Goal: Communication & Community: Share content

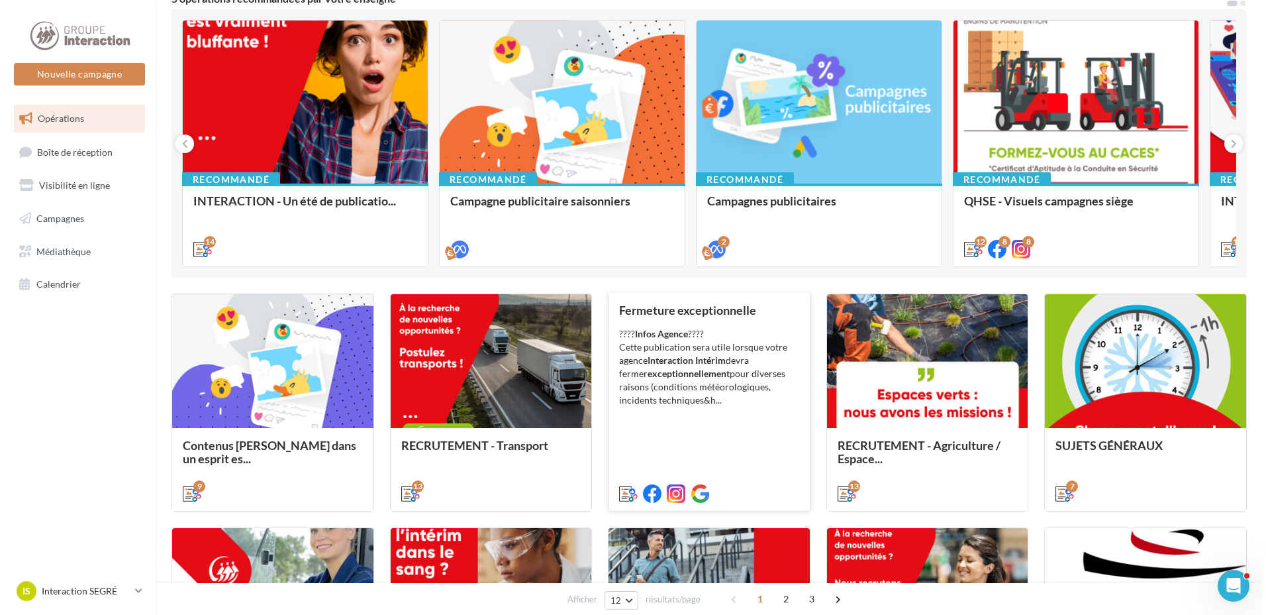
scroll to position [265, 0]
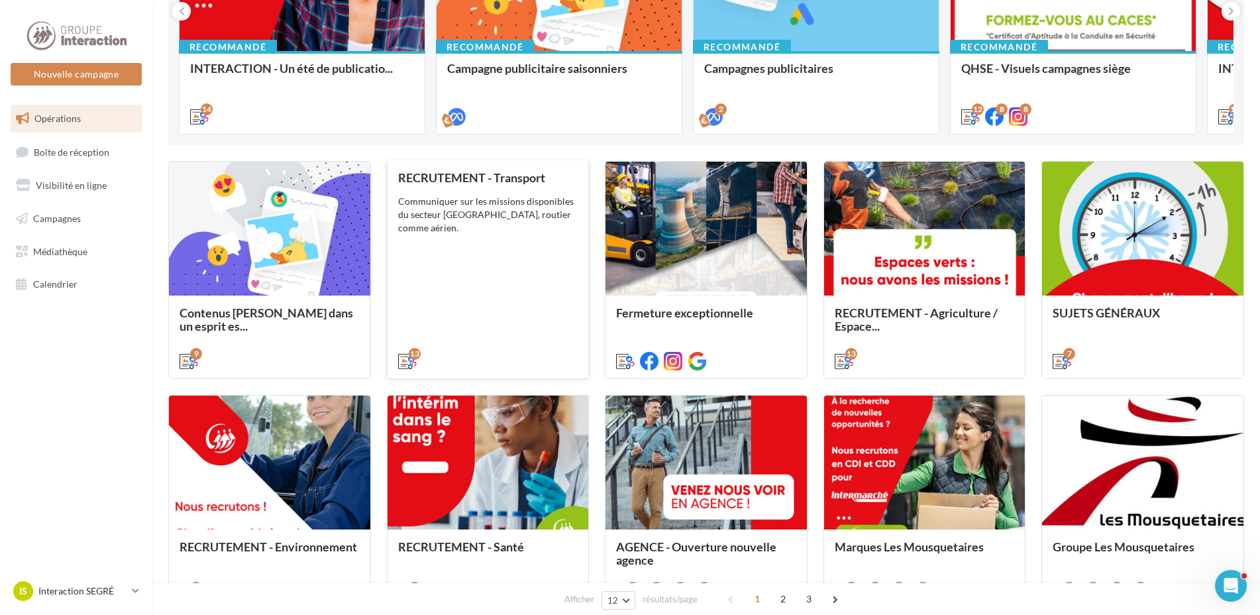
click at [485, 245] on div "RECRUTEMENT - Transport Communiquer sur les missions disponibles du secteur Tra…" at bounding box center [488, 268] width 180 height 195
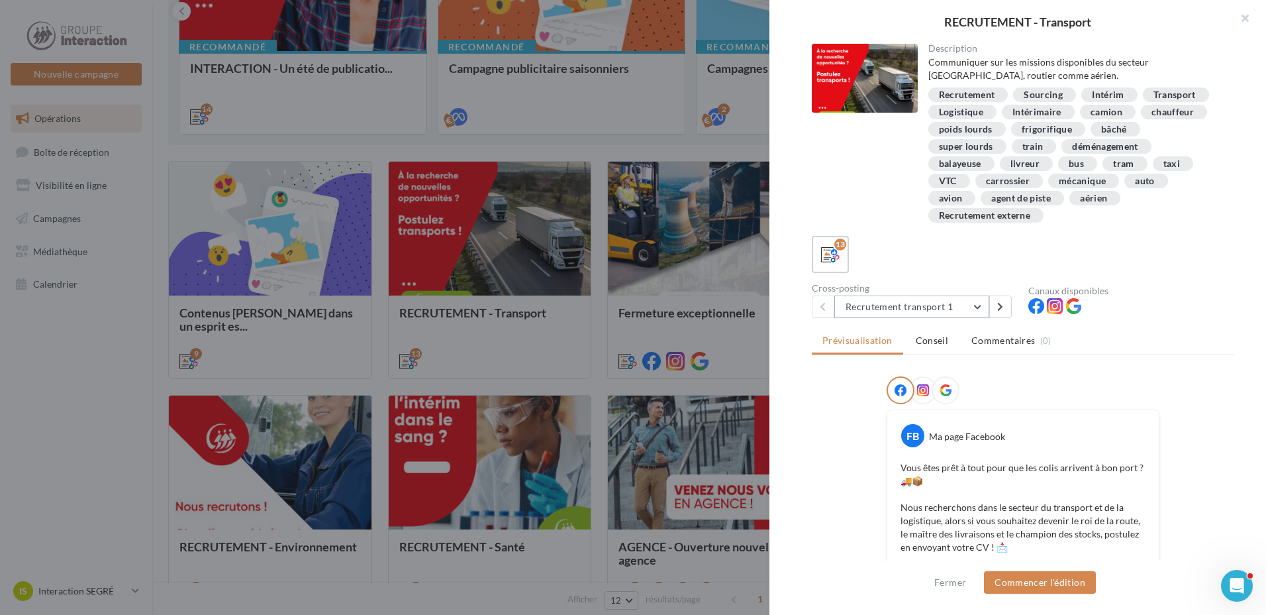
click at [975, 305] on button "Recrutement transport 1" at bounding box center [911, 306] width 155 height 23
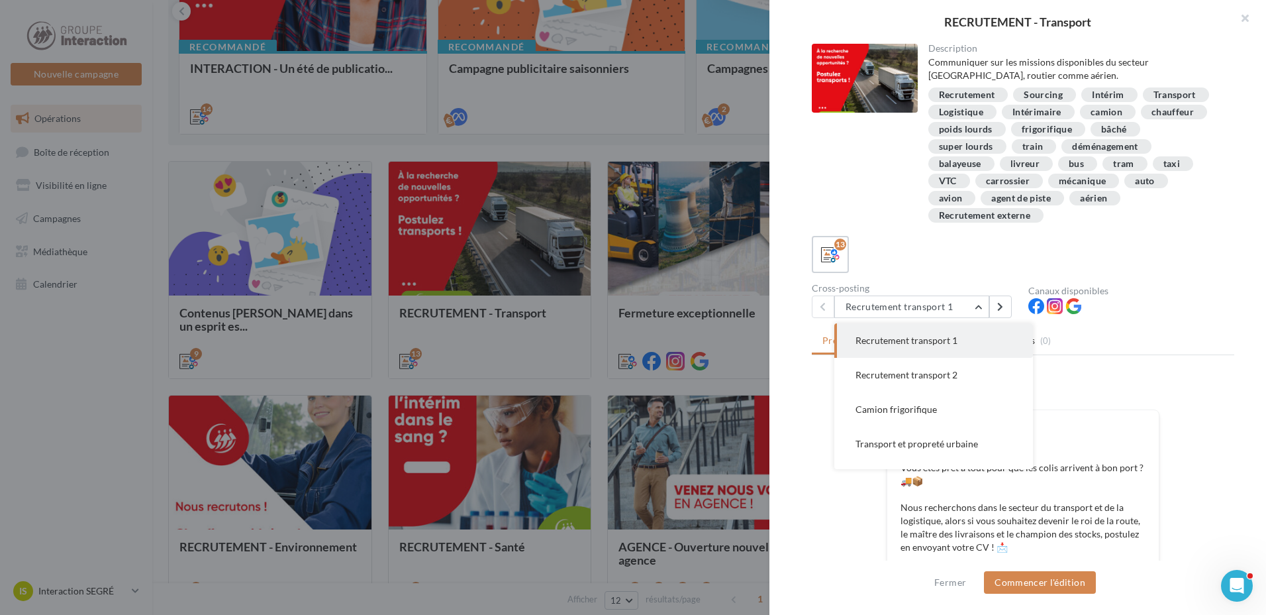
click at [799, 470] on div "Description Communiquer sur les missions disponibles du secteur Tranport, routi…" at bounding box center [1023, 308] width 507 height 528
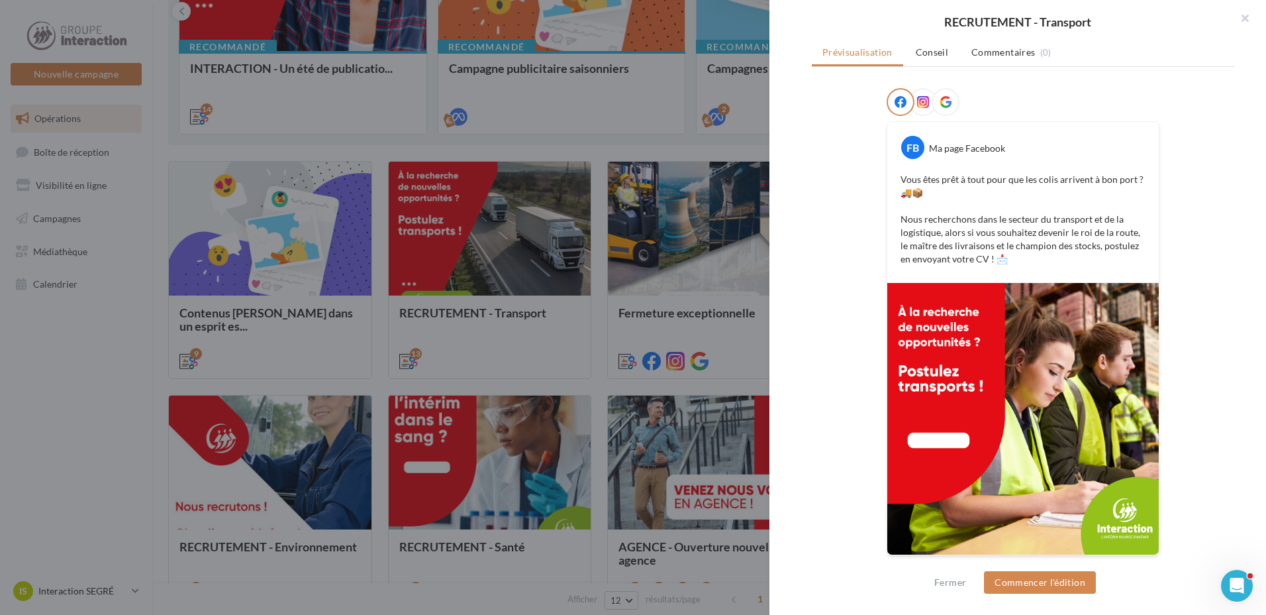
scroll to position [222, 0]
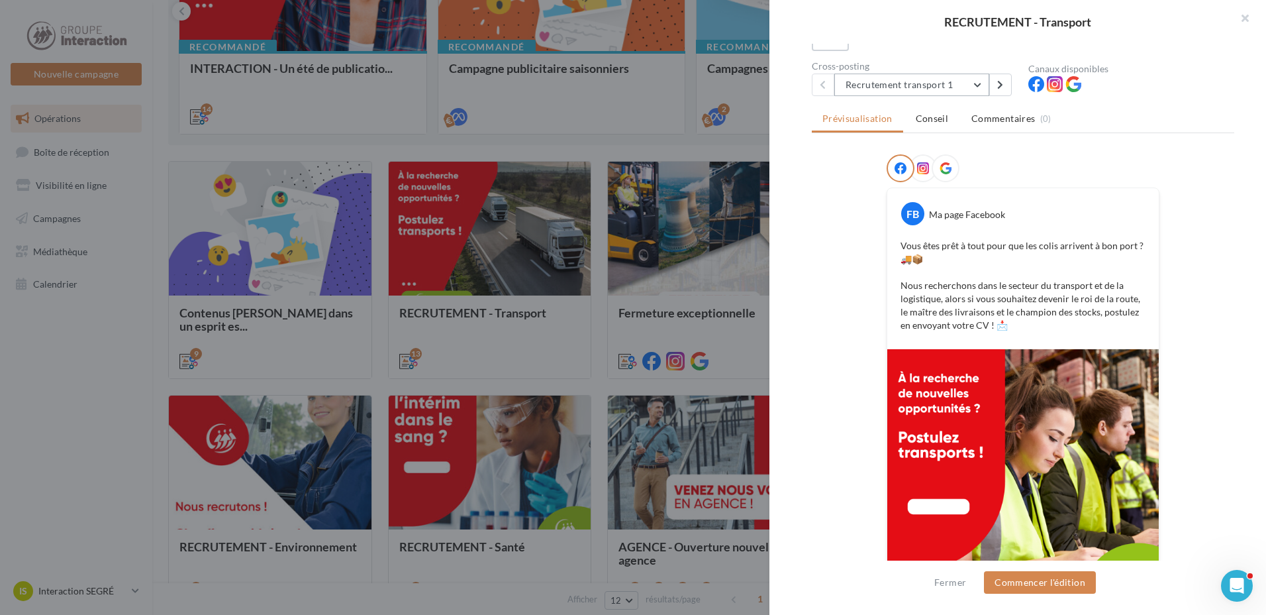
click at [975, 85] on button "Recrutement transport 1" at bounding box center [911, 85] width 155 height 23
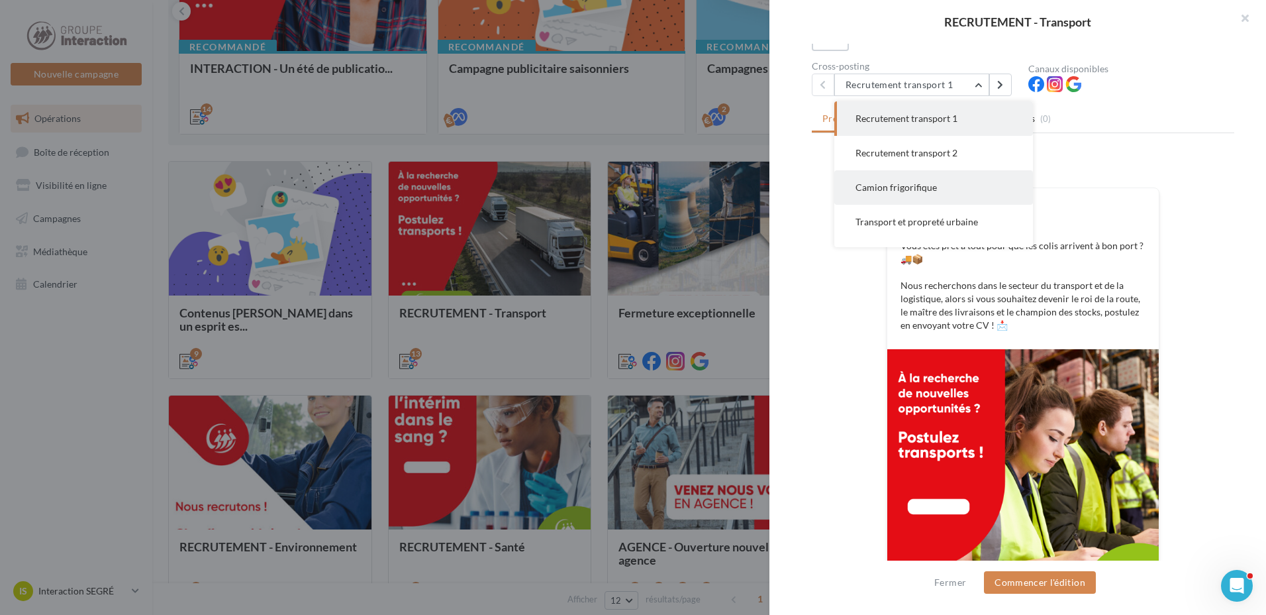
click at [922, 193] on button "Camion frigorifique" at bounding box center [933, 187] width 199 height 34
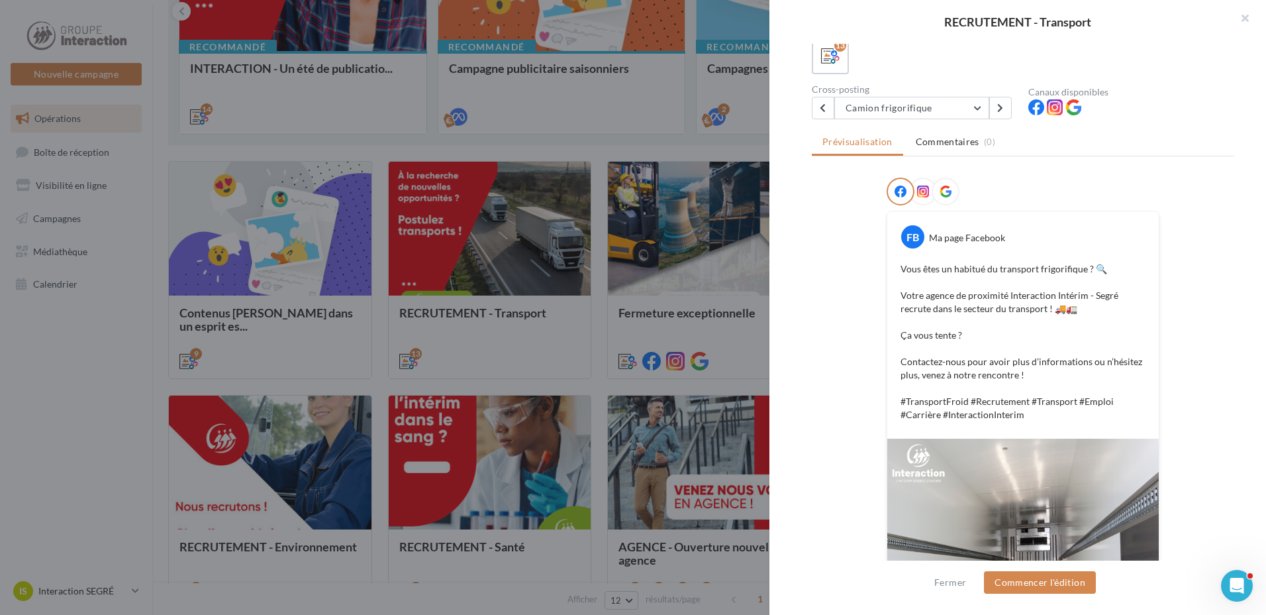
scroll to position [265, 0]
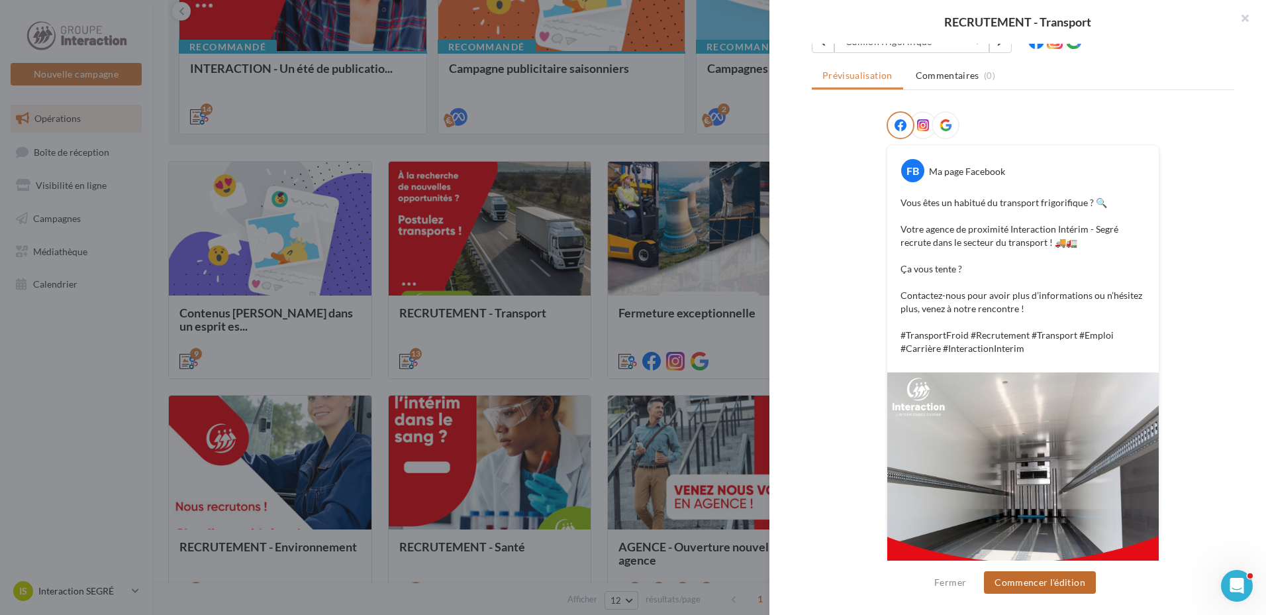
click at [1060, 577] on button "Commencer l'édition" at bounding box center [1040, 582] width 112 height 23
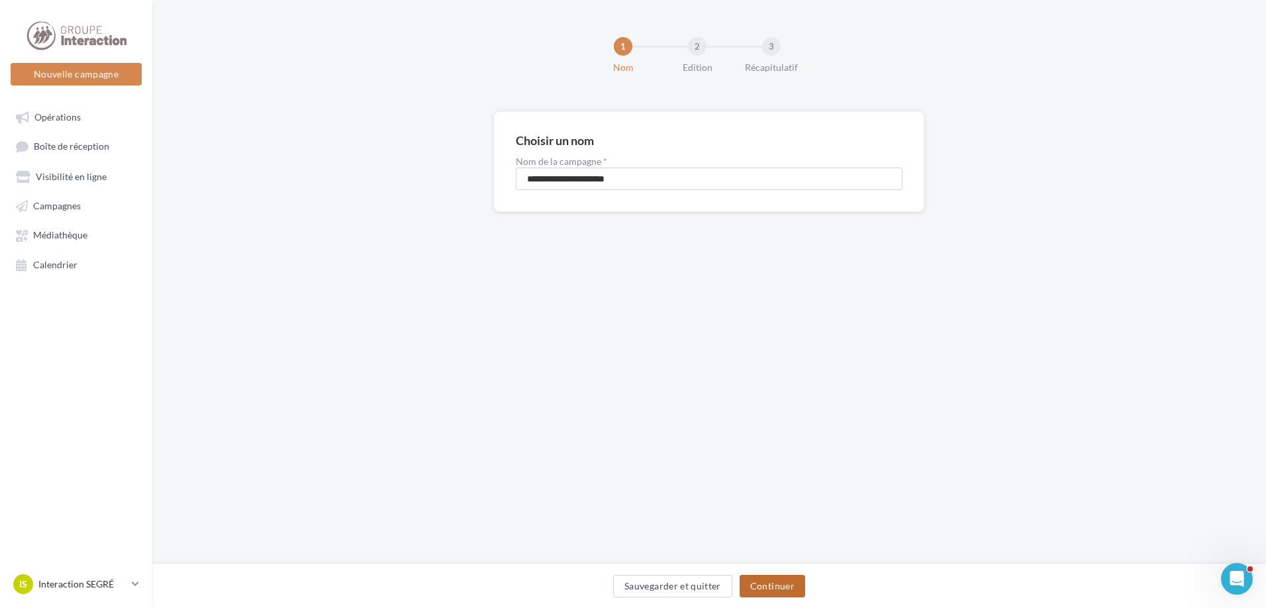
click at [772, 581] on button "Continuer" at bounding box center [773, 586] width 66 height 23
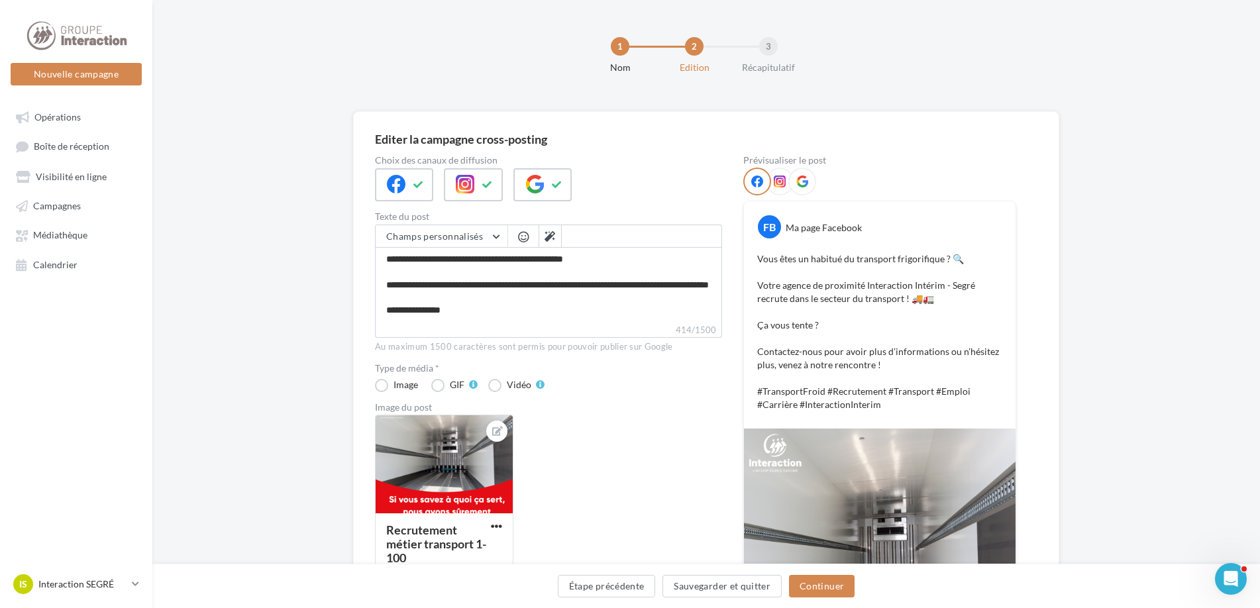
scroll to position [66, 0]
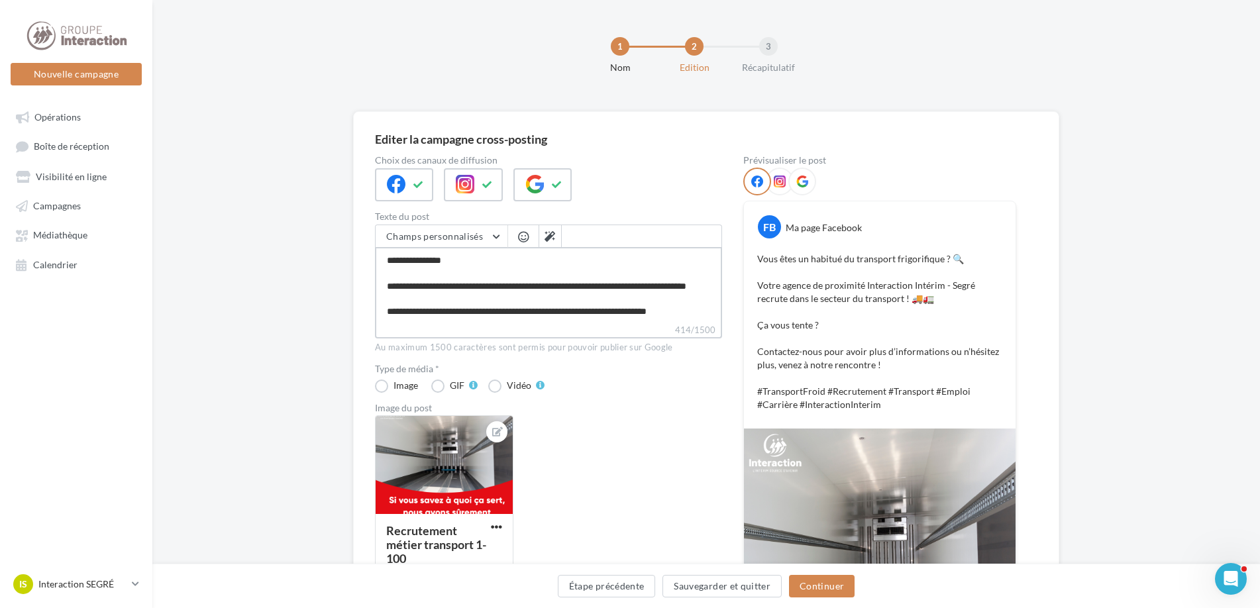
click at [467, 299] on textarea "**********" at bounding box center [548, 285] width 347 height 76
type textarea "**********"
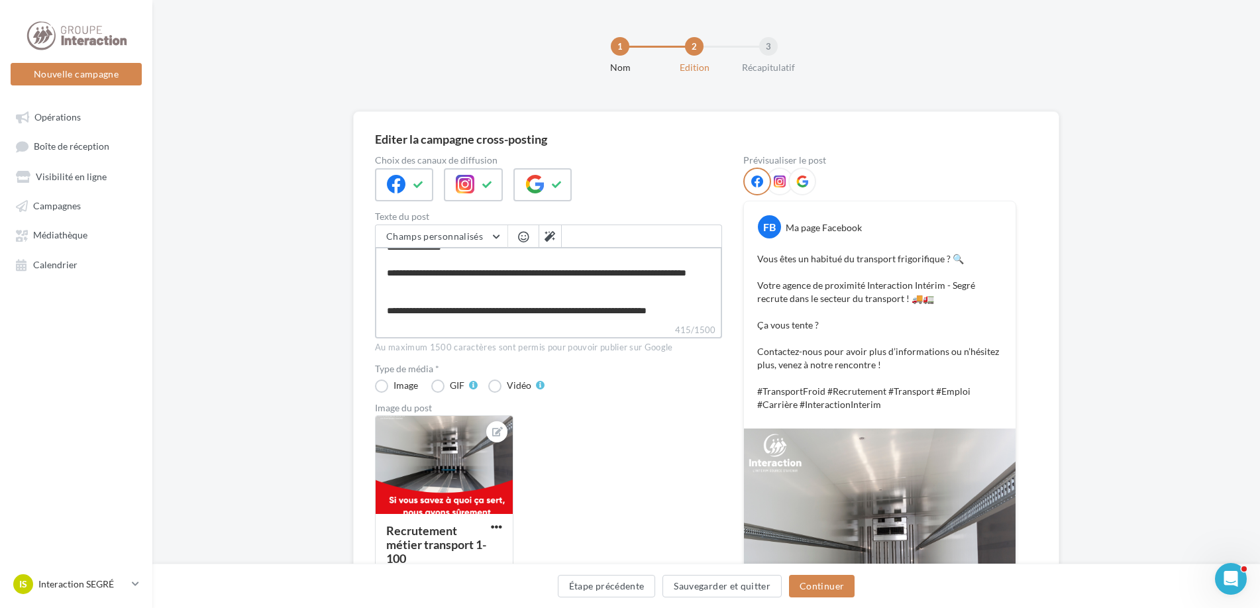
type textarea "**********"
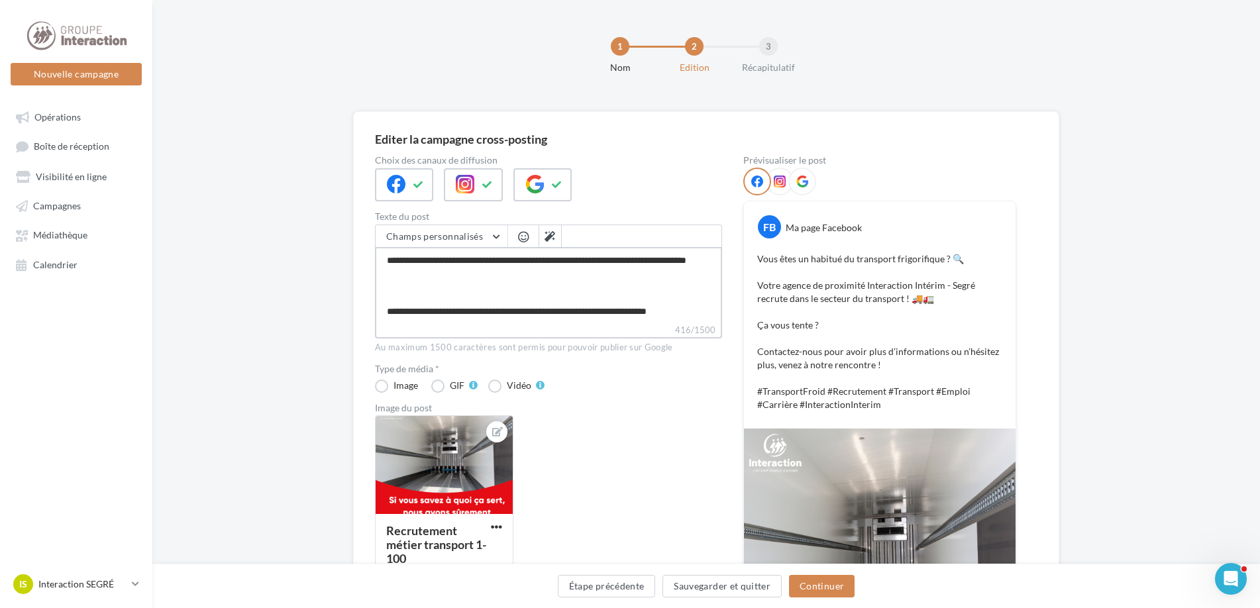
paste textarea "**********"
type textarea "**********"
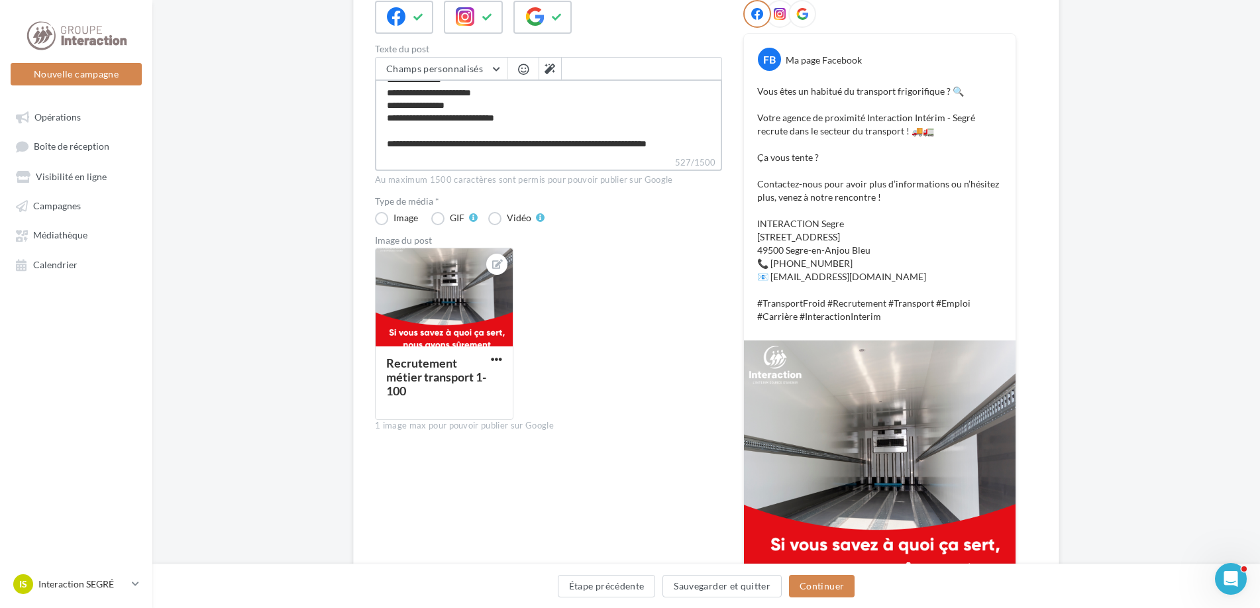
scroll to position [35, 0]
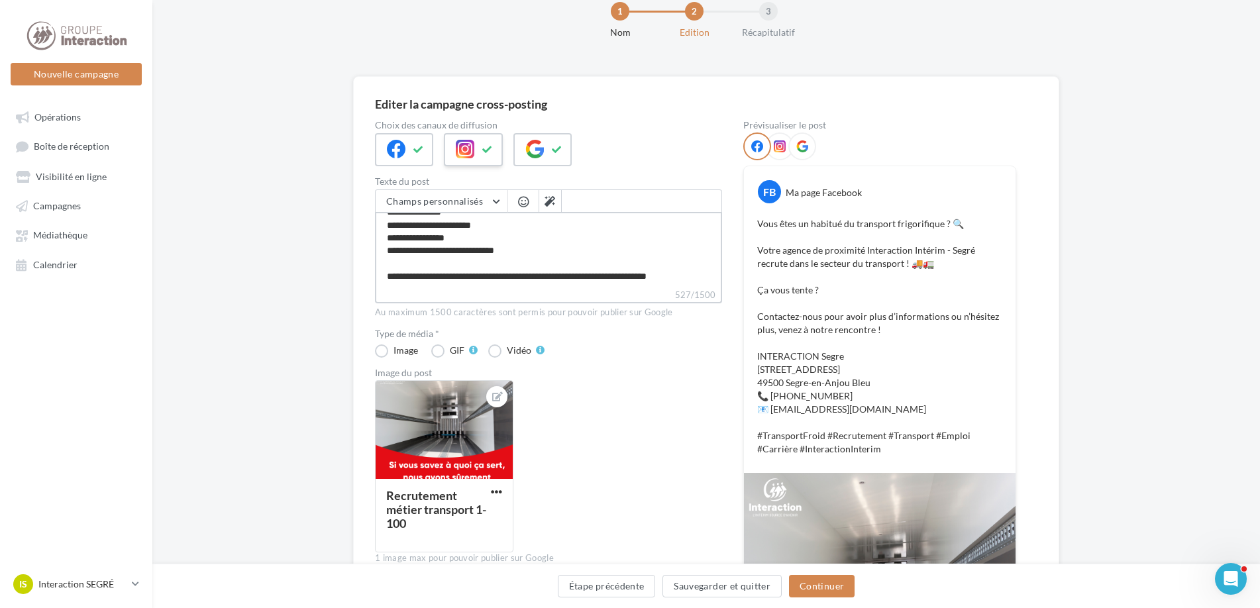
type textarea "**********"
click at [473, 155] on icon at bounding box center [465, 149] width 19 height 19
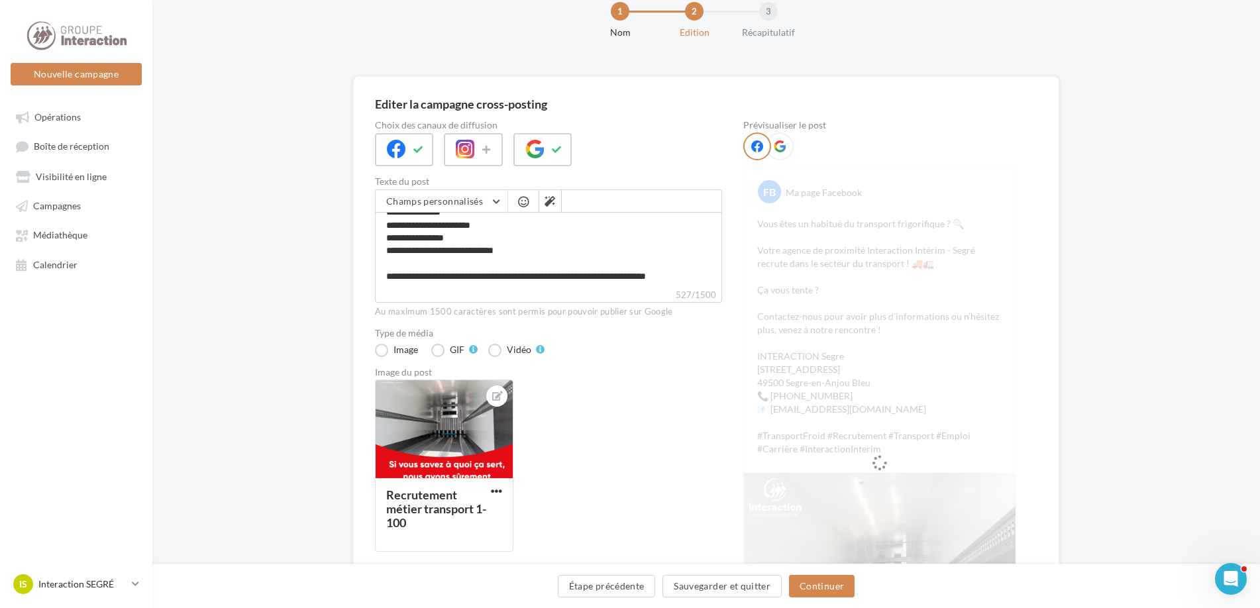
scroll to position [165, 0]
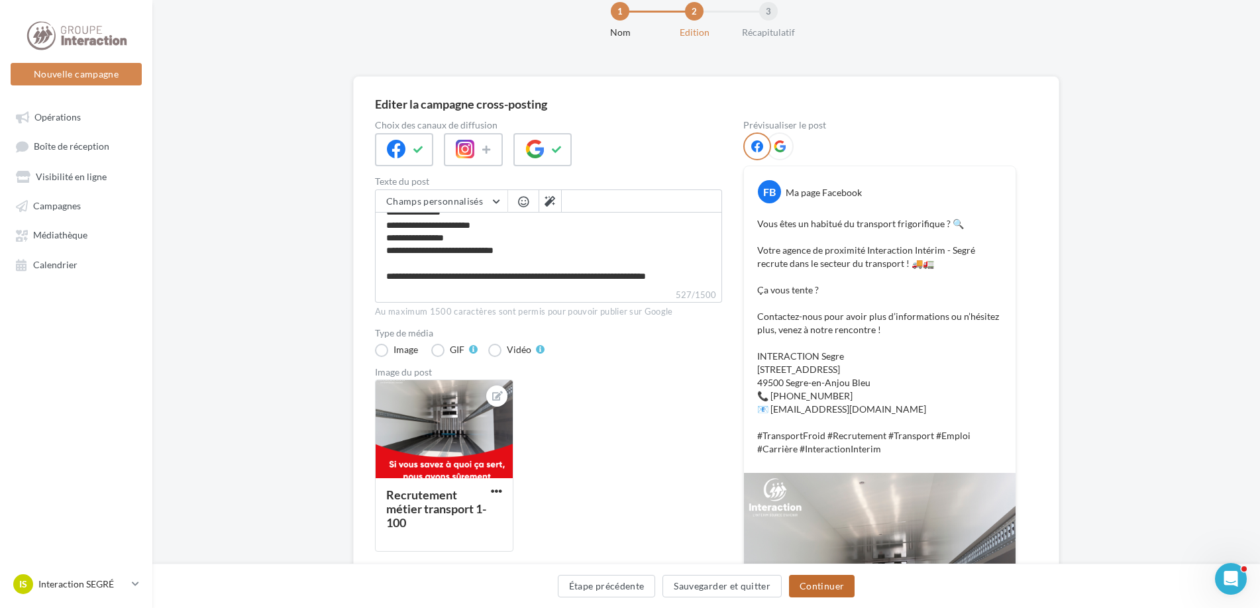
click at [822, 584] on button "Continuer" at bounding box center [822, 586] width 66 height 23
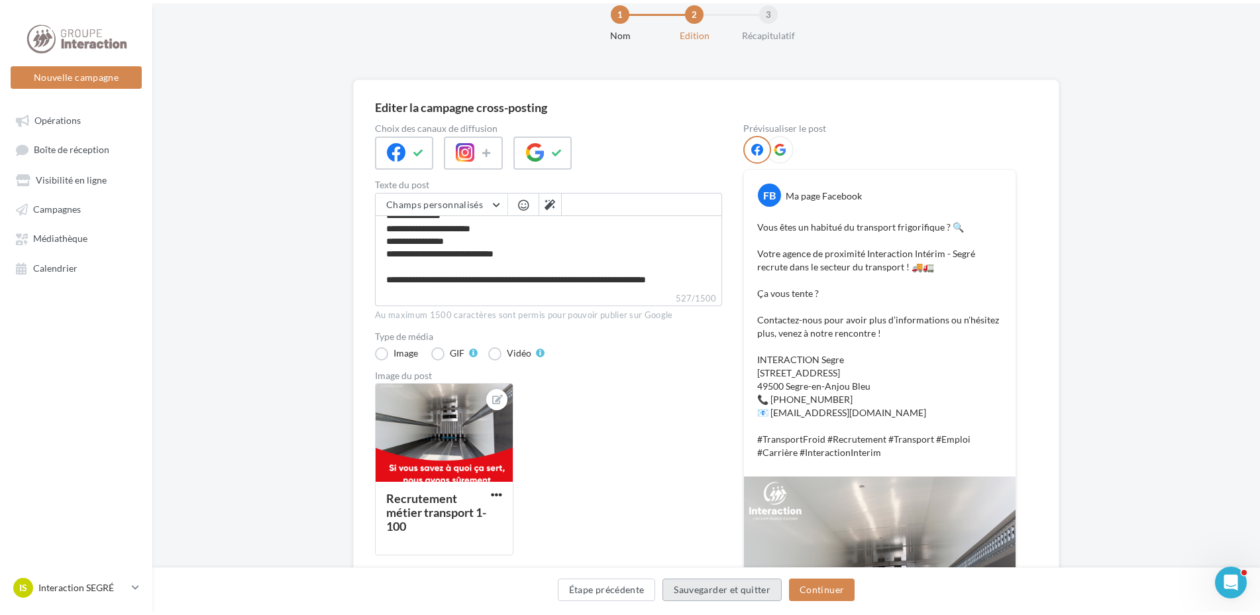
scroll to position [0, 0]
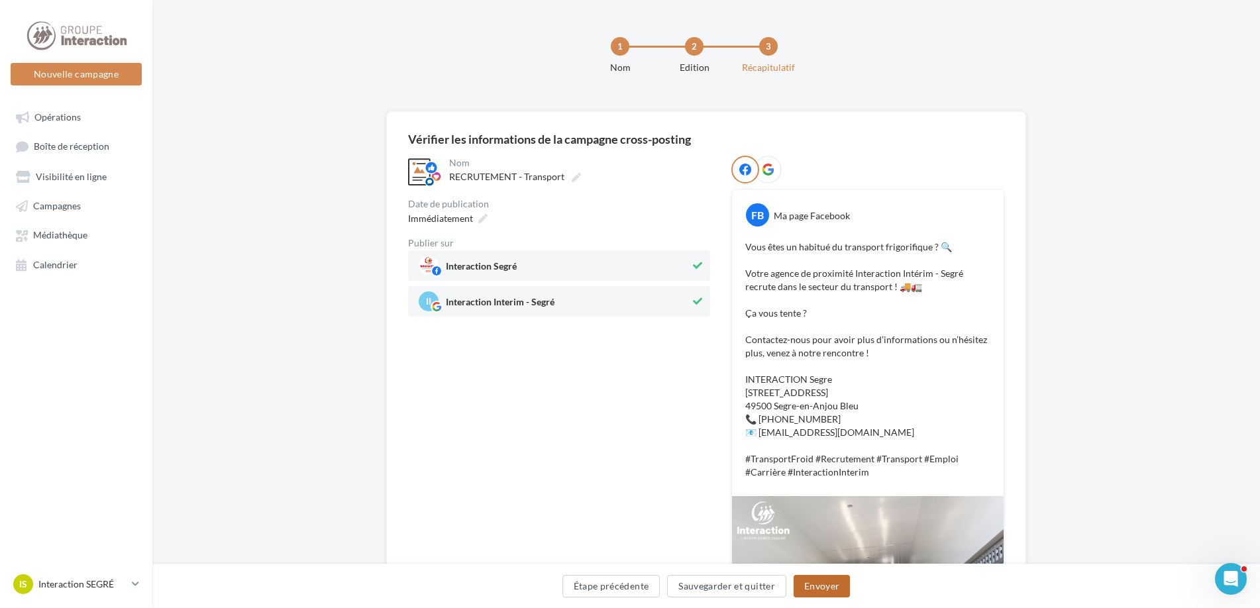
click at [820, 587] on button "Envoyer" at bounding box center [821, 586] width 56 height 23
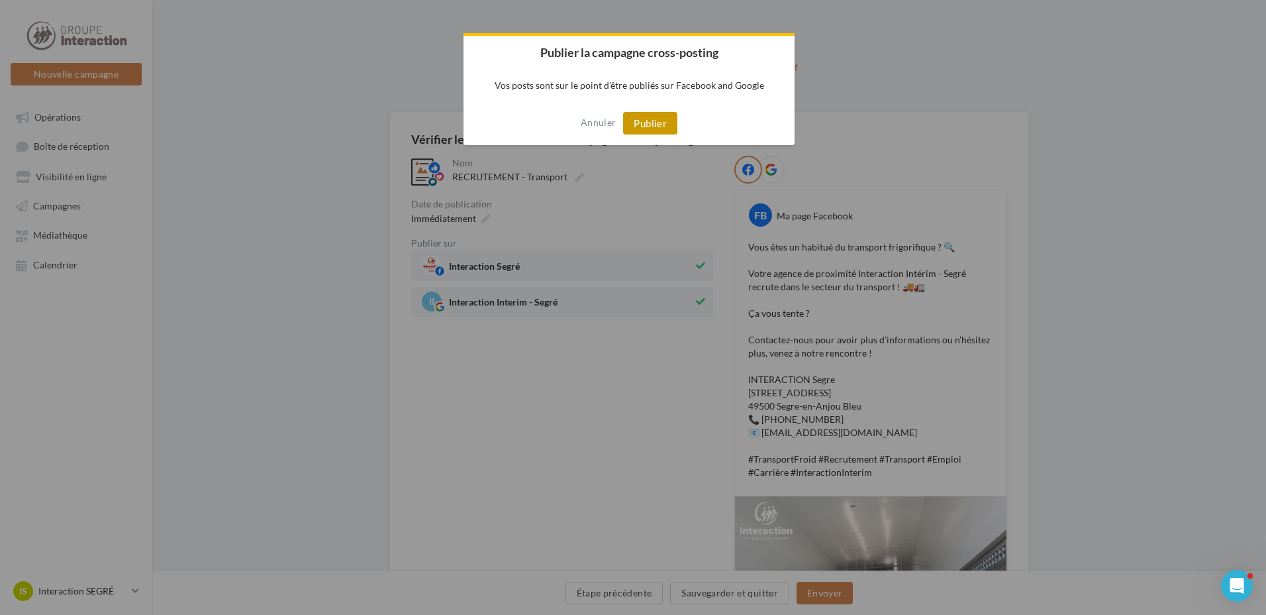
click at [653, 122] on button "Publier" at bounding box center [650, 123] width 54 height 23
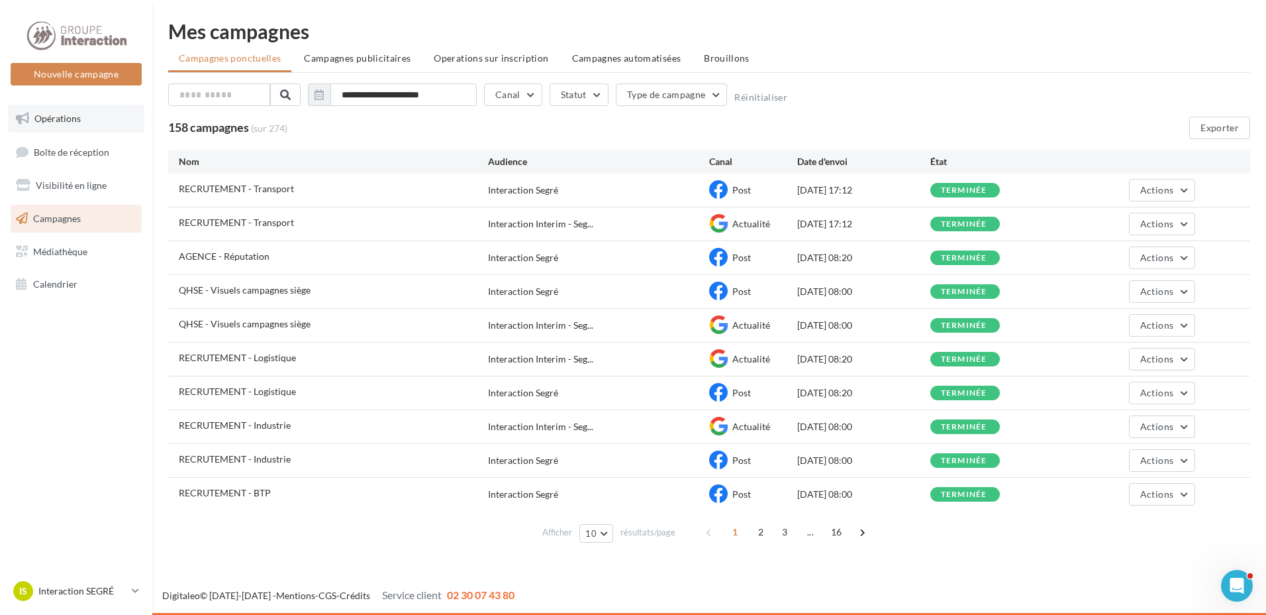
click at [83, 115] on link "Opérations" at bounding box center [76, 119] width 136 height 28
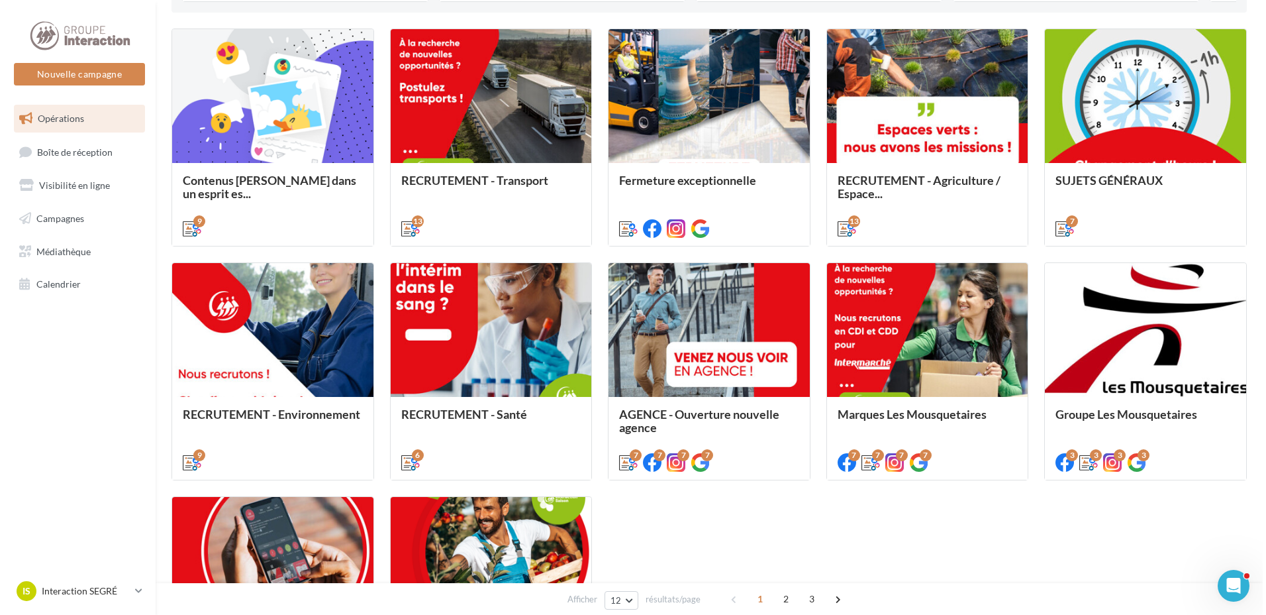
scroll to position [331, 0]
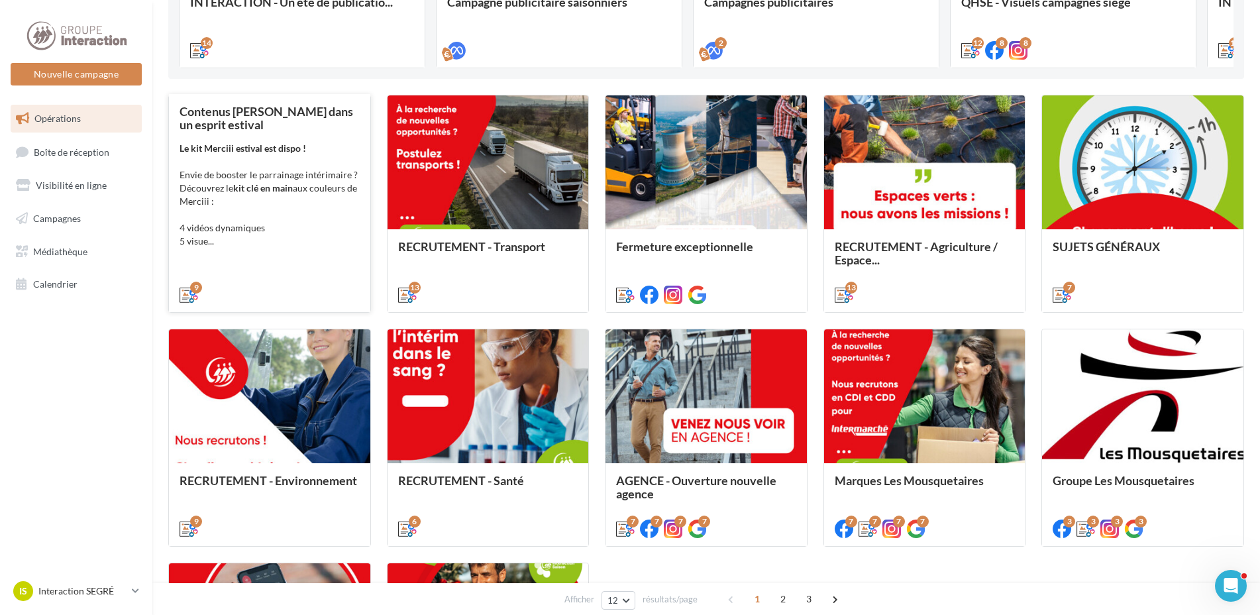
click at [289, 181] on div "Le kit Merciii estival est dispo ! Envie de booster le parrainage intérimaire ?…" at bounding box center [269, 195] width 180 height 106
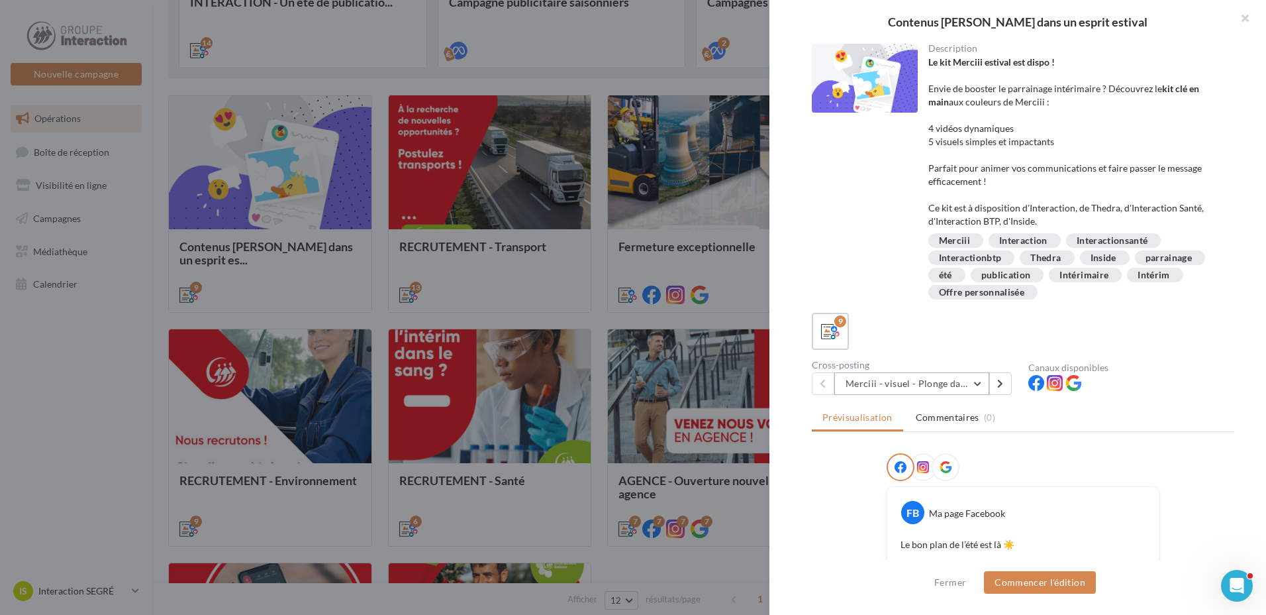
click at [973, 382] on button "Merciii - visuel - Plonge dans le grand bain !" at bounding box center [911, 383] width 155 height 23
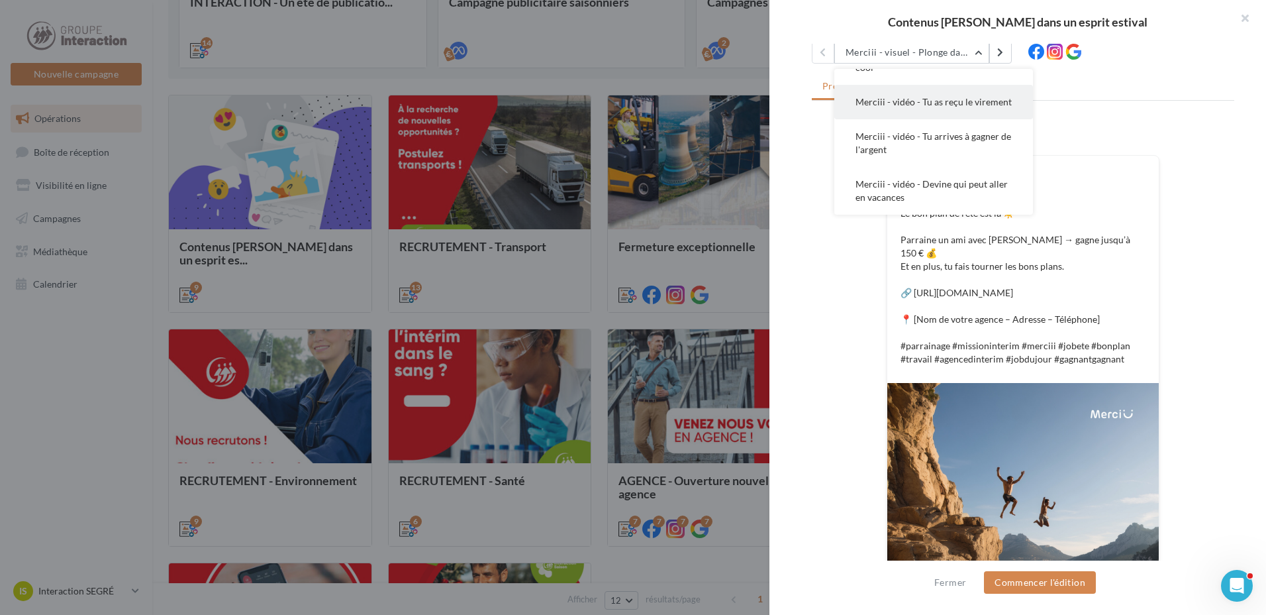
click at [928, 97] on button "Merciii - vidéo - Tu as reçu le virement" at bounding box center [933, 102] width 199 height 34
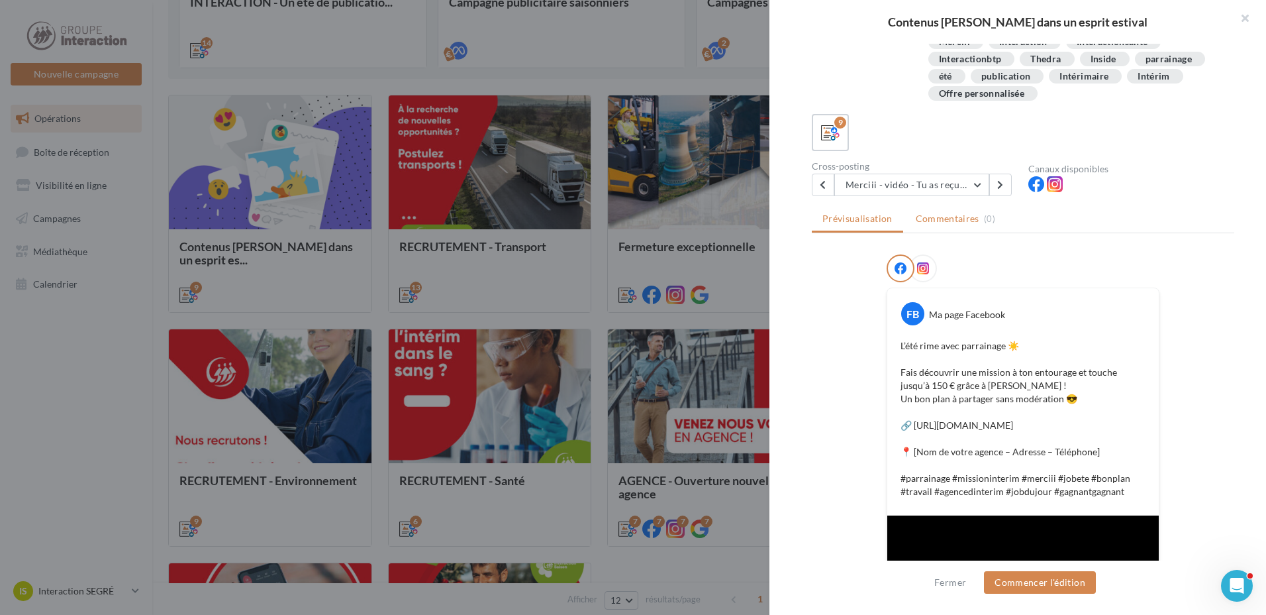
scroll to position [132, 0]
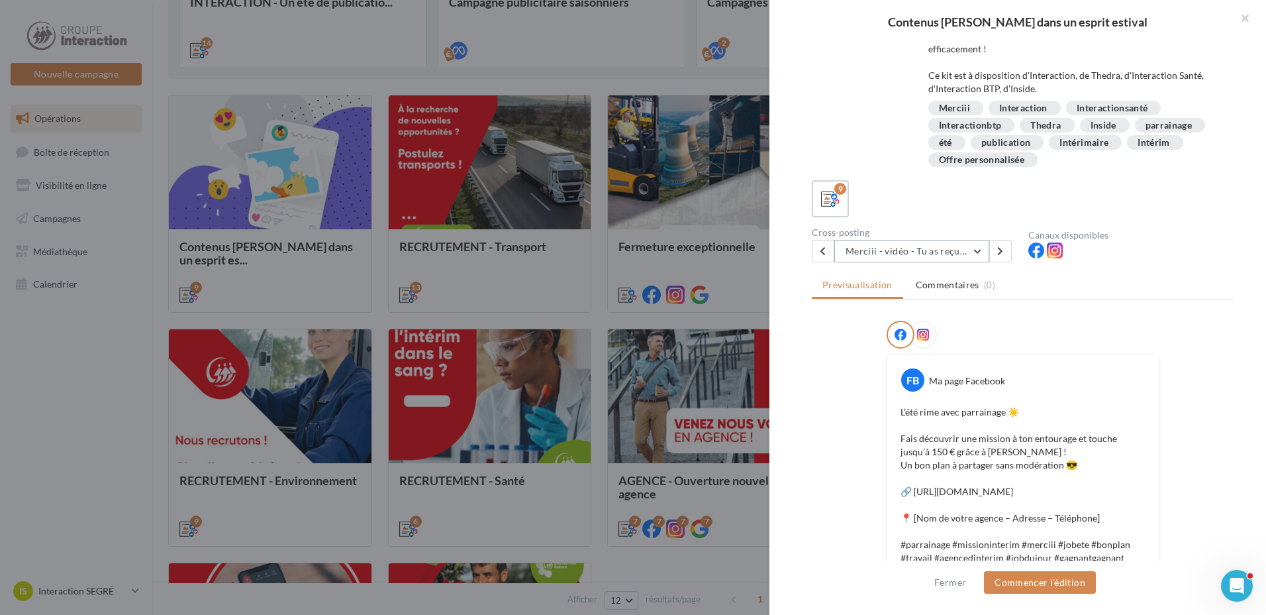
click at [973, 254] on button "Merciii - vidéo - Tu as reçu le virement" at bounding box center [911, 251] width 155 height 23
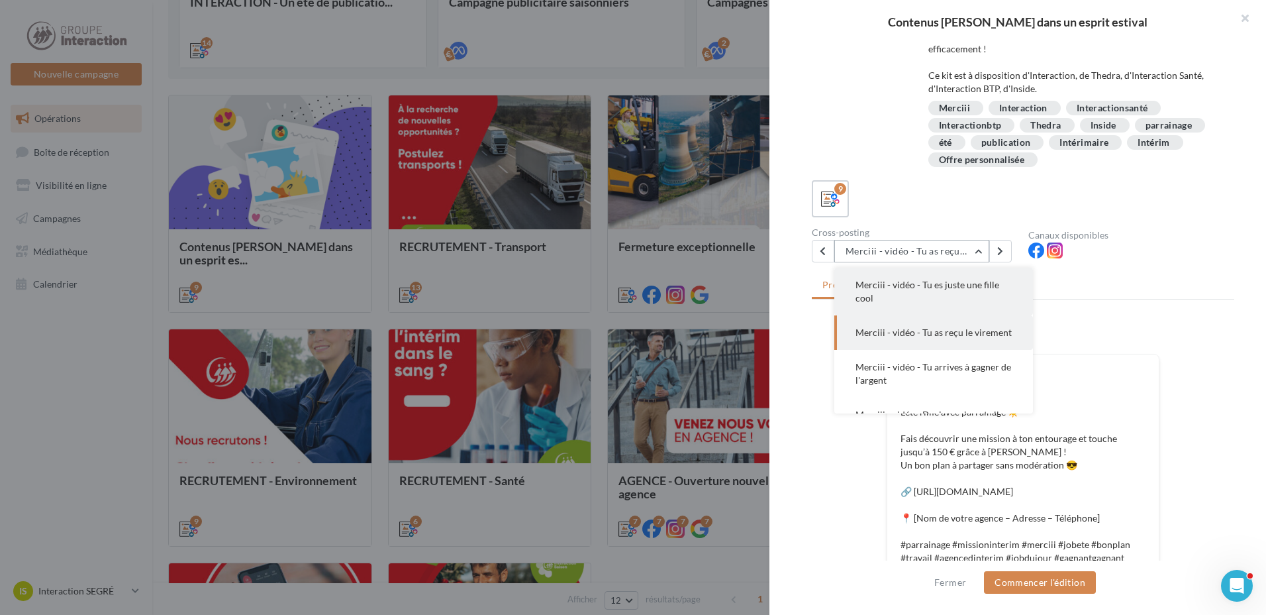
scroll to position [172, 0]
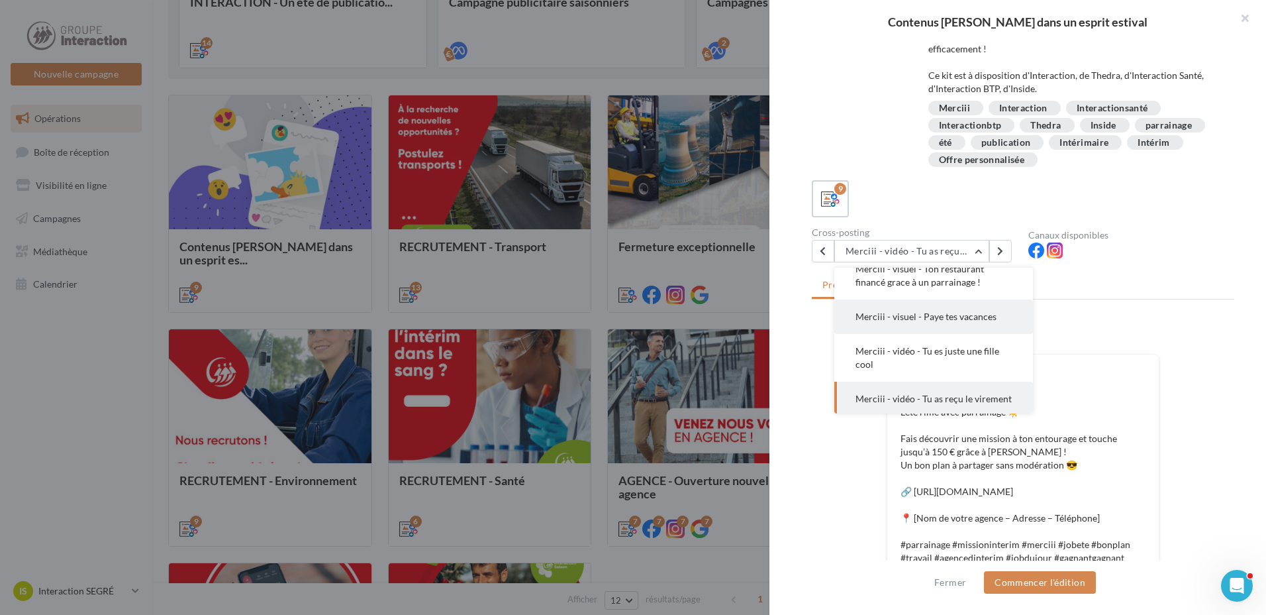
click at [934, 313] on span "Merciii - visuel - Paye tes vacances" at bounding box center [926, 316] width 141 height 11
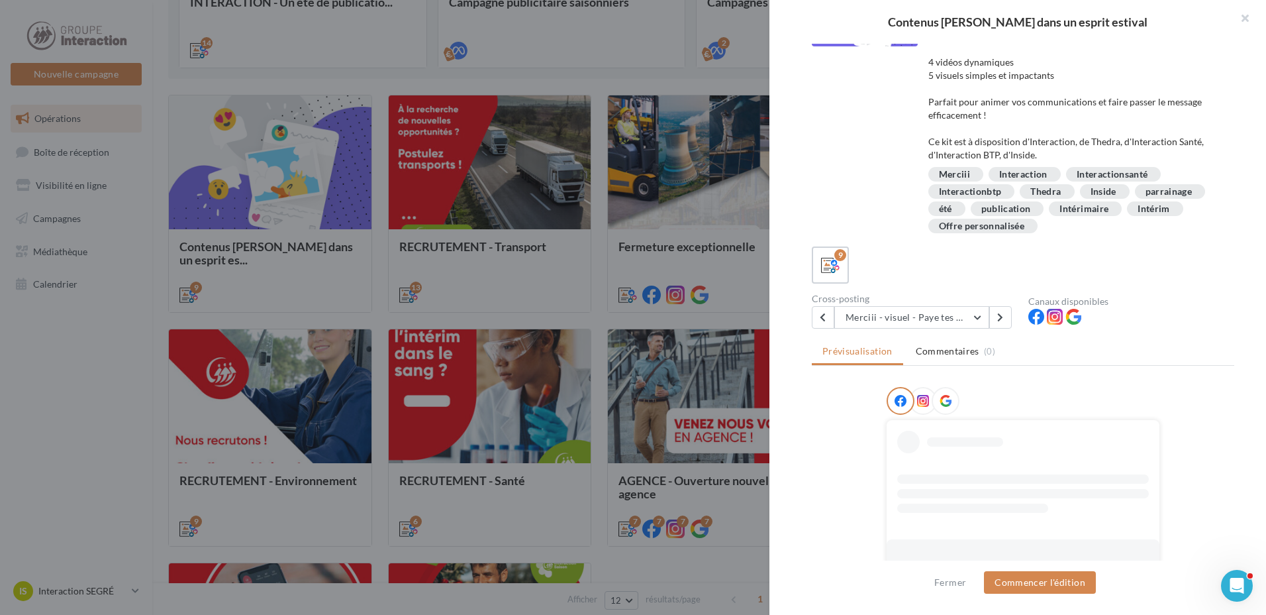
scroll to position [191, 0]
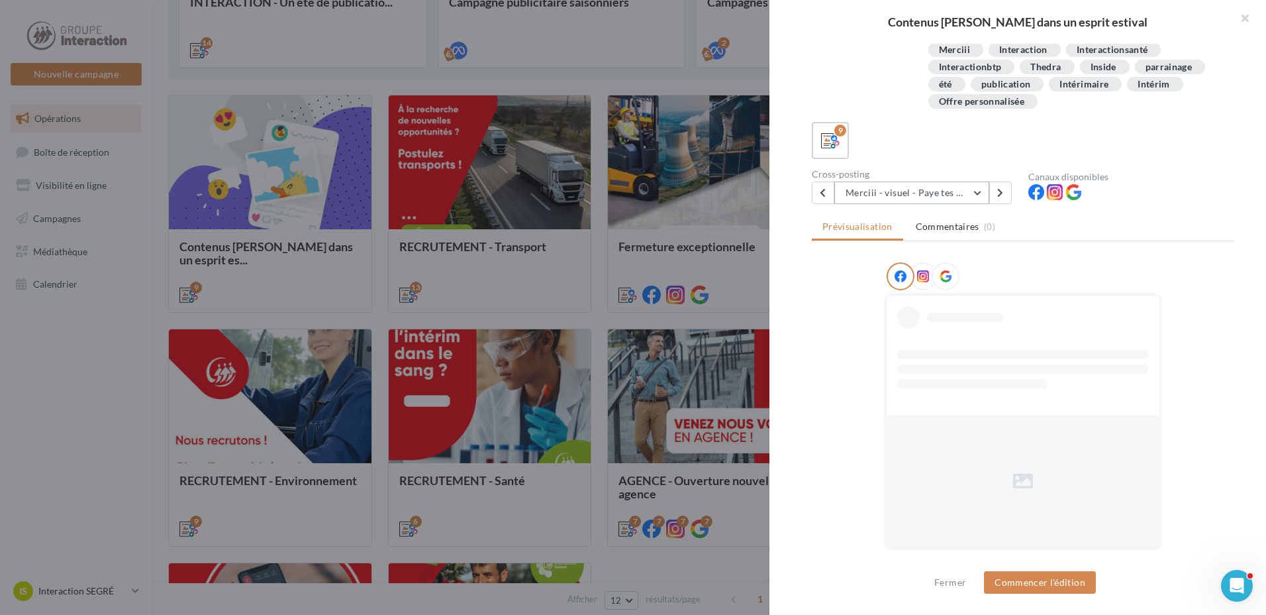
click at [983, 191] on button "Merciii - visuel - Paye tes vacances" at bounding box center [911, 192] width 155 height 23
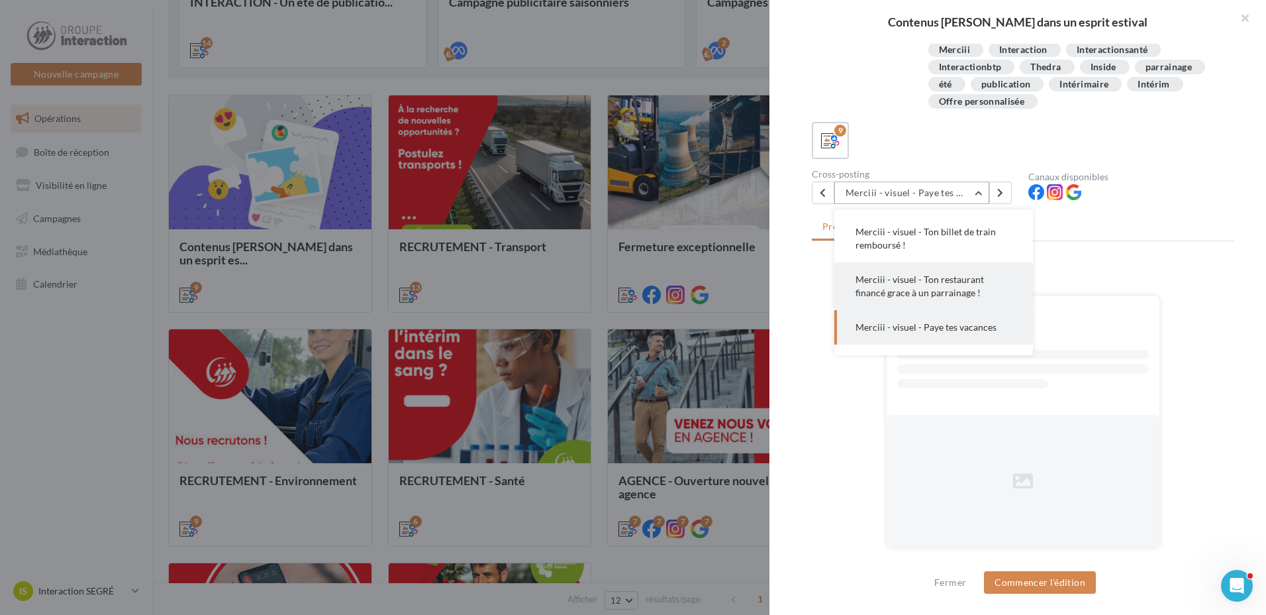
scroll to position [0, 0]
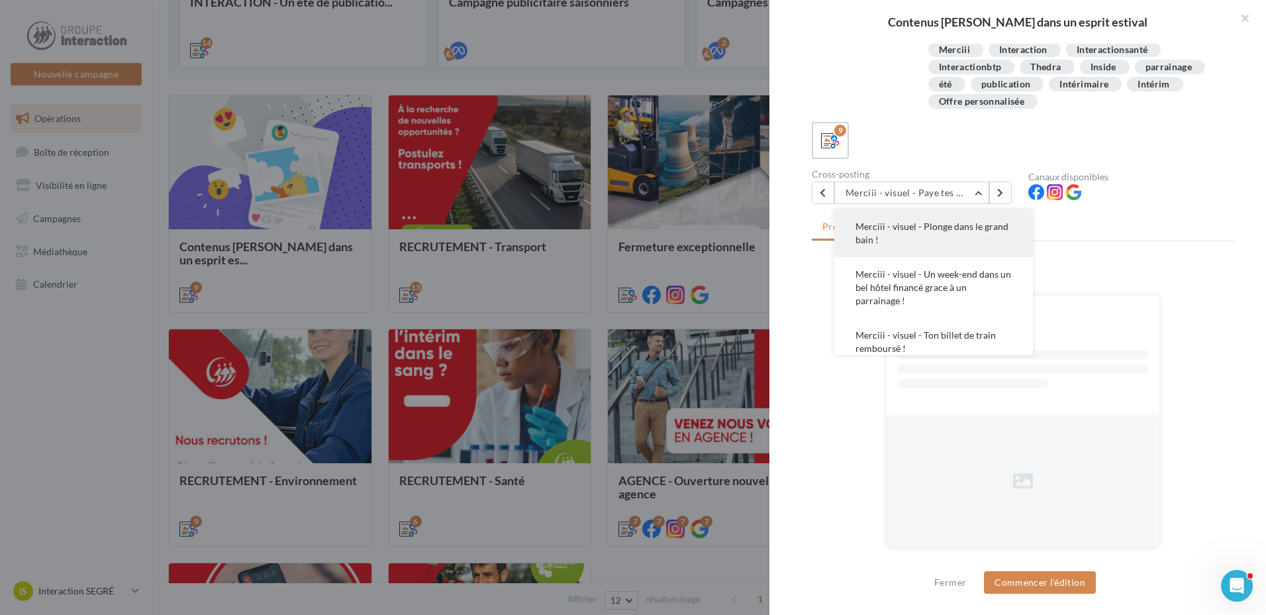
click at [950, 242] on button "Merciii - visuel - Plonge dans le grand bain !" at bounding box center [933, 233] width 199 height 48
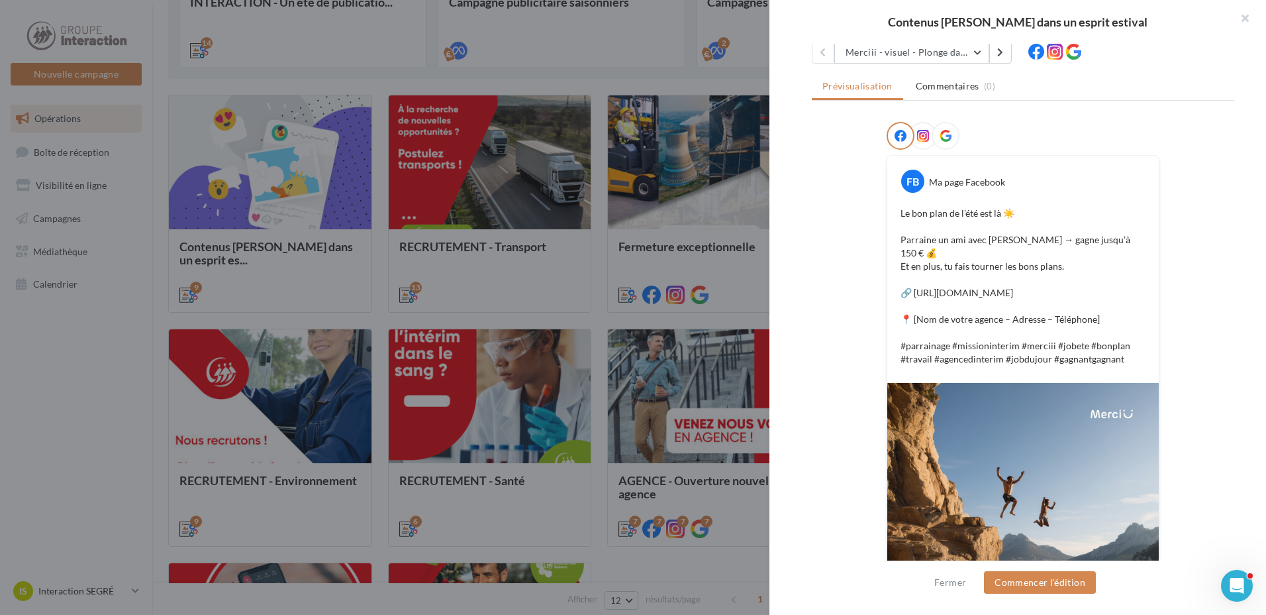
scroll to position [265, 0]
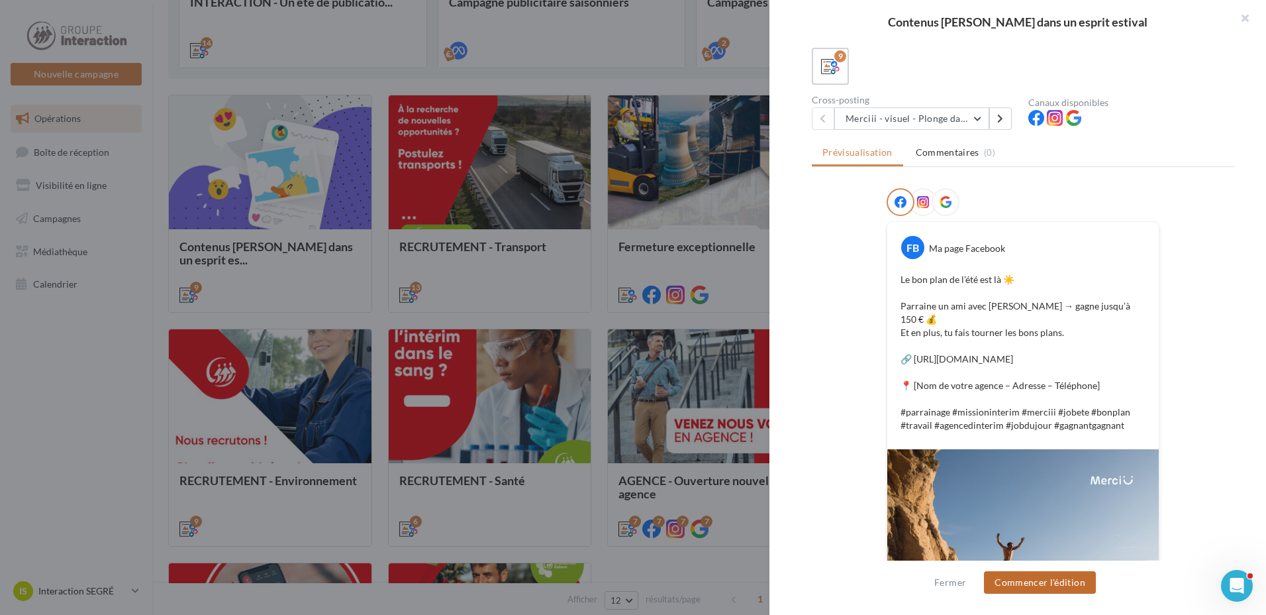
click at [1082, 589] on button "Commencer l'édition" at bounding box center [1040, 582] width 112 height 23
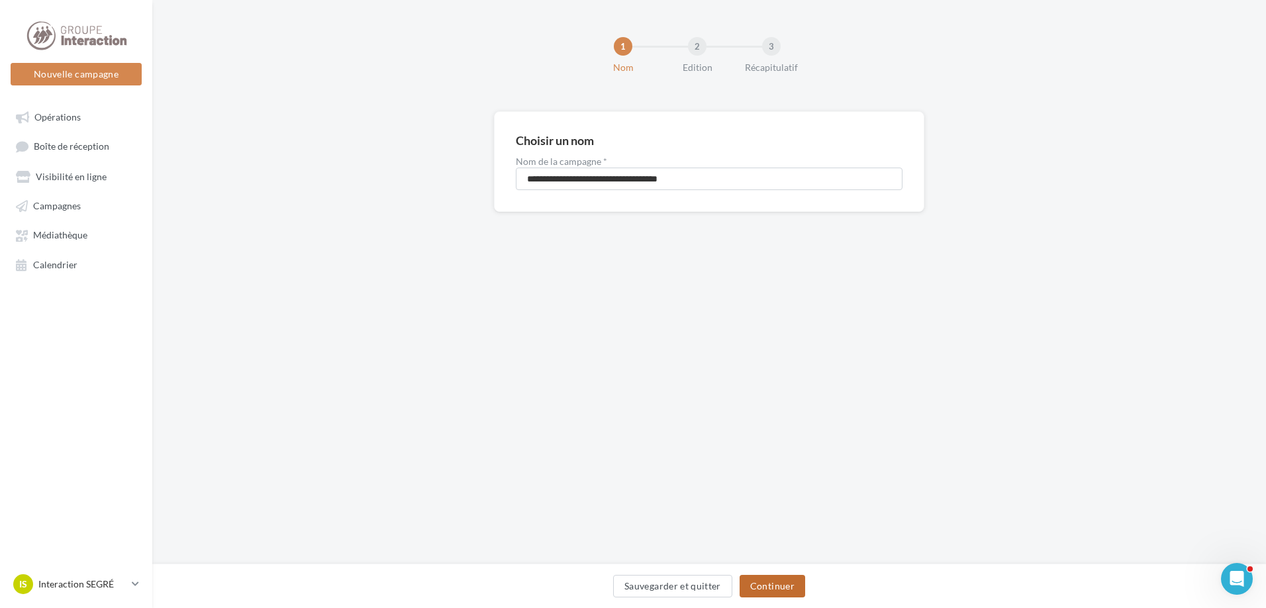
click at [783, 585] on button "Continuer" at bounding box center [773, 586] width 66 height 23
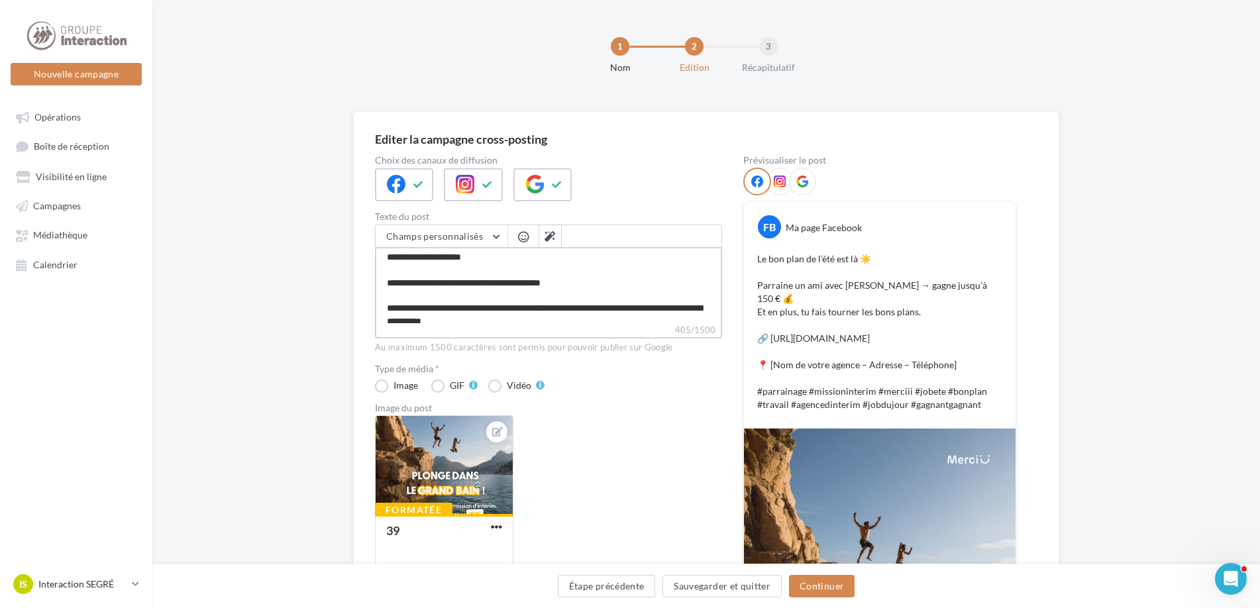
scroll to position [67, 0]
drag, startPoint x: 592, startPoint y: 281, endPoint x: 382, endPoint y: 288, distance: 210.0
click at [382, 288] on textarea "**********" at bounding box center [548, 285] width 347 height 76
paste textarea "**********"
type textarea "**********"
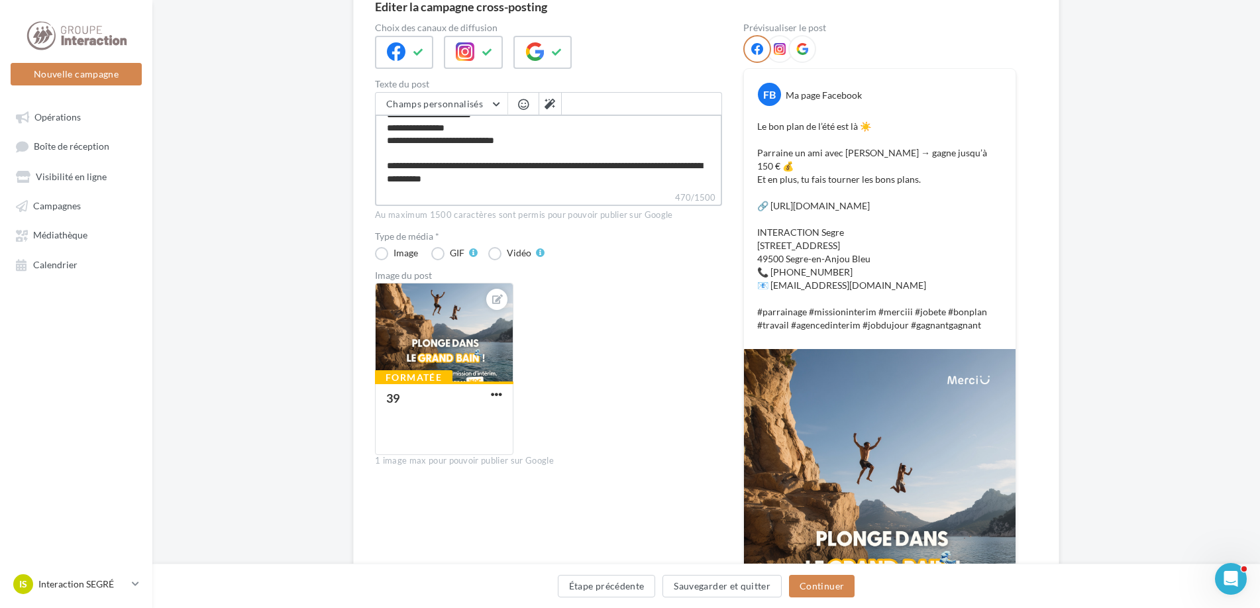
scroll to position [0, 0]
type textarea "**********"
click at [477, 54] on div at bounding box center [473, 52] width 58 height 33
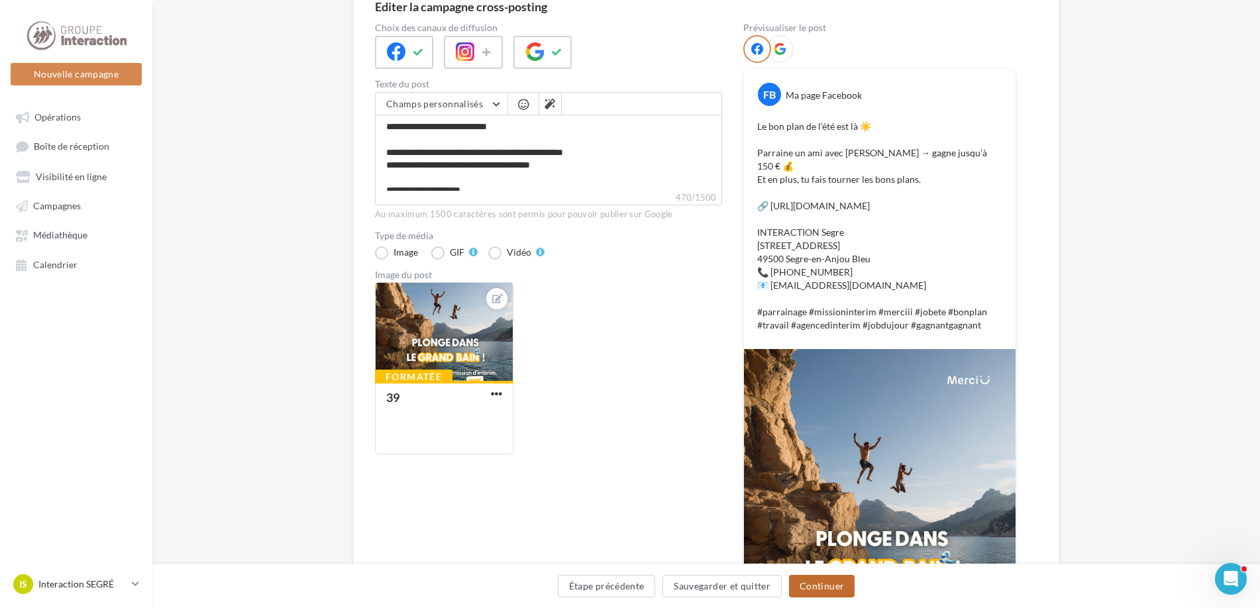
click at [815, 587] on button "Continuer" at bounding box center [822, 586] width 66 height 23
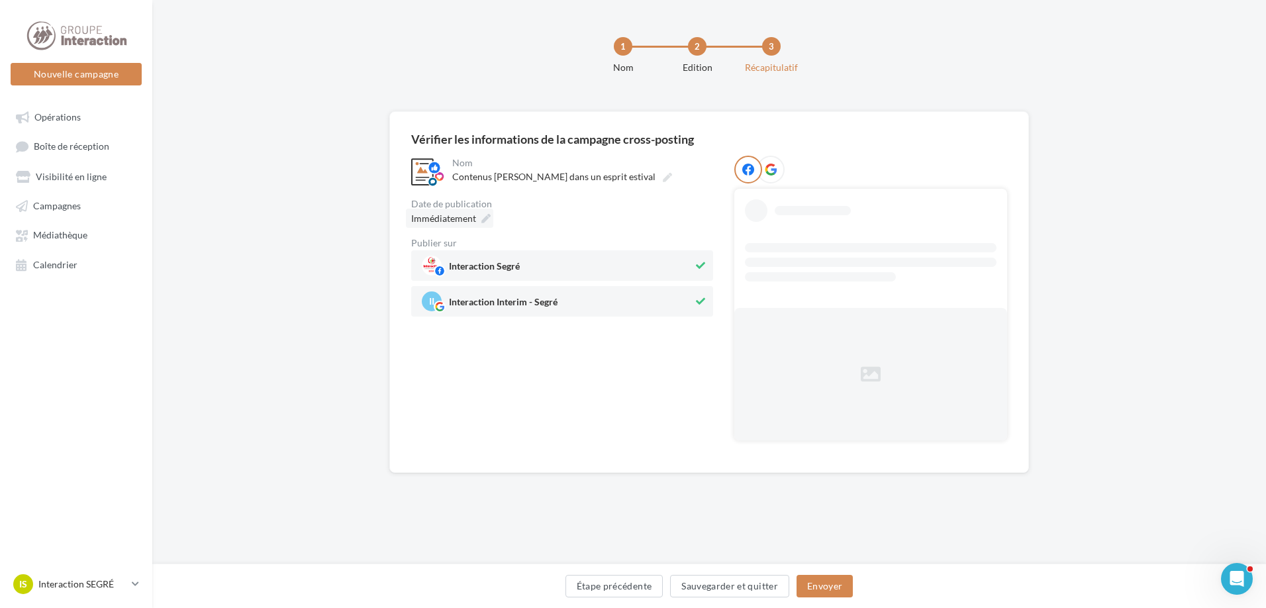
click at [485, 213] on div "Immédiatement" at bounding box center [449, 218] width 87 height 19
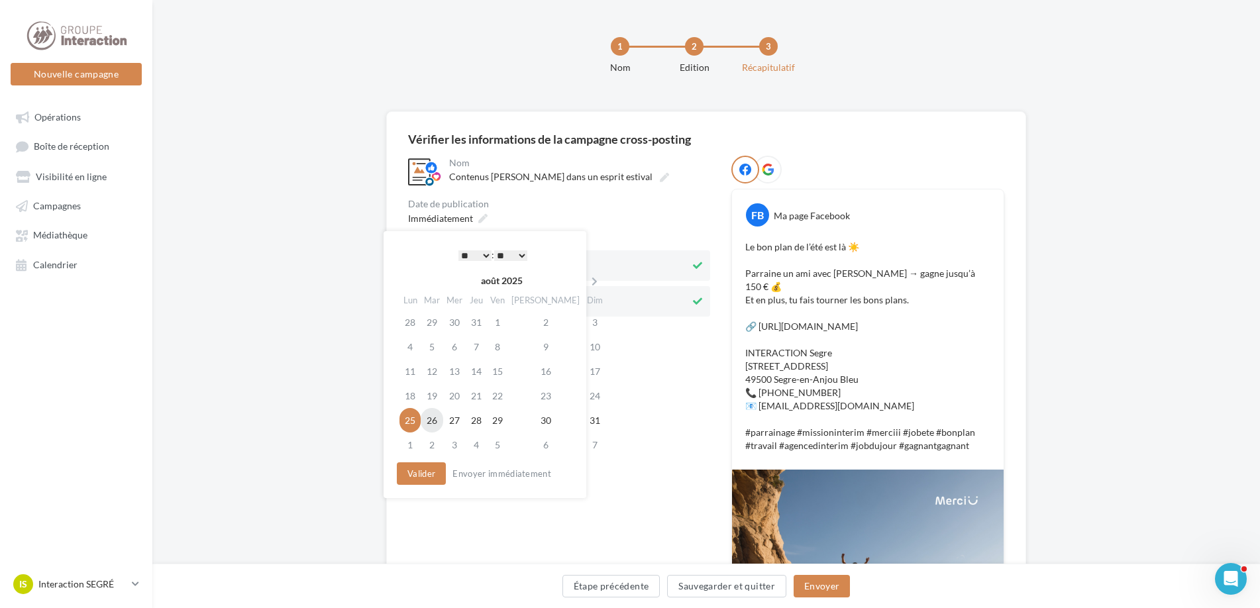
click at [429, 426] on td "26" at bounding box center [432, 420] width 23 height 25
click at [406, 477] on button "Valider" at bounding box center [417, 473] width 49 height 23
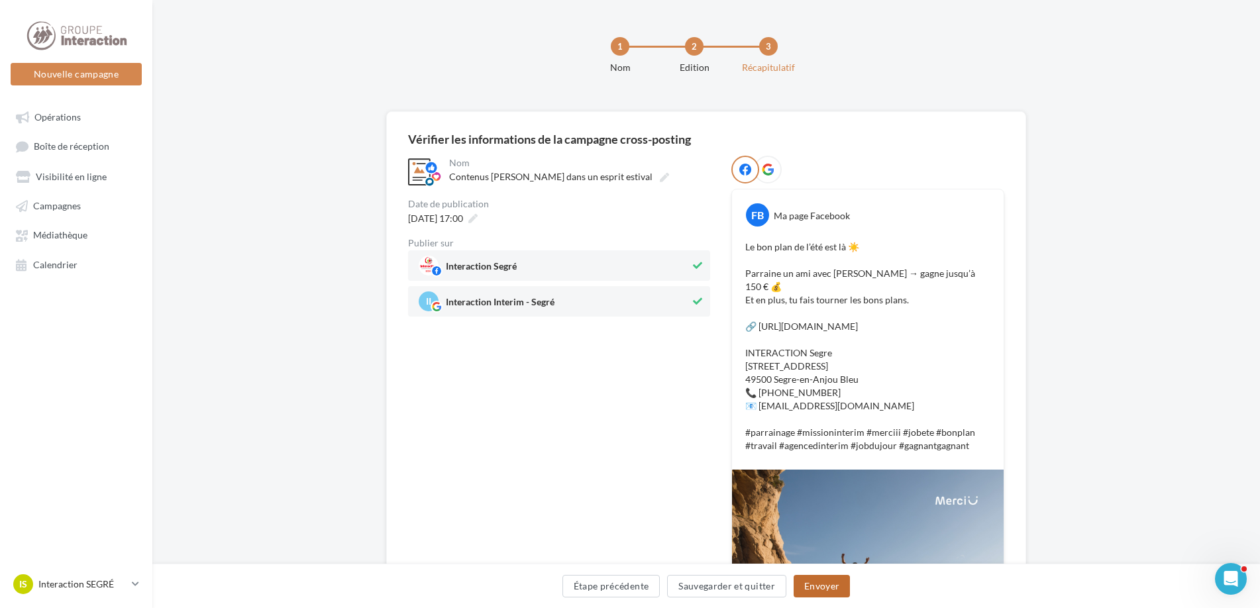
click at [833, 587] on button "Envoyer" at bounding box center [821, 586] width 56 height 23
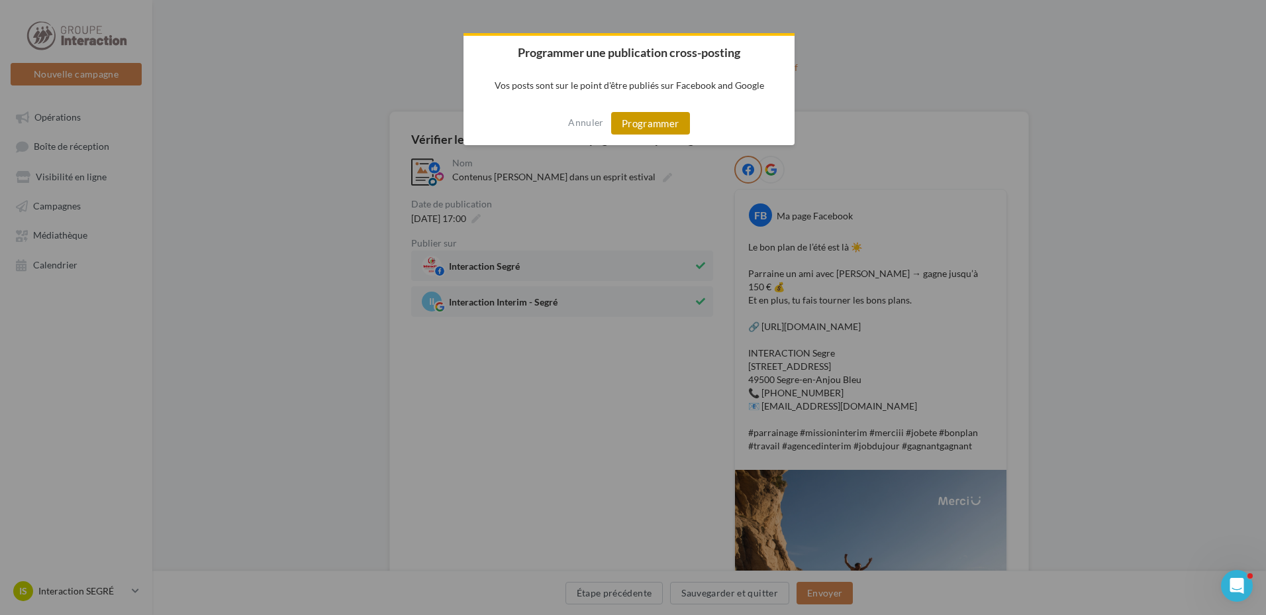
click at [659, 119] on button "Programmer" at bounding box center [650, 123] width 79 height 23
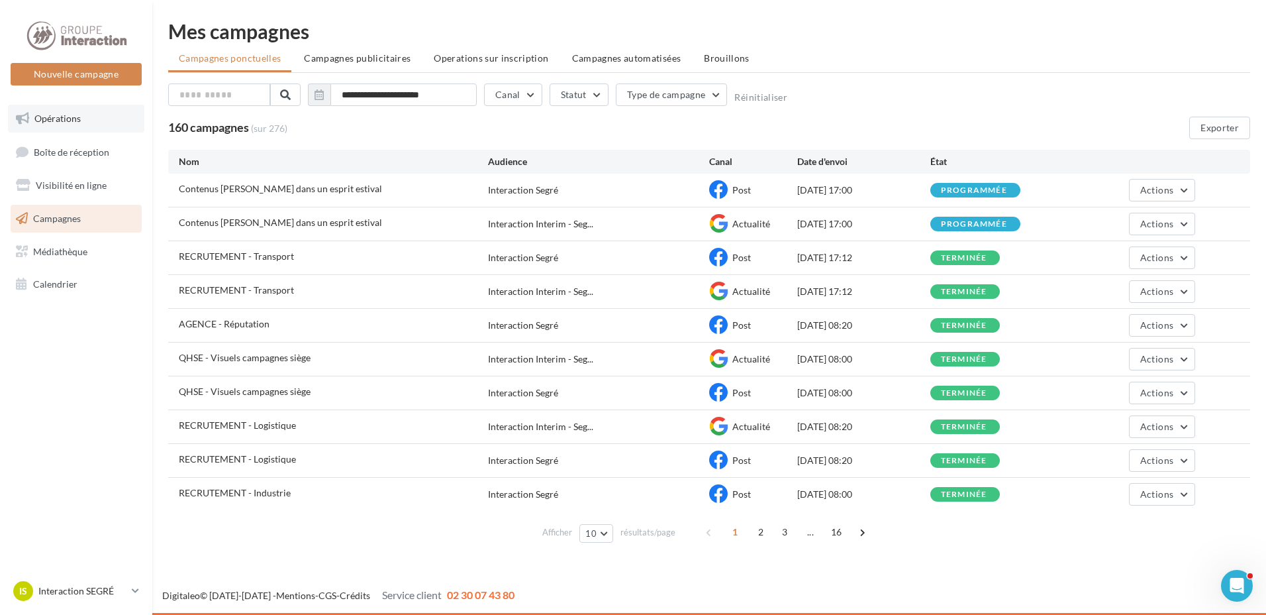
click at [74, 124] on link "Opérations" at bounding box center [76, 119] width 136 height 28
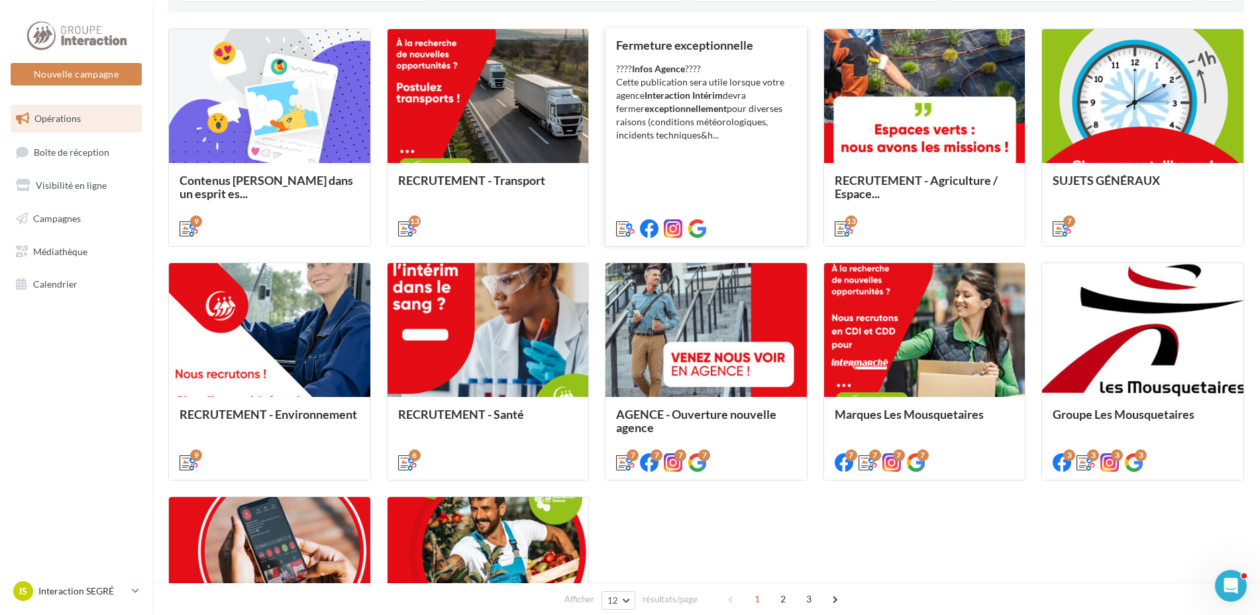
scroll to position [464, 0]
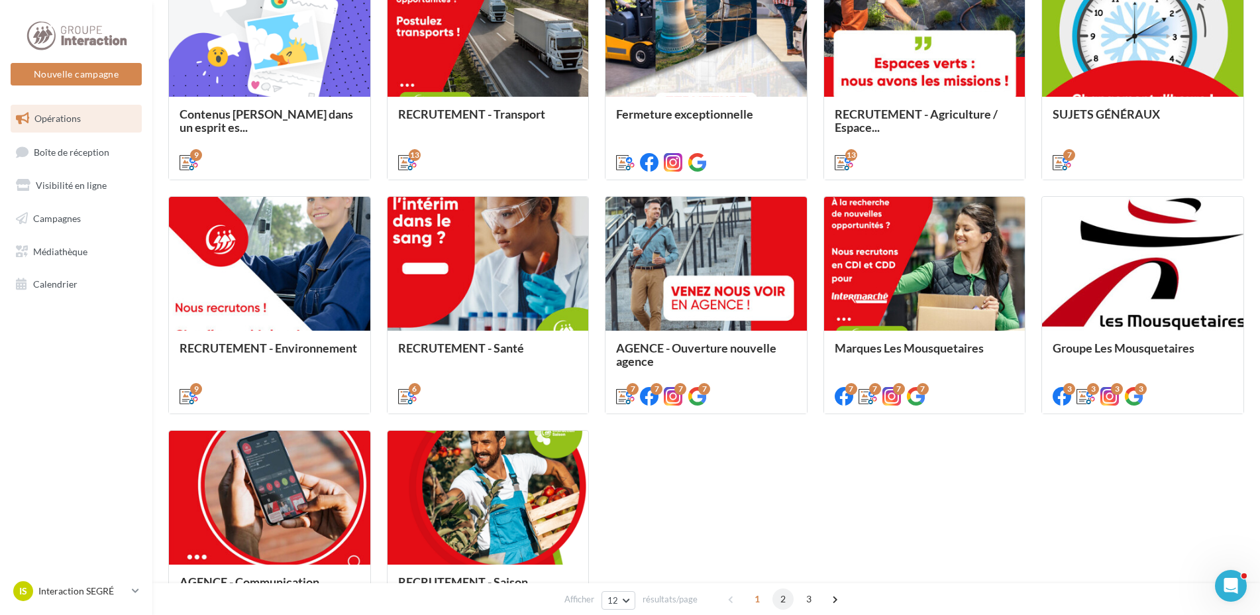
click at [779, 605] on span "2" at bounding box center [782, 598] width 21 height 21
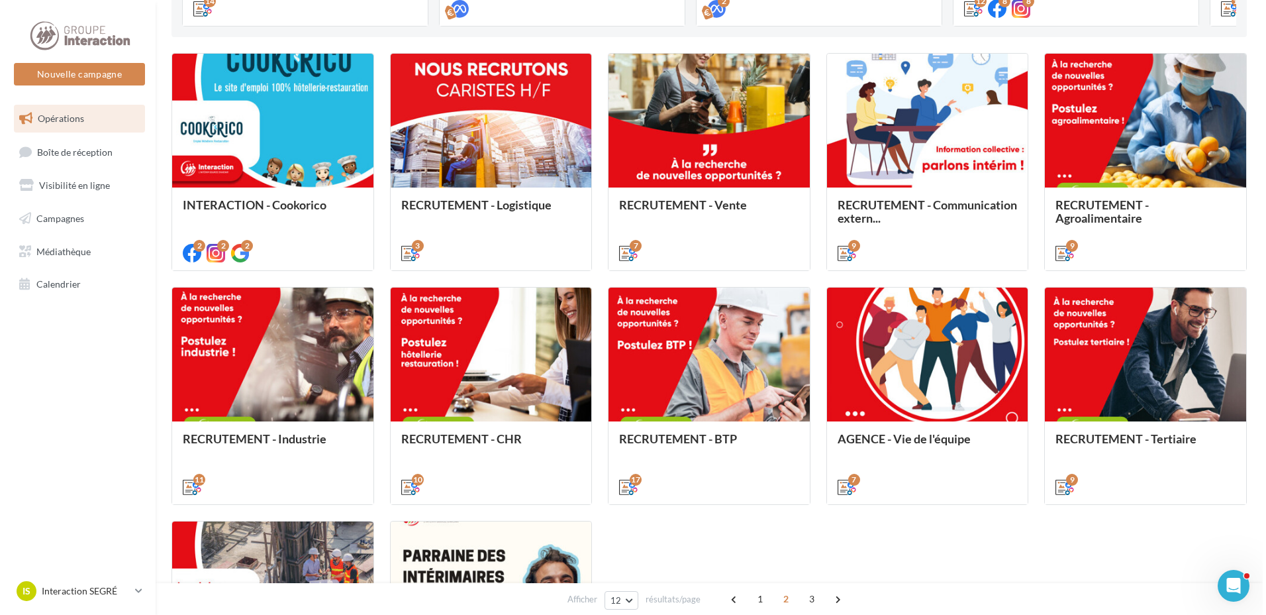
scroll to position [439, 0]
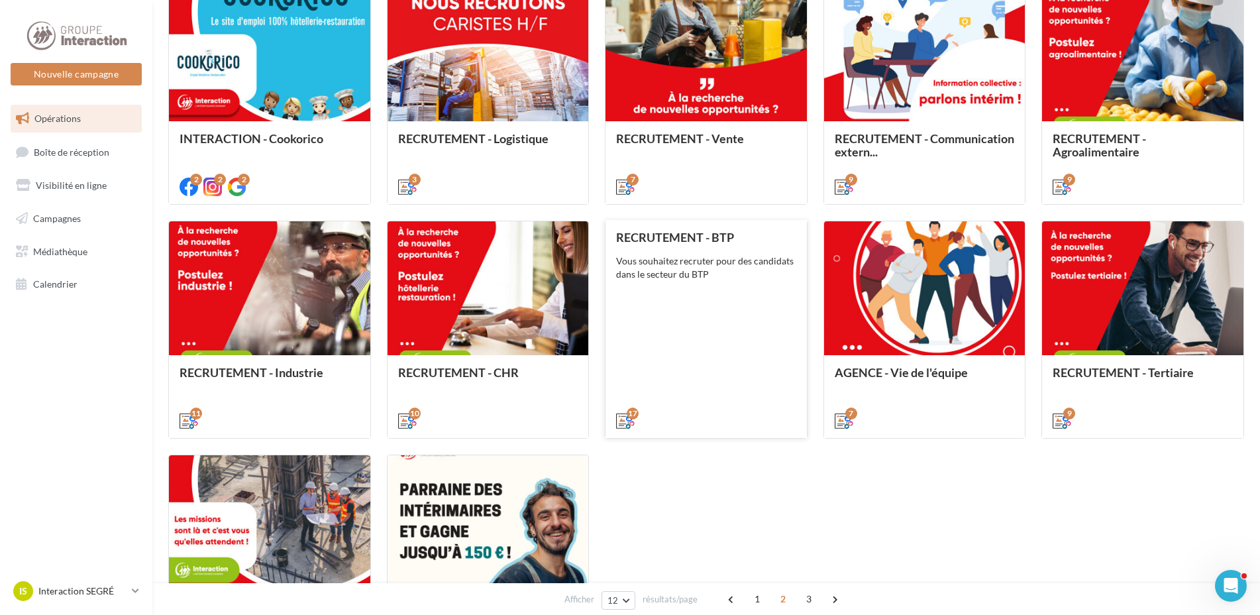
click at [695, 288] on div "RECRUTEMENT - BTP Vous souhaitez recruter pour des candidats dans le secteur du…" at bounding box center [706, 327] width 180 height 195
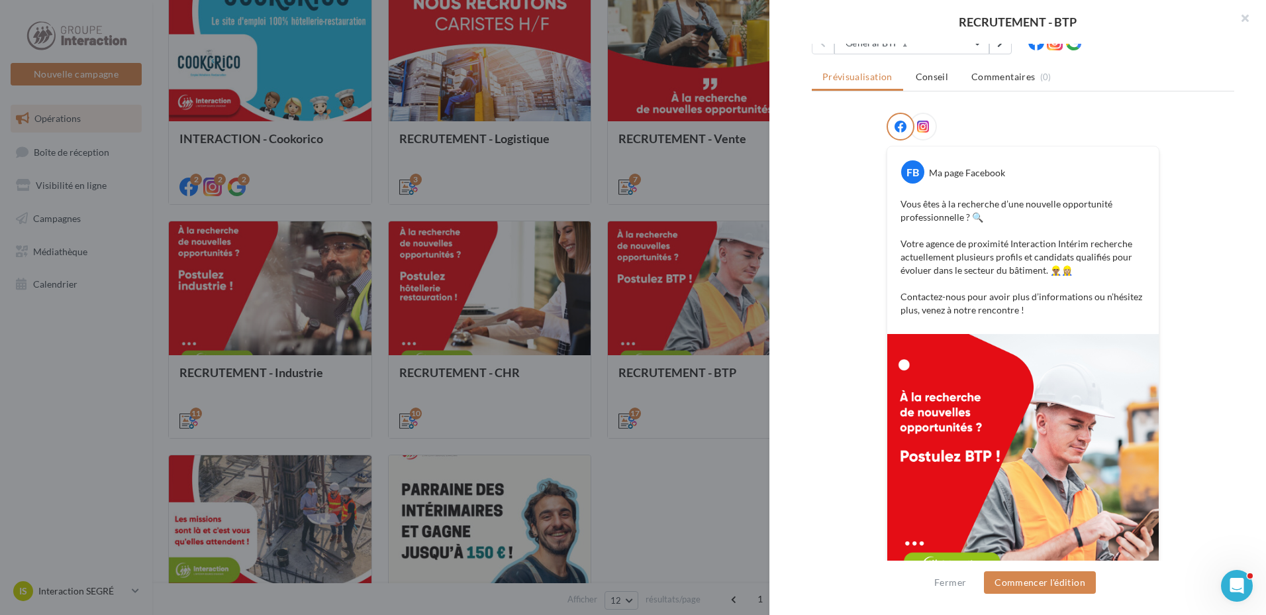
scroll to position [250, 0]
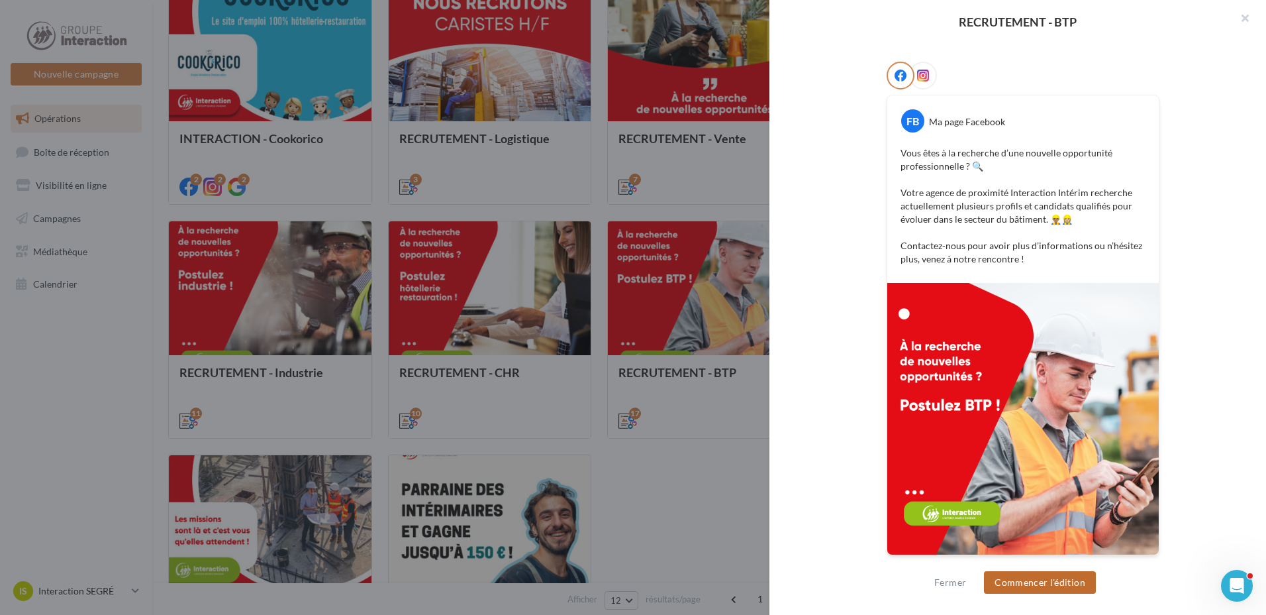
click at [1029, 590] on button "Commencer l'édition" at bounding box center [1040, 582] width 112 height 23
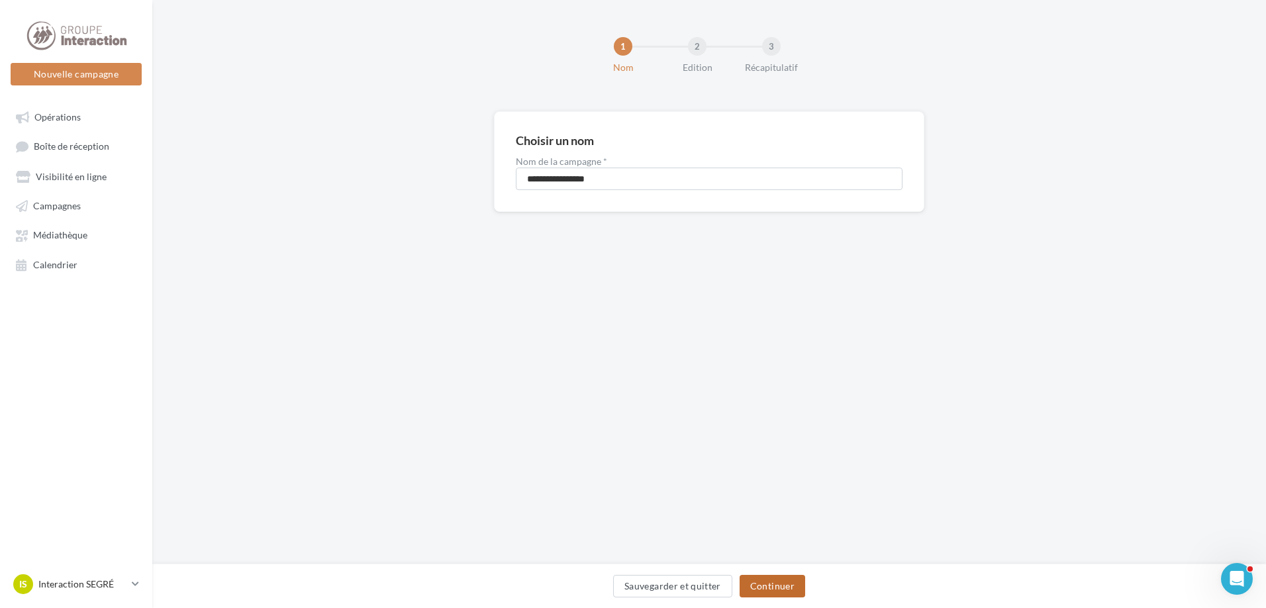
click at [775, 583] on button "Continuer" at bounding box center [773, 586] width 66 height 23
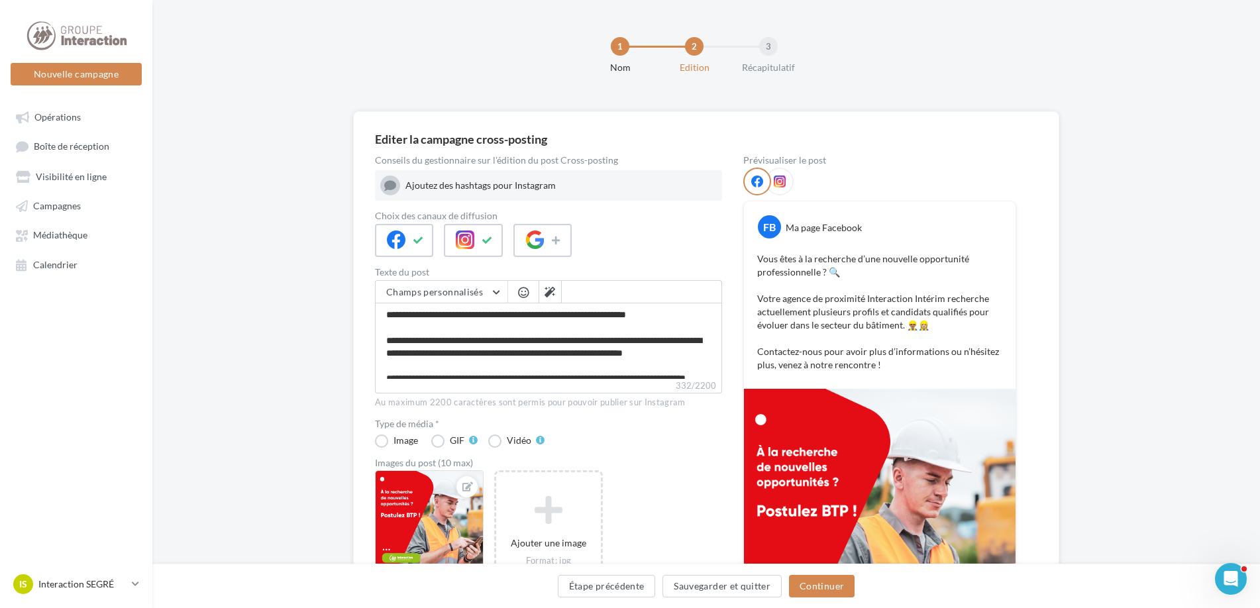
scroll to position [37, 0]
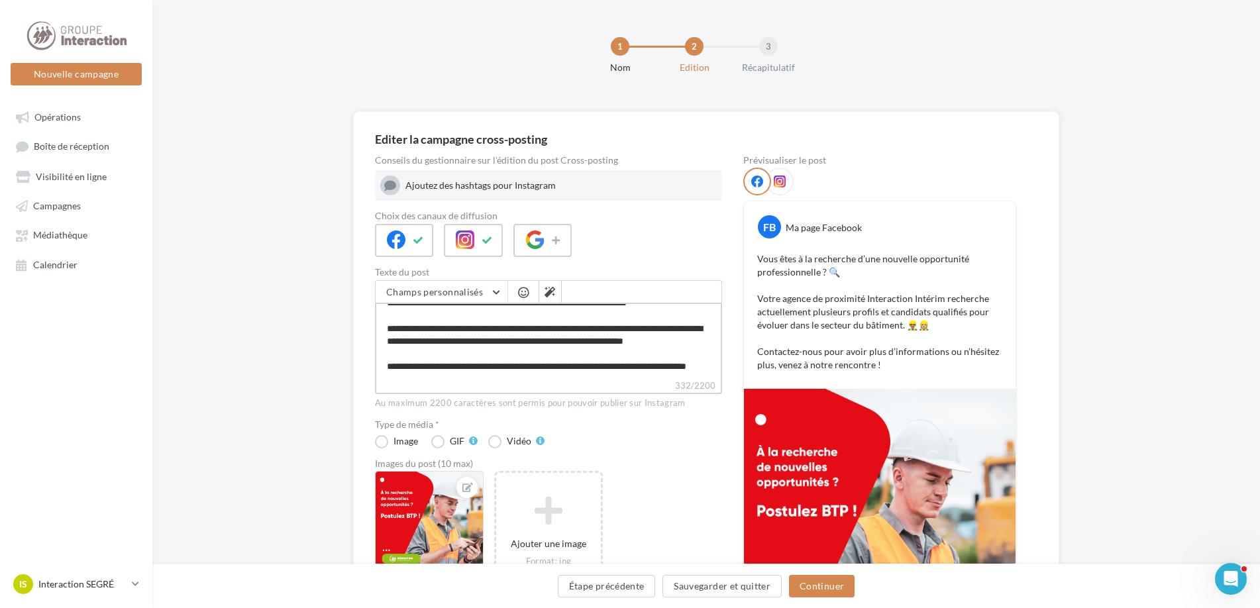
click at [445, 370] on textarea "**********" at bounding box center [548, 341] width 347 height 76
type textarea "**********"
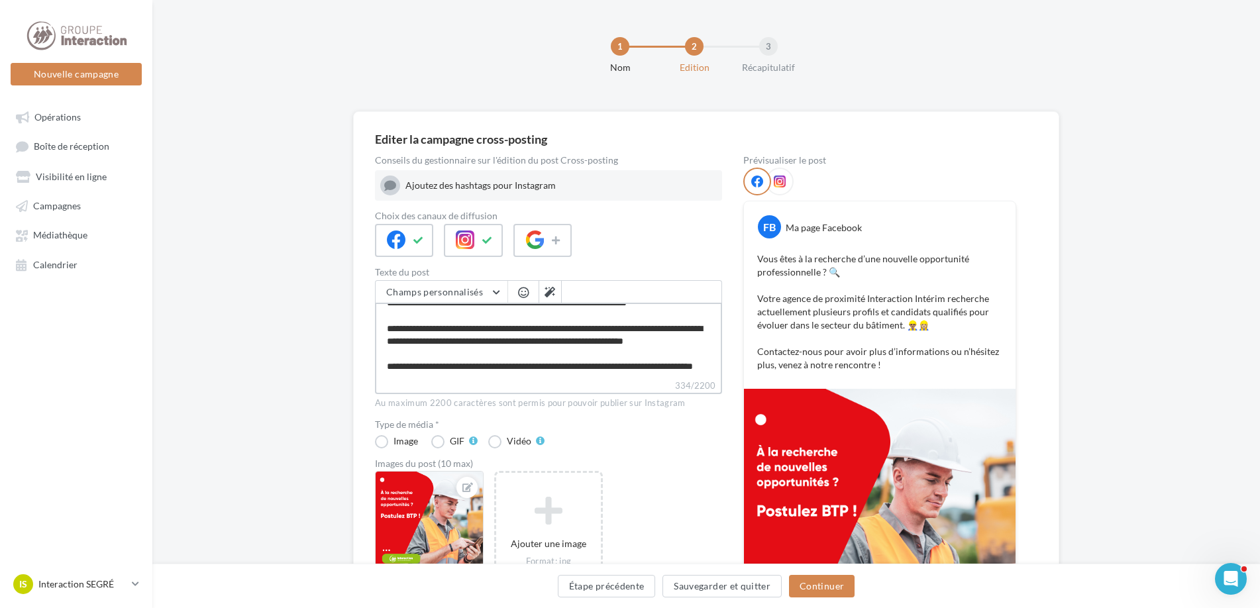
paste textarea "**********"
type textarea "**********"
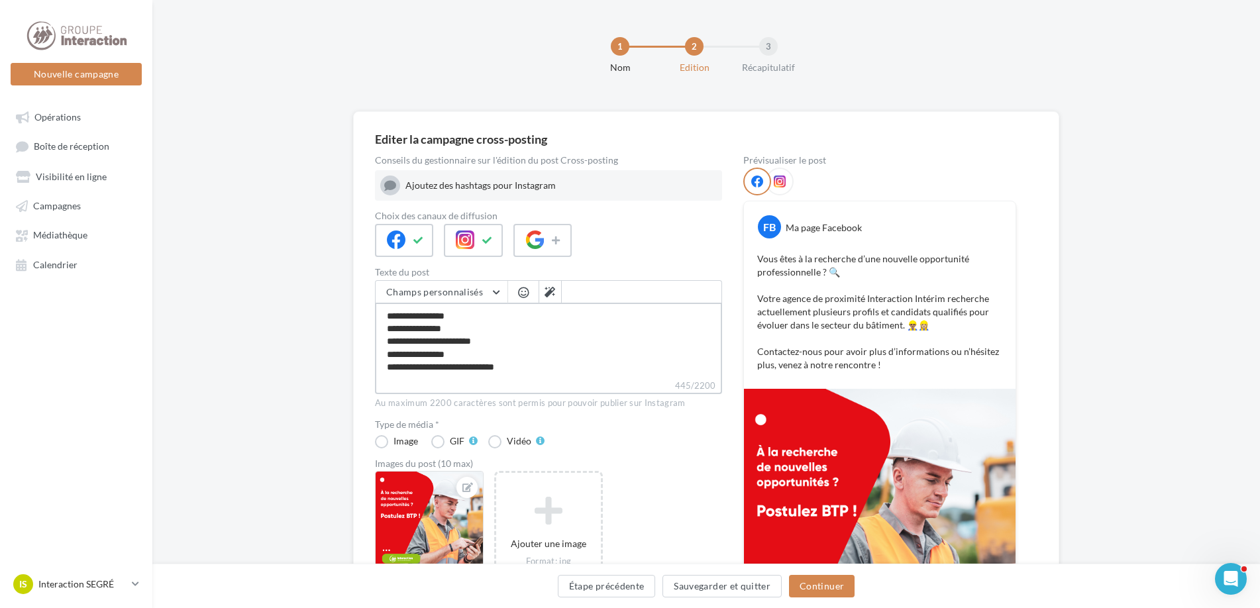
scroll to position [115, 0]
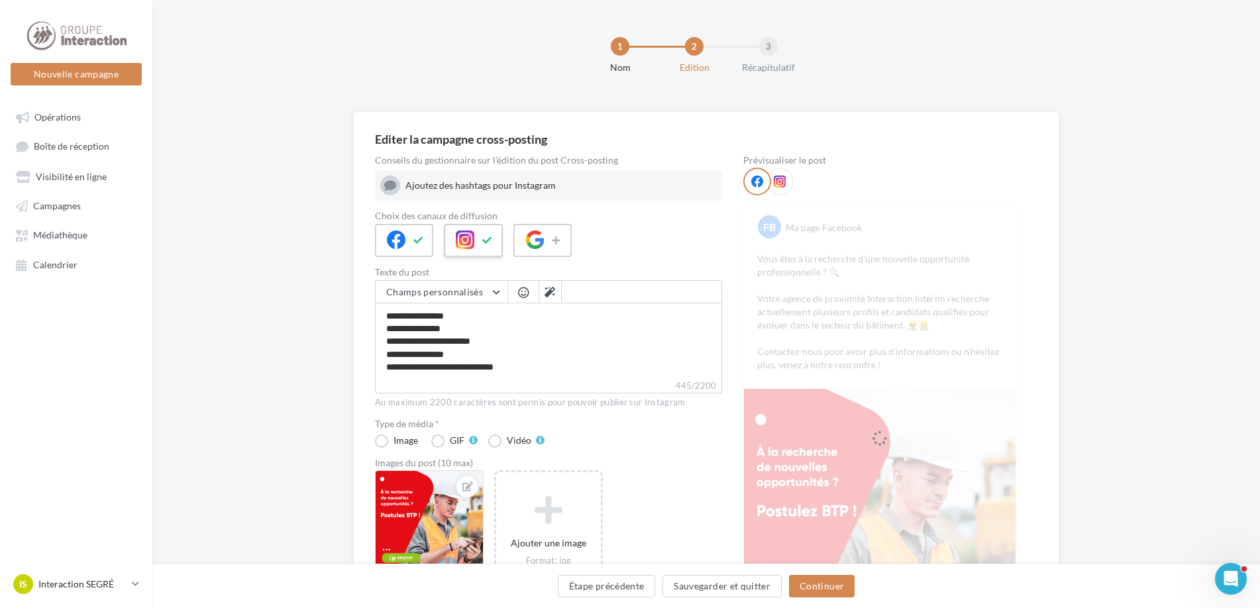
click at [479, 236] on button at bounding box center [487, 240] width 16 height 20
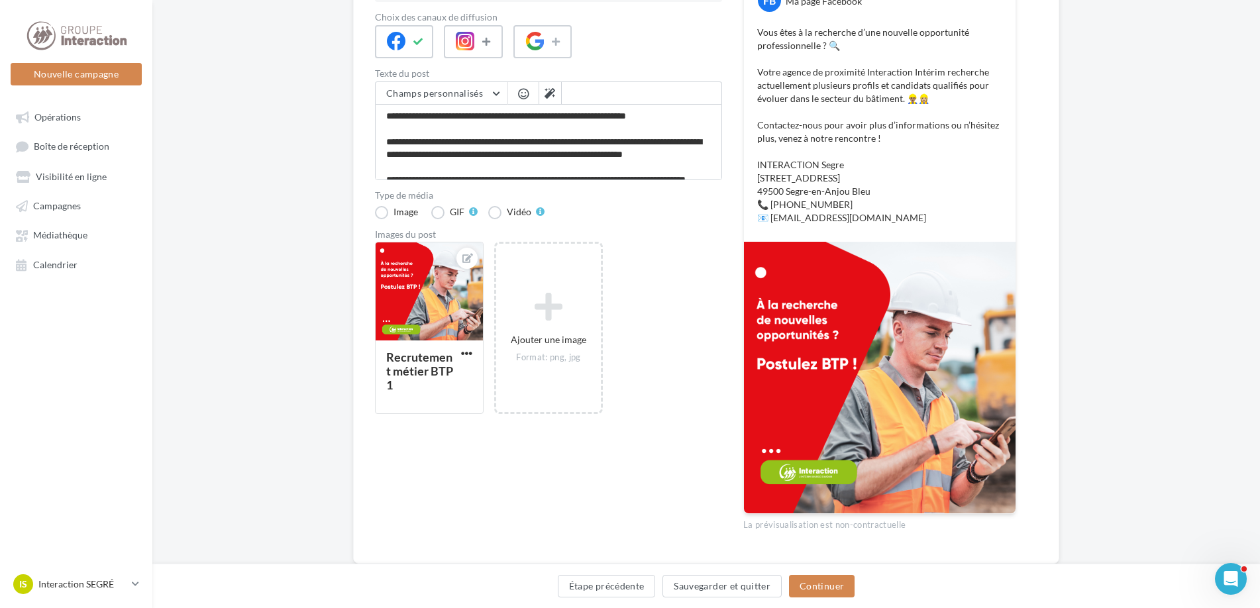
scroll to position [232, 0]
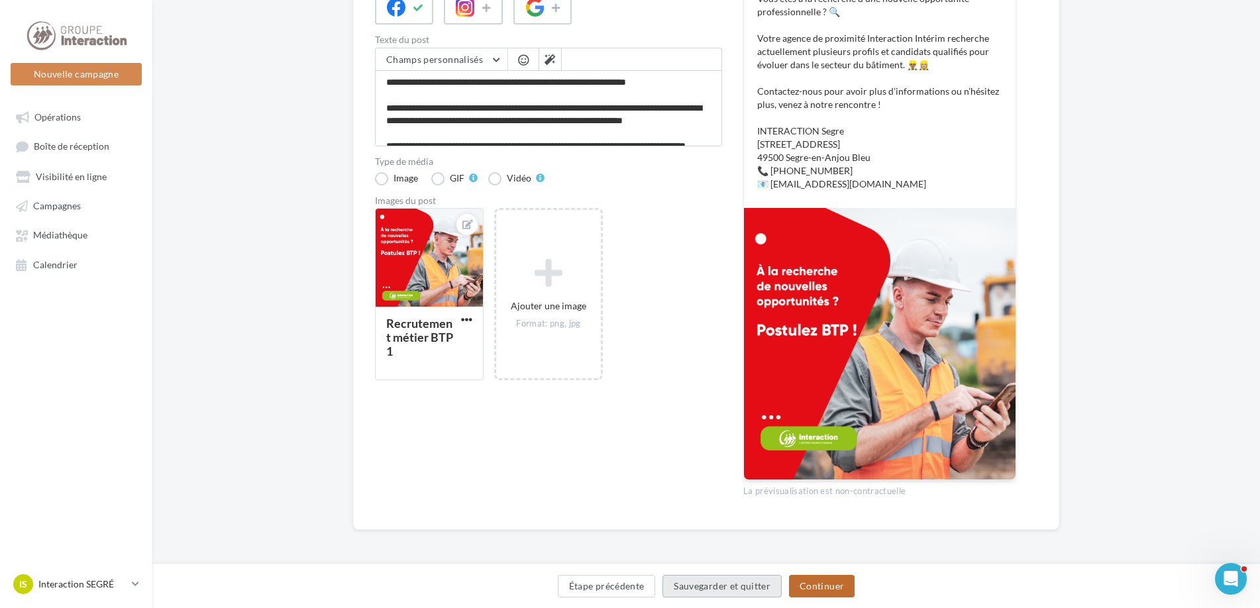
drag, startPoint x: 829, startPoint y: 586, endPoint x: 744, endPoint y: 576, distance: 86.0
click at [828, 586] on button "Continuer" at bounding box center [822, 586] width 66 height 23
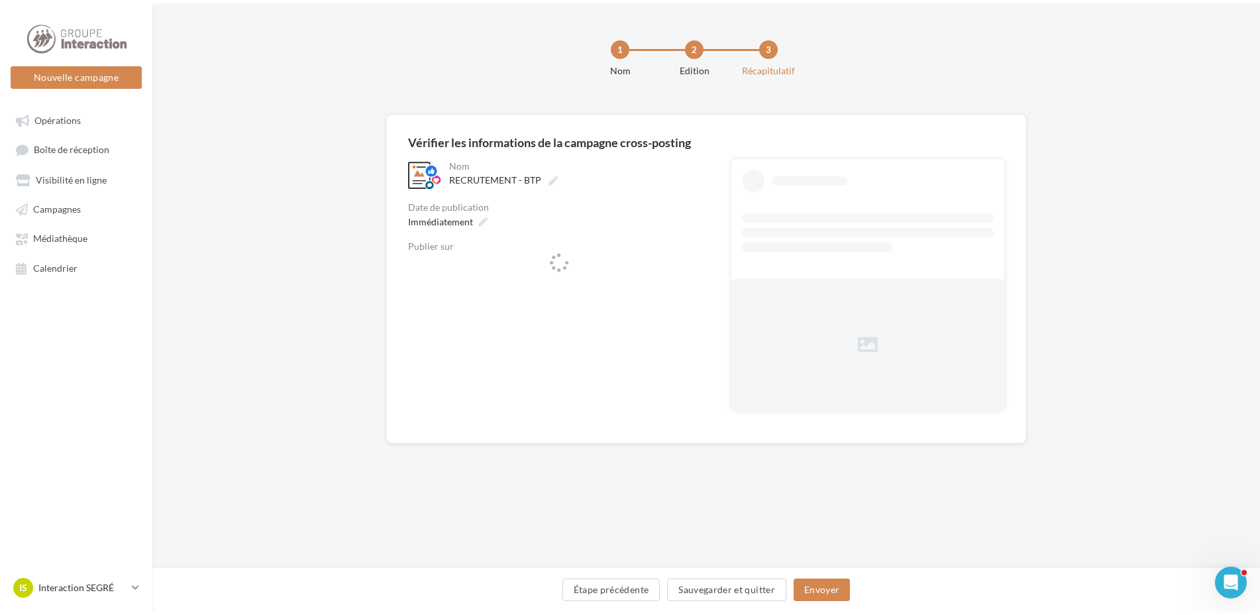
scroll to position [0, 0]
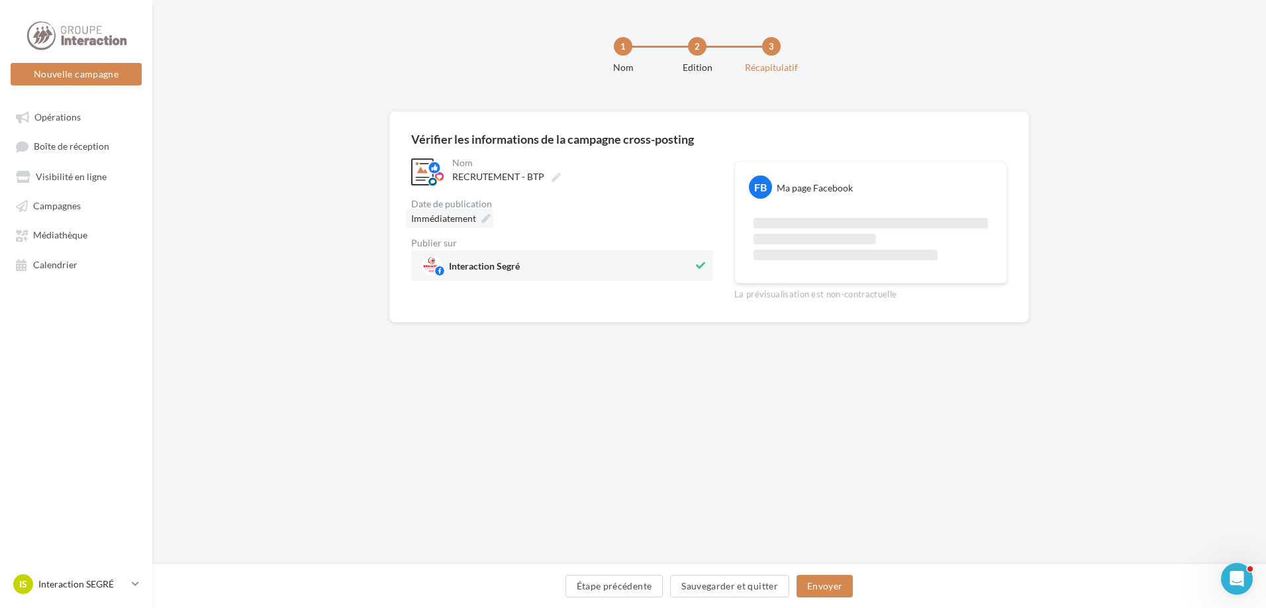
click at [482, 223] on icon at bounding box center [485, 218] width 9 height 9
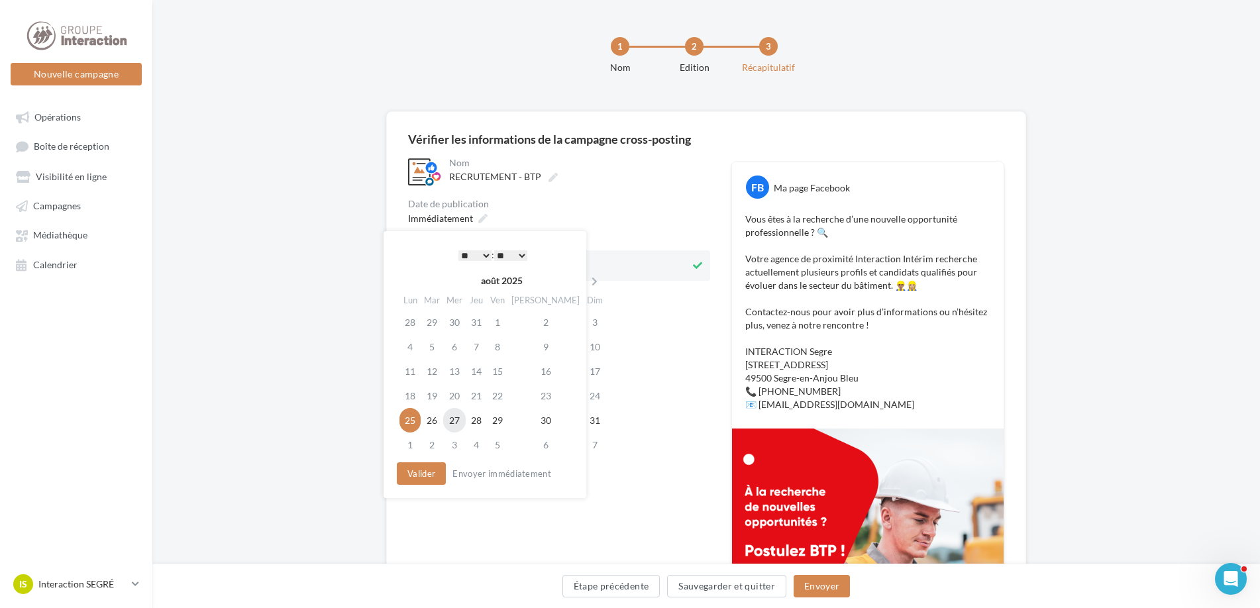
click at [460, 421] on td "27" at bounding box center [454, 420] width 23 height 25
click at [428, 477] on button "Valider" at bounding box center [417, 473] width 49 height 23
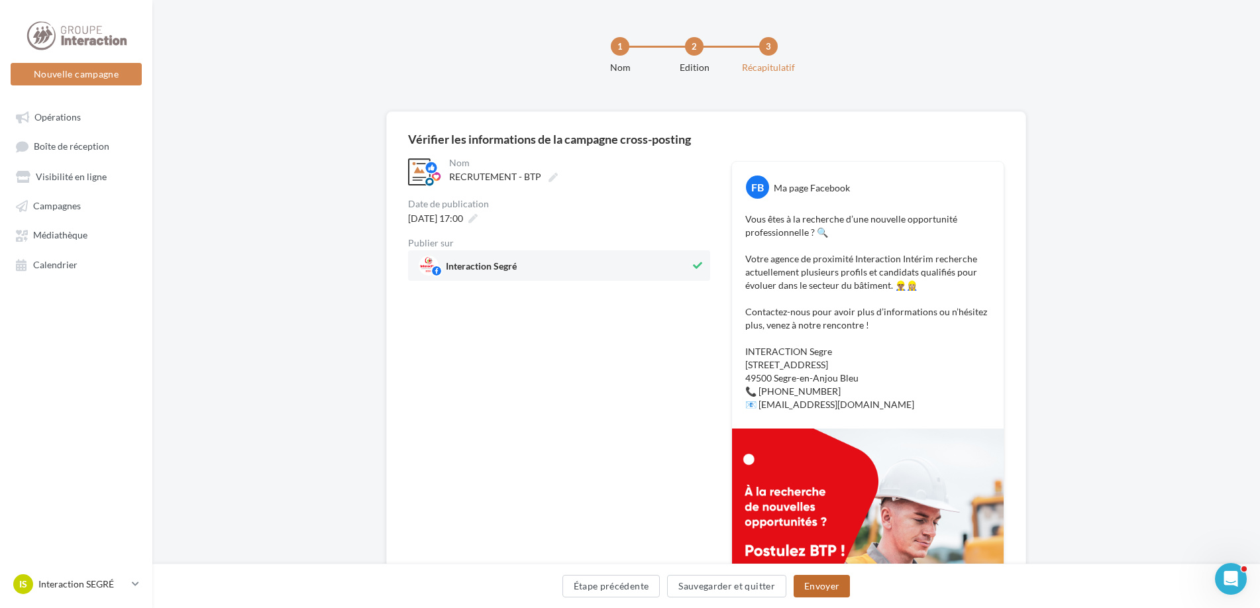
click at [839, 595] on button "Envoyer" at bounding box center [821, 586] width 56 height 23
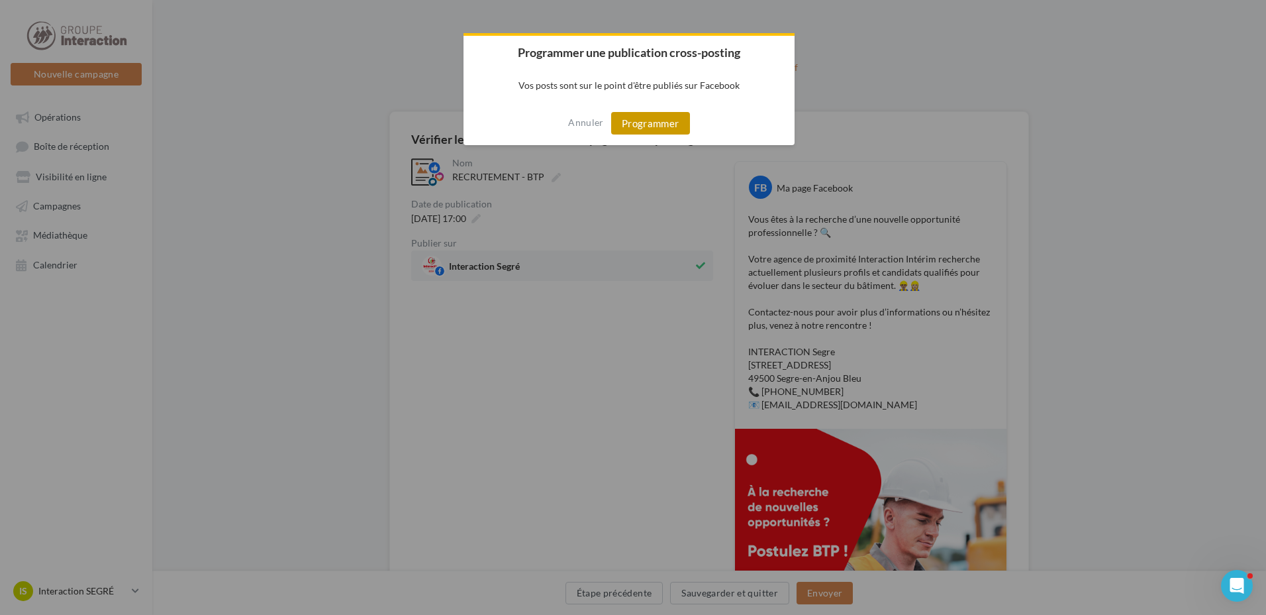
click at [643, 131] on button "Programmer" at bounding box center [650, 123] width 79 height 23
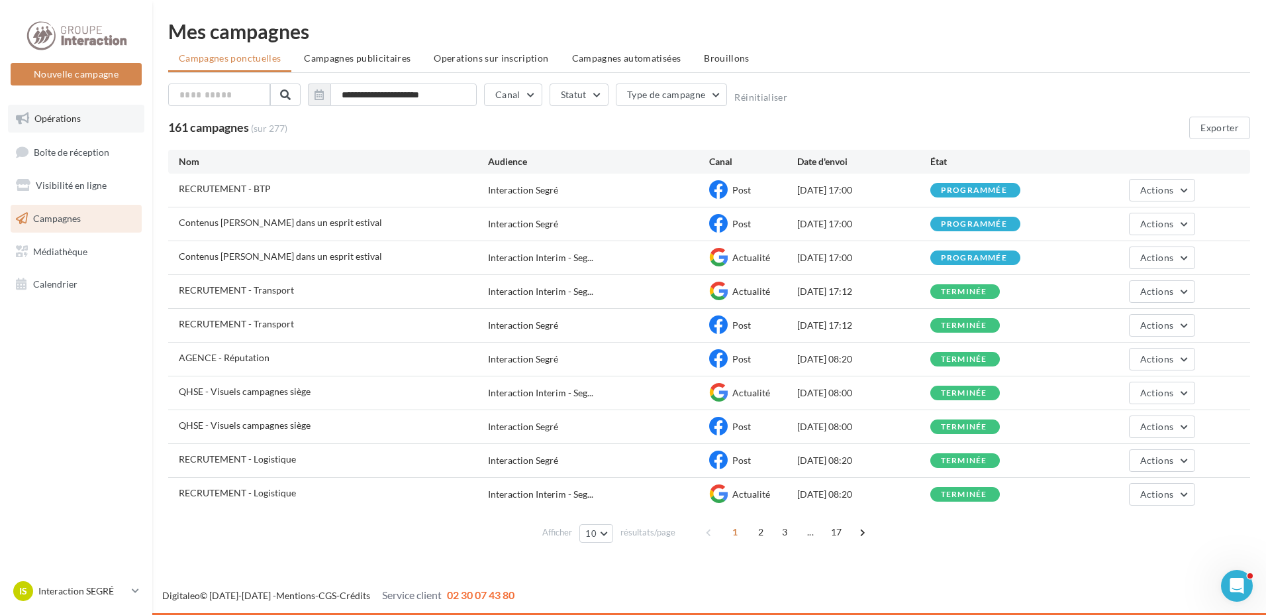
click at [52, 120] on span "Opérations" at bounding box center [57, 118] width 46 height 11
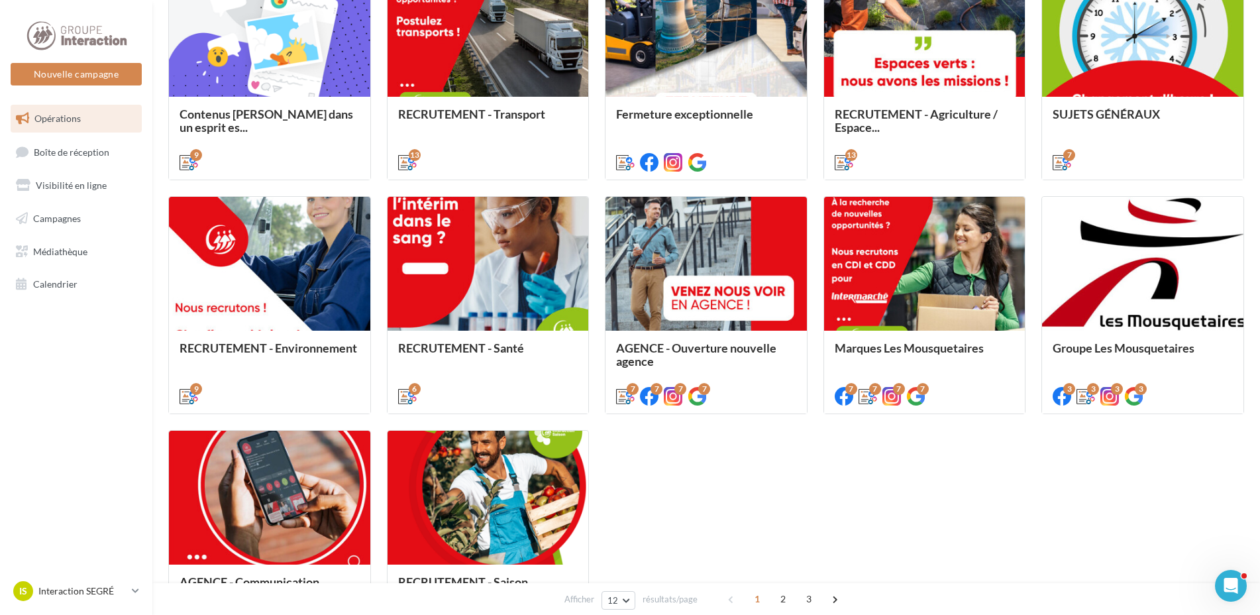
scroll to position [530, 0]
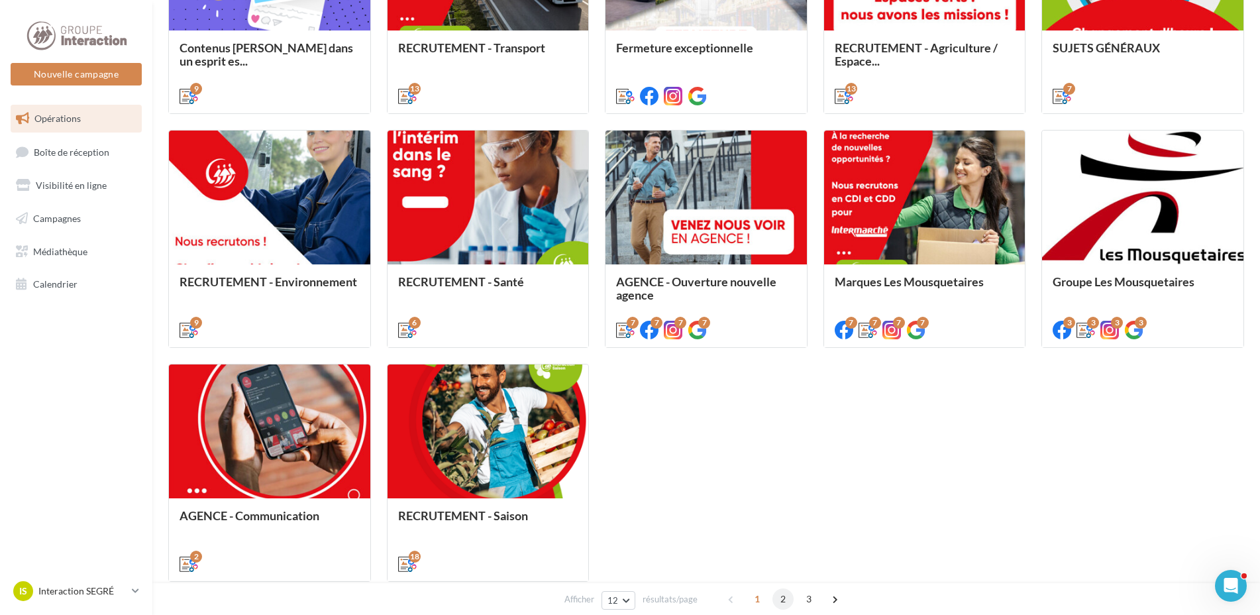
click at [777, 599] on span "2" at bounding box center [782, 598] width 21 height 21
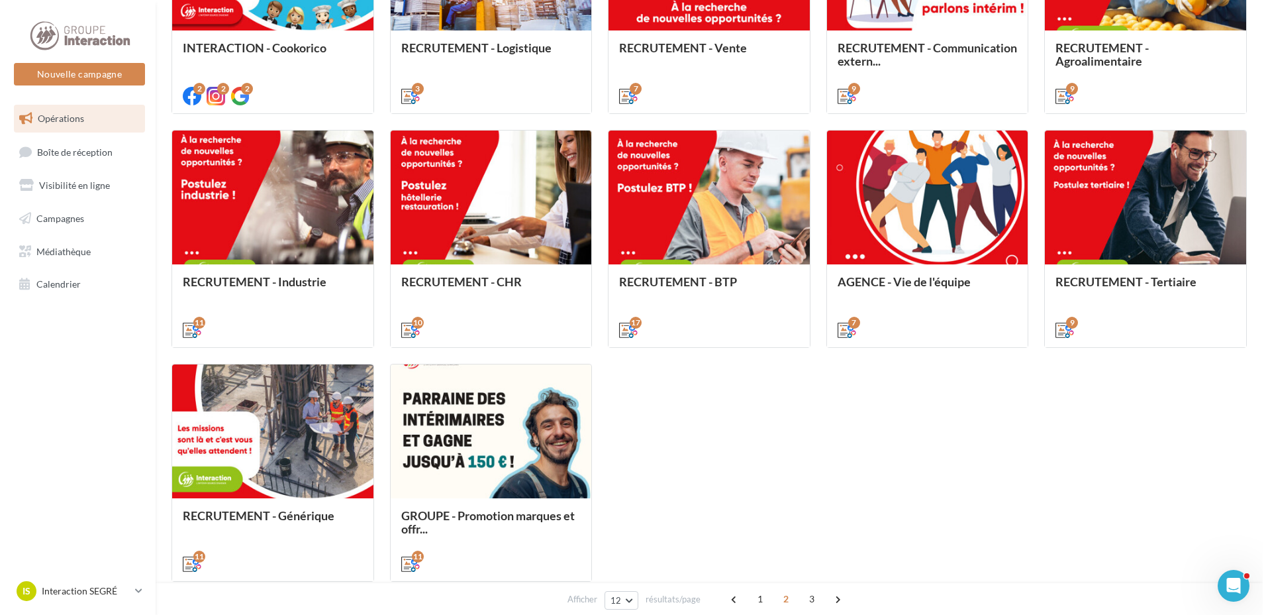
scroll to position [373, 0]
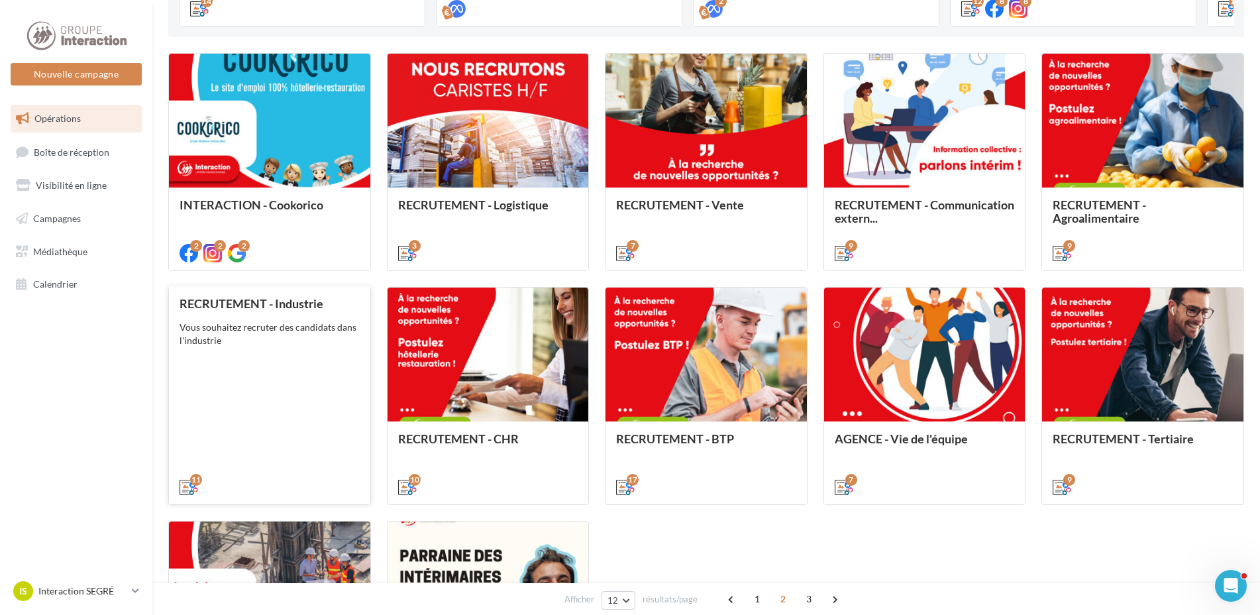
click at [330, 358] on div "RECRUTEMENT - Industrie Vous souhaitez recruter des candidats dans l'industrie" at bounding box center [269, 394] width 180 height 195
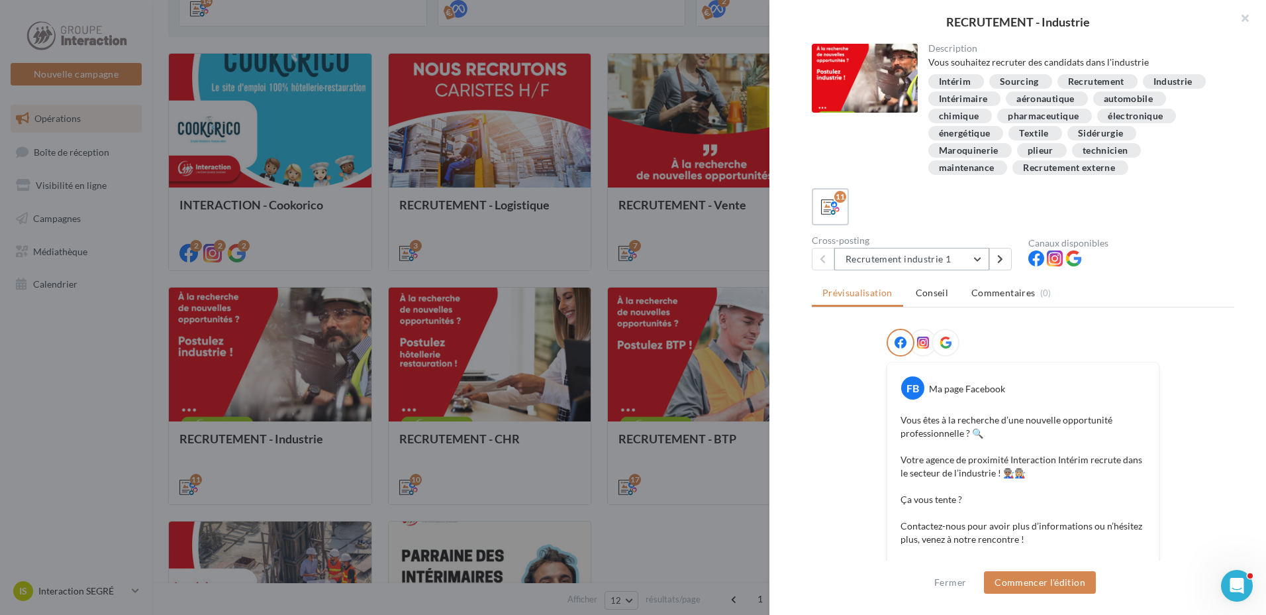
click at [973, 264] on button "Recrutement industrie 1" at bounding box center [911, 259] width 155 height 23
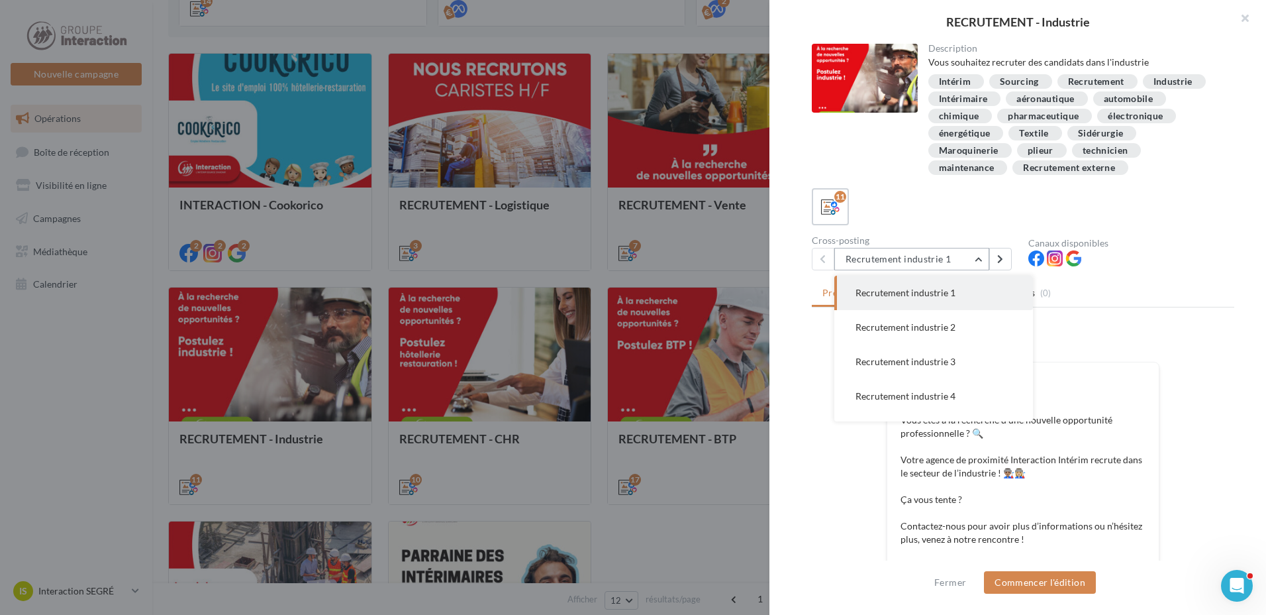
click at [973, 264] on button "Recrutement industrie 1" at bounding box center [911, 259] width 155 height 23
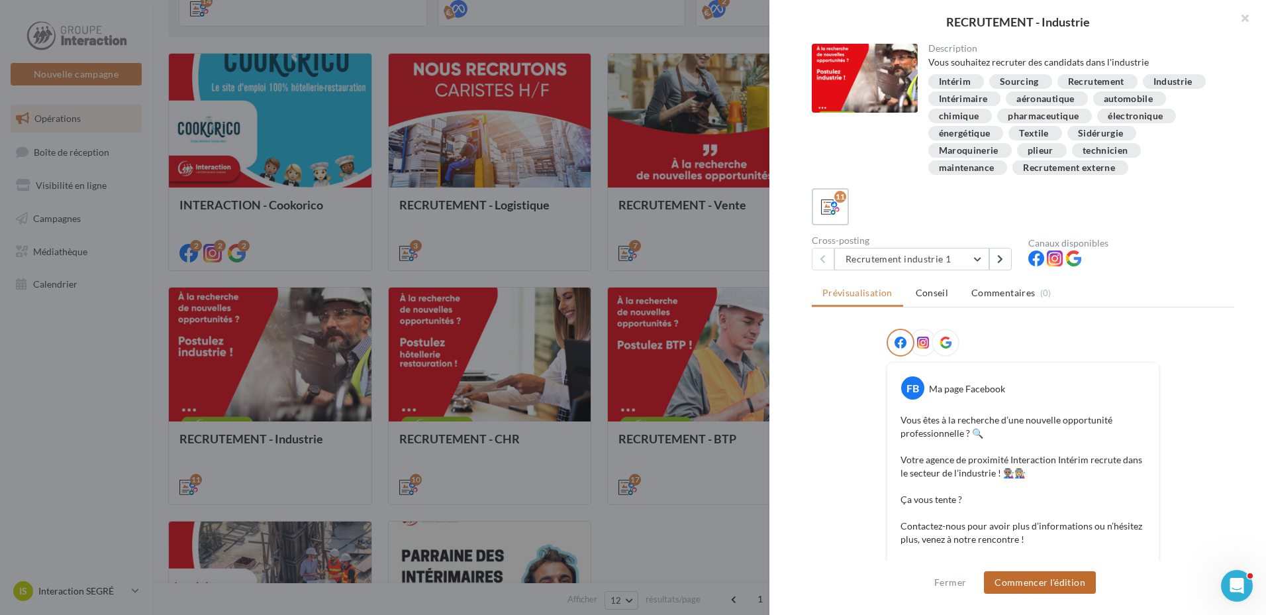
click at [1024, 581] on button "Commencer l'édition" at bounding box center [1040, 582] width 112 height 23
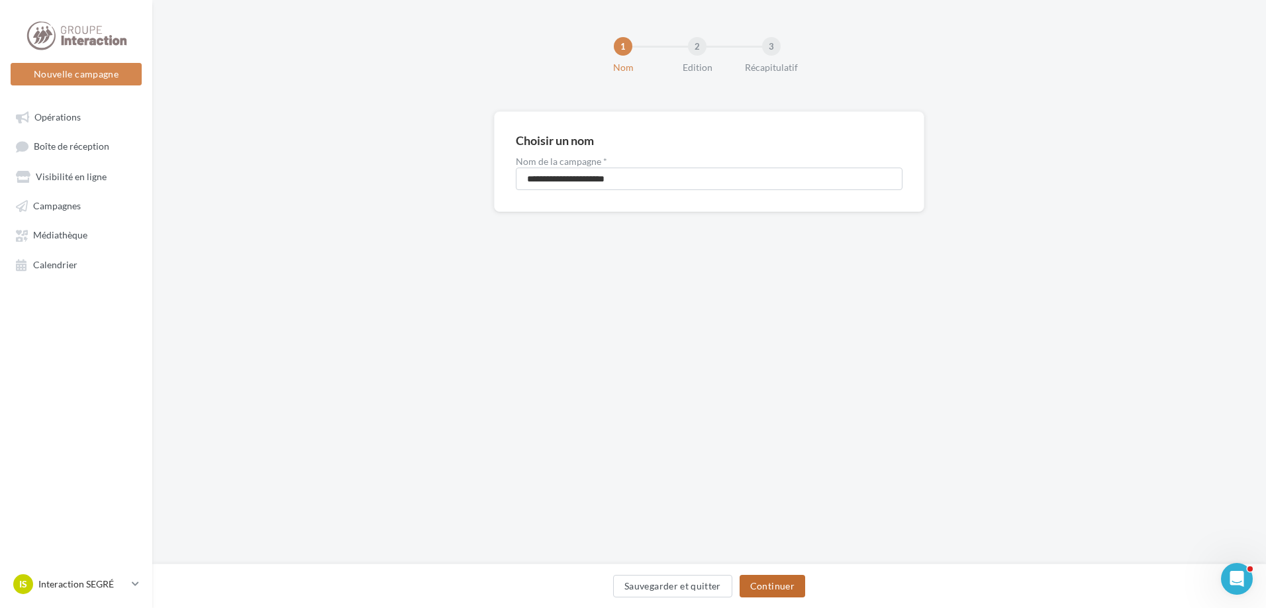
click at [790, 587] on button "Continuer" at bounding box center [773, 586] width 66 height 23
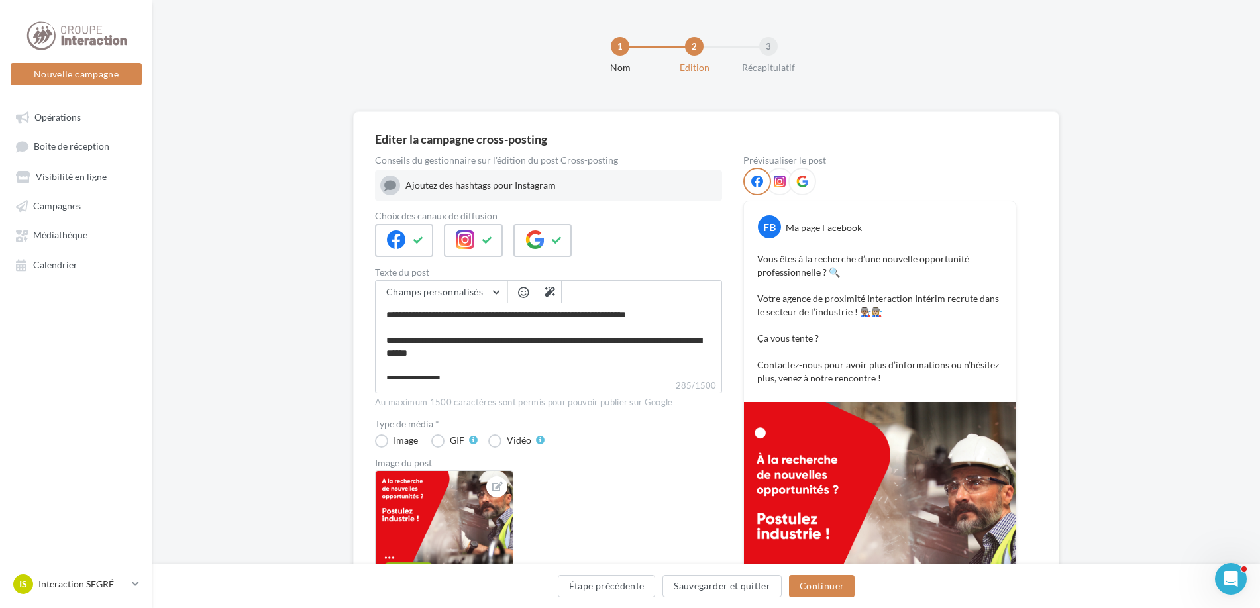
scroll to position [50, 0]
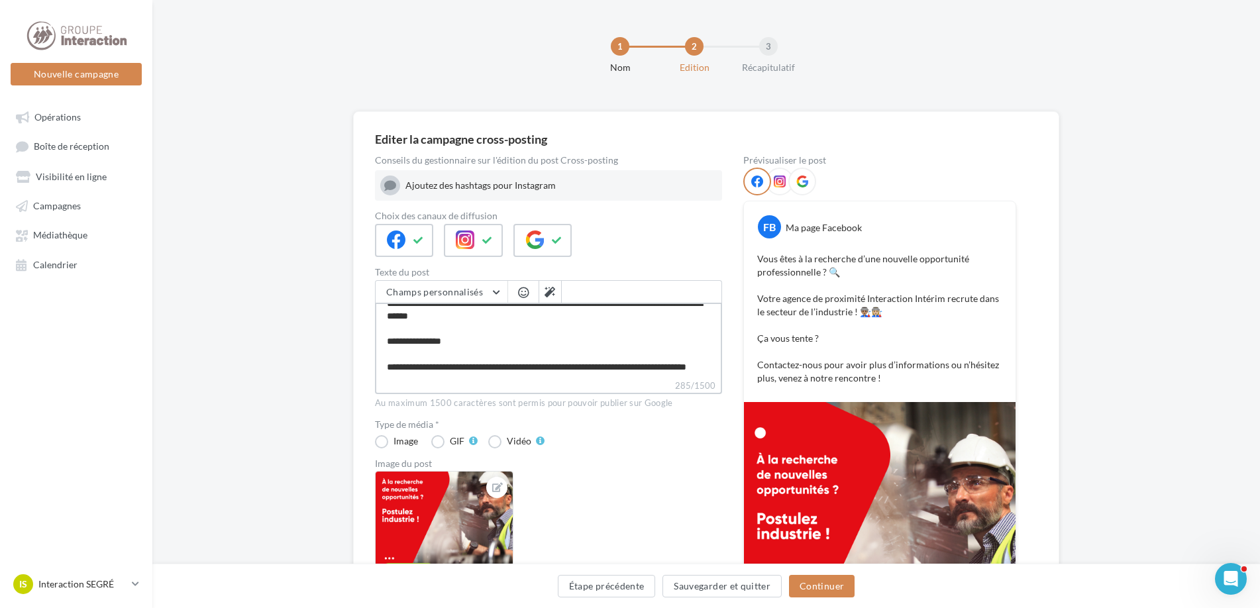
click at [466, 333] on textarea "**********" at bounding box center [548, 341] width 347 height 76
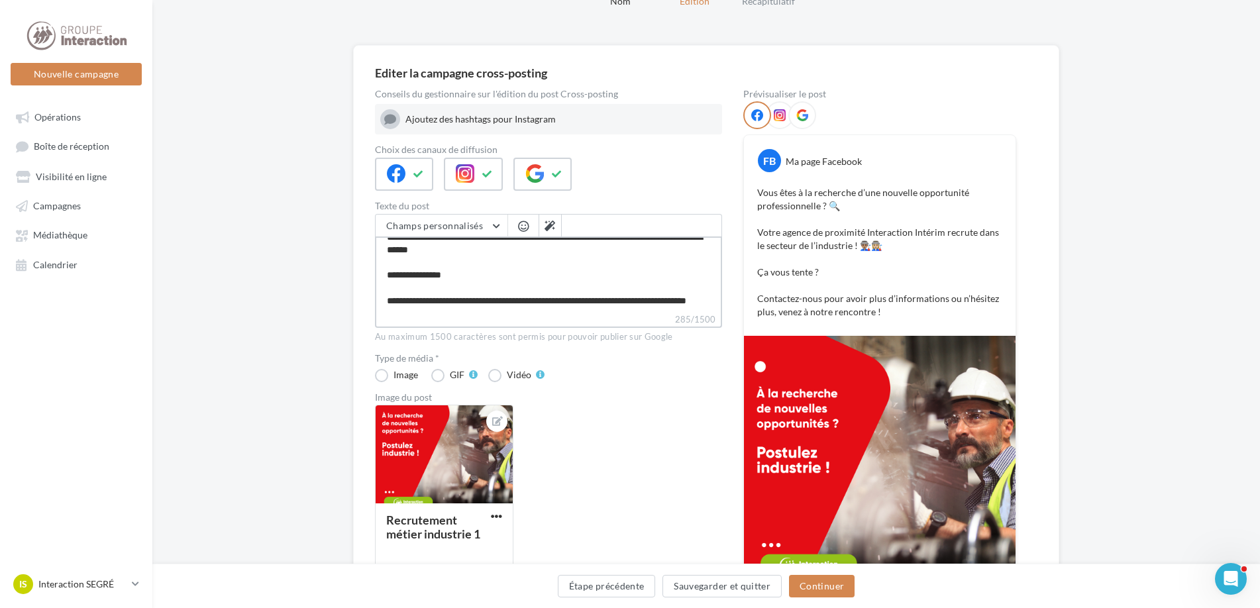
click at [456, 309] on textarea "**********" at bounding box center [548, 274] width 347 height 76
type textarea "**********"
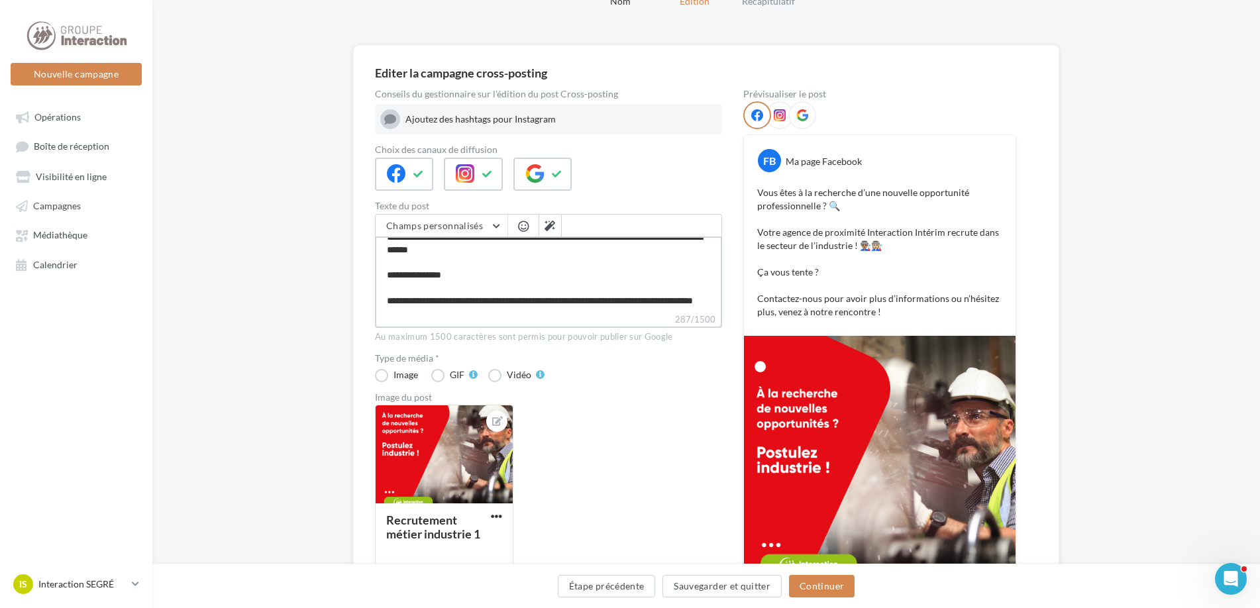
paste textarea "**********"
type textarea "**********"
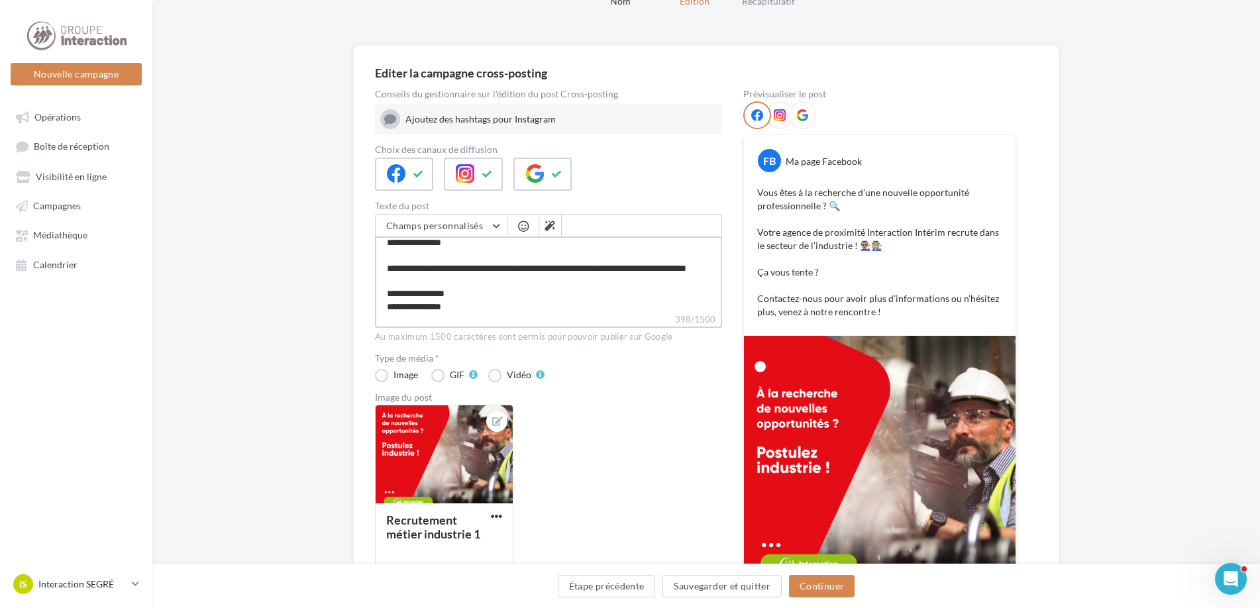
scroll to position [121, 0]
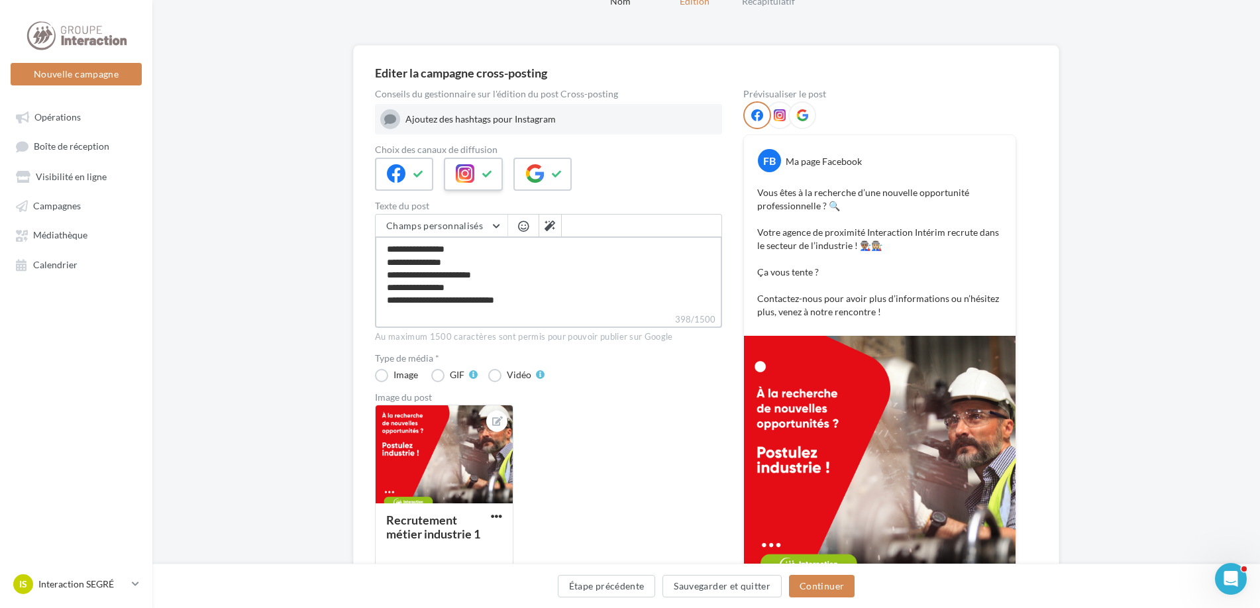
type textarea "**********"
click at [491, 175] on icon at bounding box center [487, 174] width 11 height 9
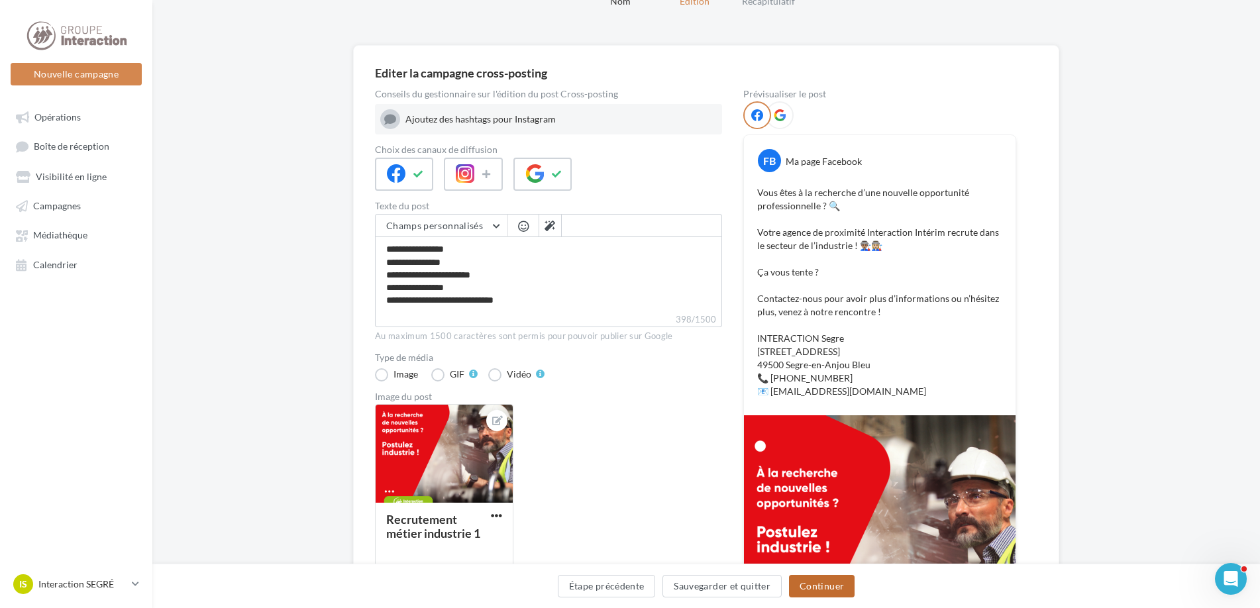
click at [811, 588] on button "Continuer" at bounding box center [822, 586] width 66 height 23
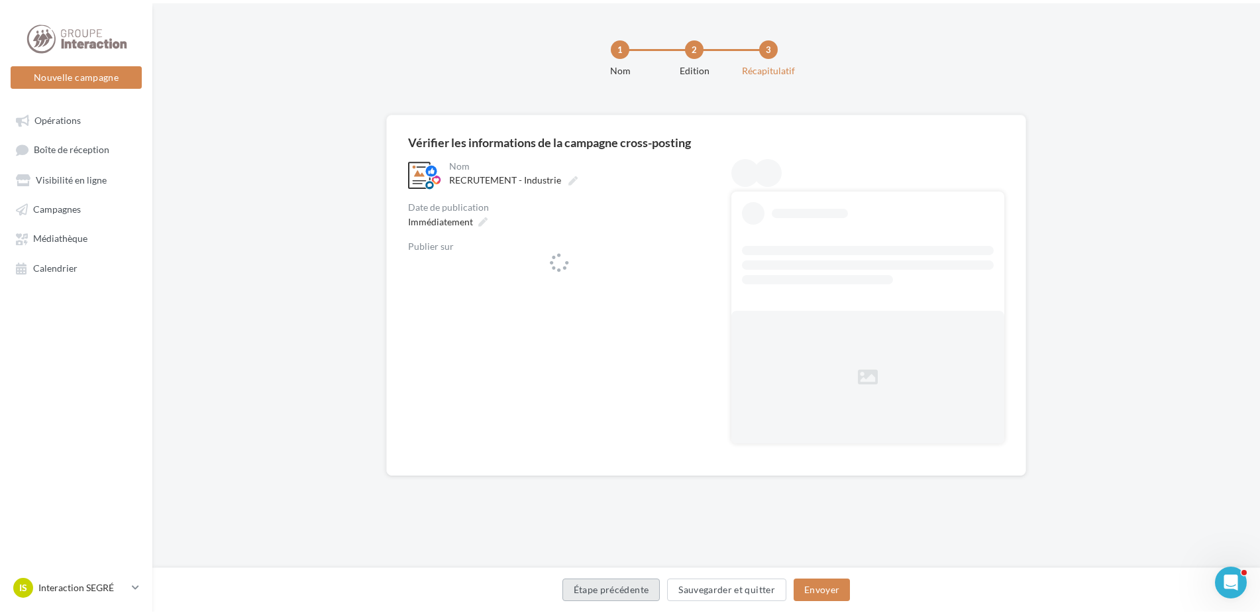
scroll to position [0, 0]
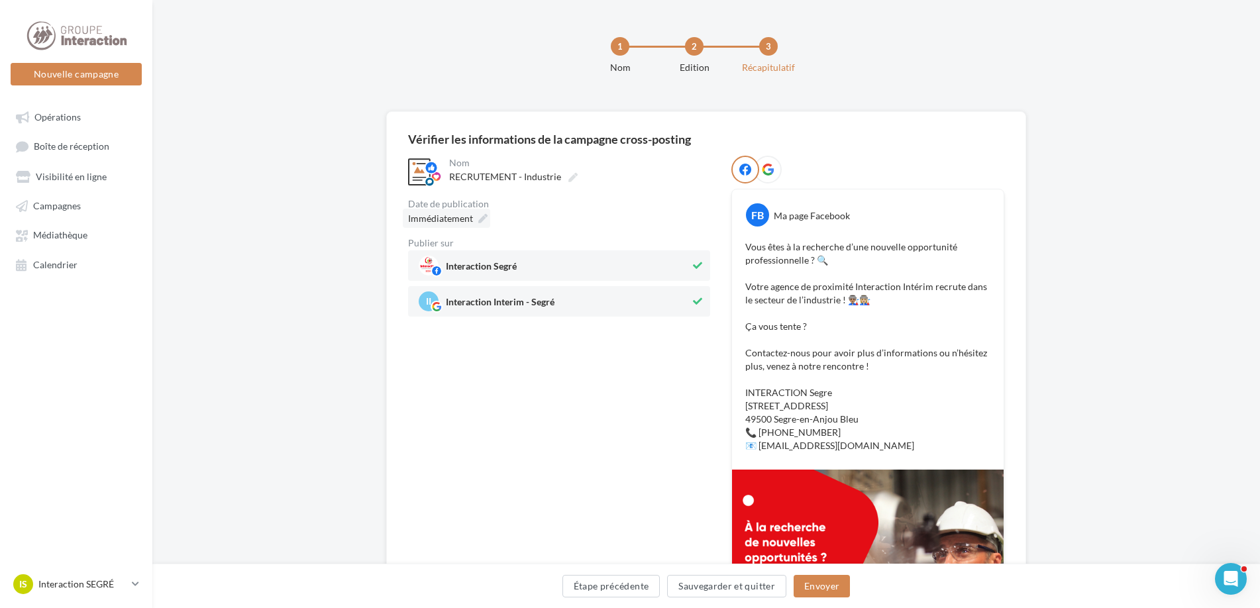
click at [472, 214] on span "Immédiatement" at bounding box center [440, 218] width 65 height 11
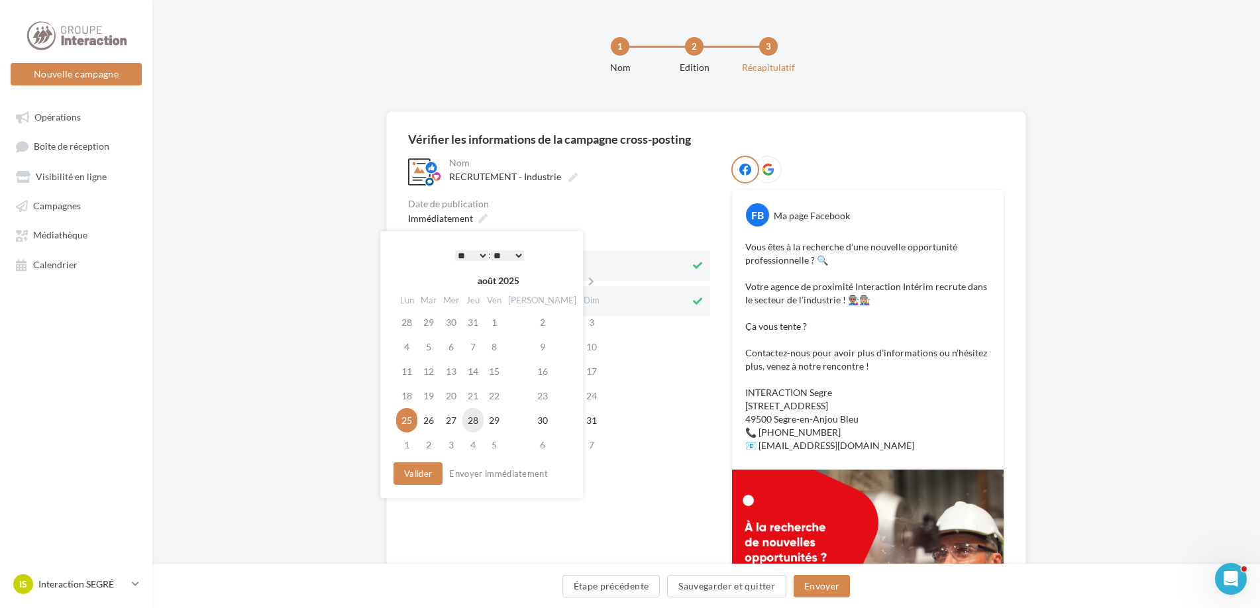
click at [482, 415] on td "28" at bounding box center [472, 420] width 21 height 25
click at [424, 474] on button "Valider" at bounding box center [417, 473] width 49 height 23
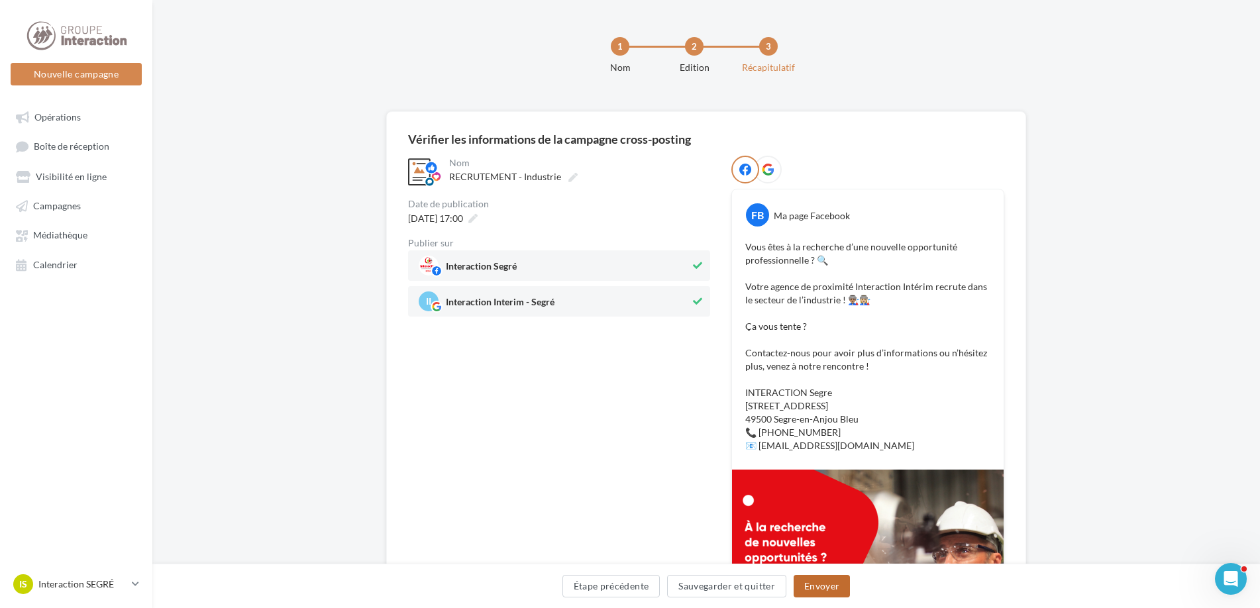
click at [819, 589] on button "Envoyer" at bounding box center [821, 586] width 56 height 23
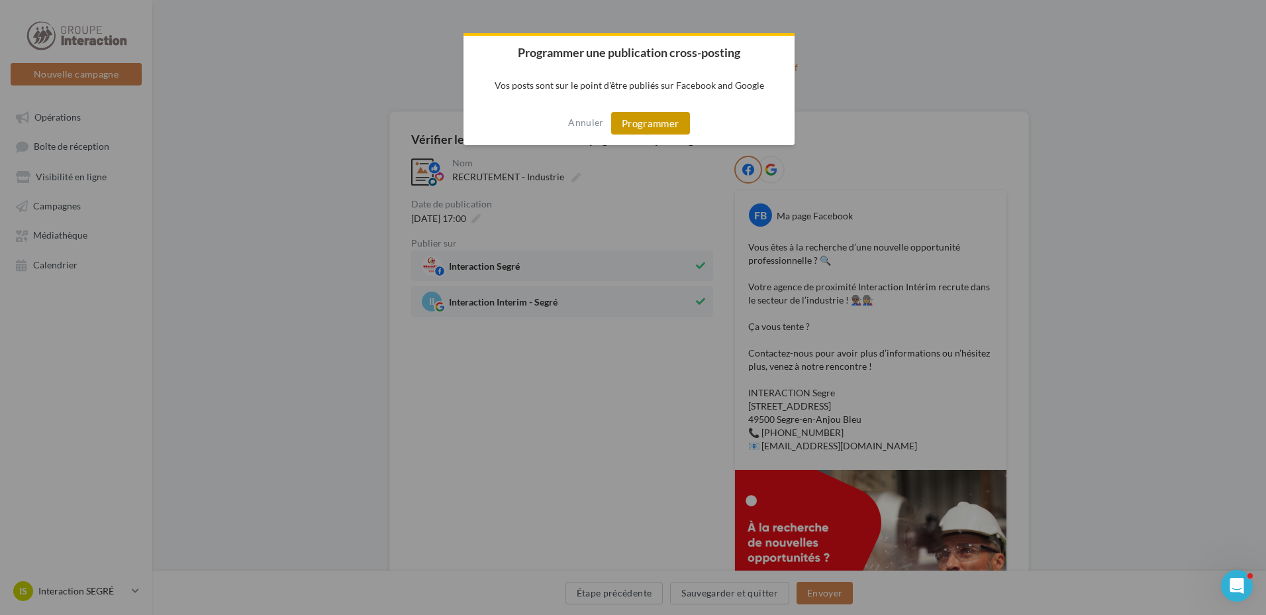
click at [666, 119] on button "Programmer" at bounding box center [650, 123] width 79 height 23
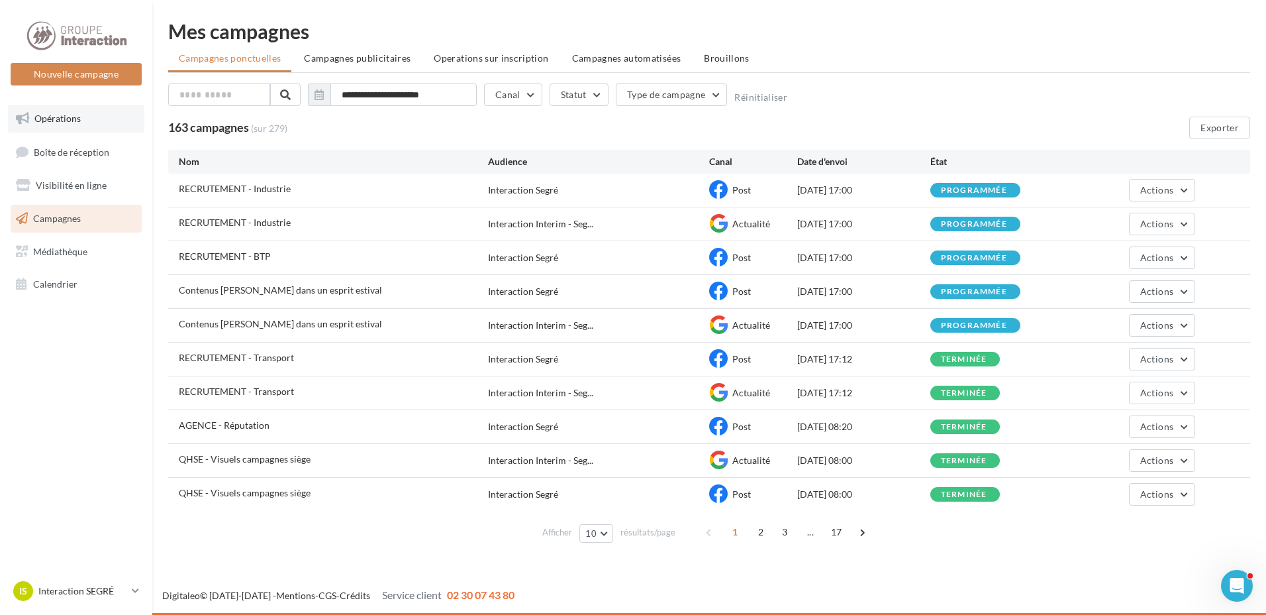
click at [68, 114] on span "Opérations" at bounding box center [57, 118] width 46 height 11
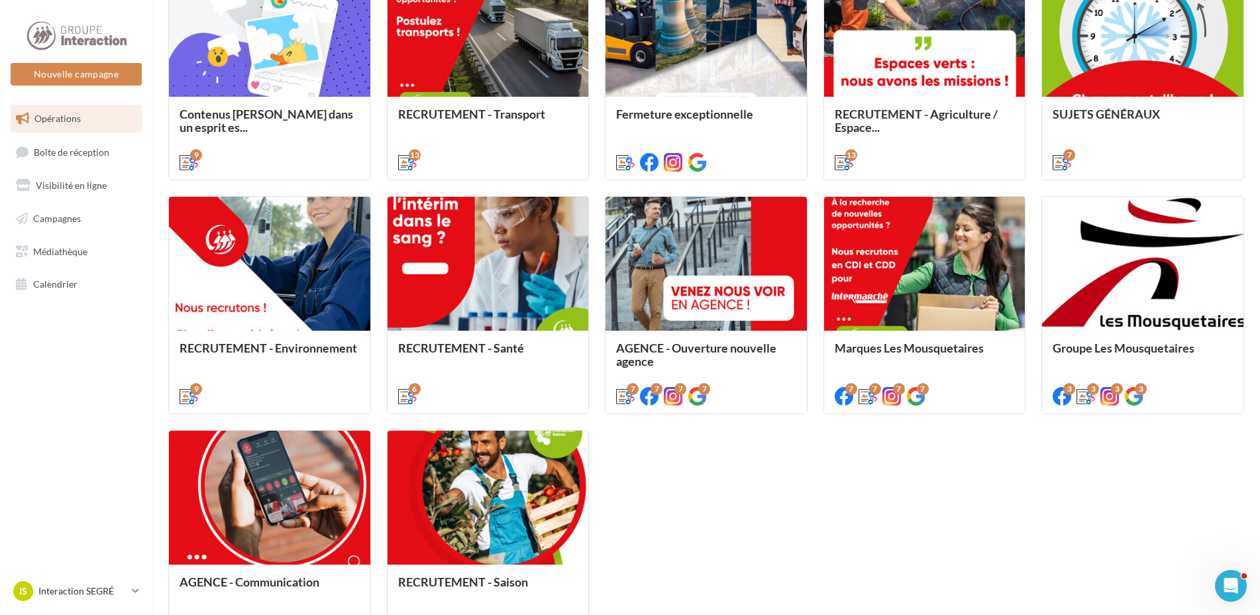
scroll to position [596, 0]
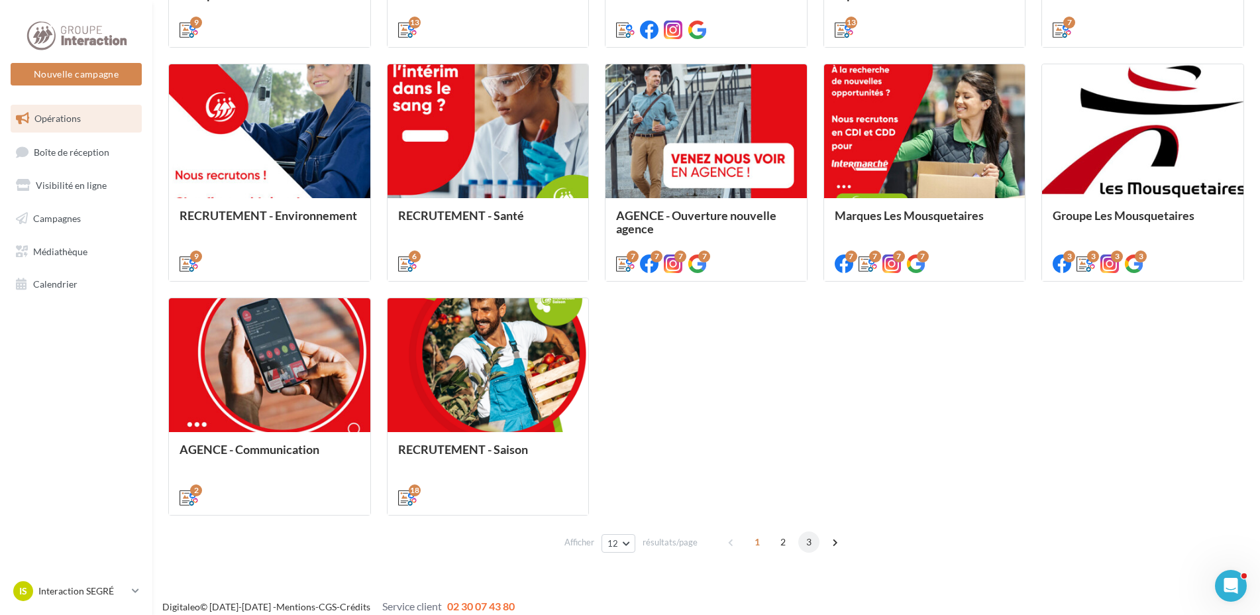
click at [811, 540] on span "3" at bounding box center [808, 541] width 21 height 21
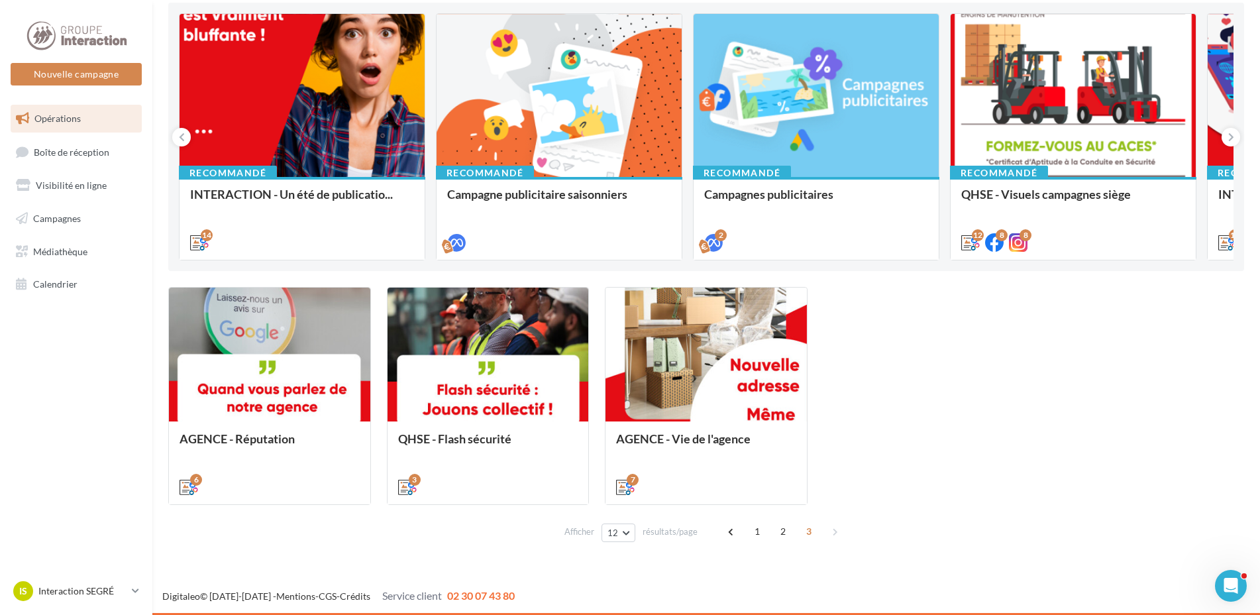
scroll to position [139, 0]
click at [788, 531] on span "2" at bounding box center [782, 531] width 21 height 21
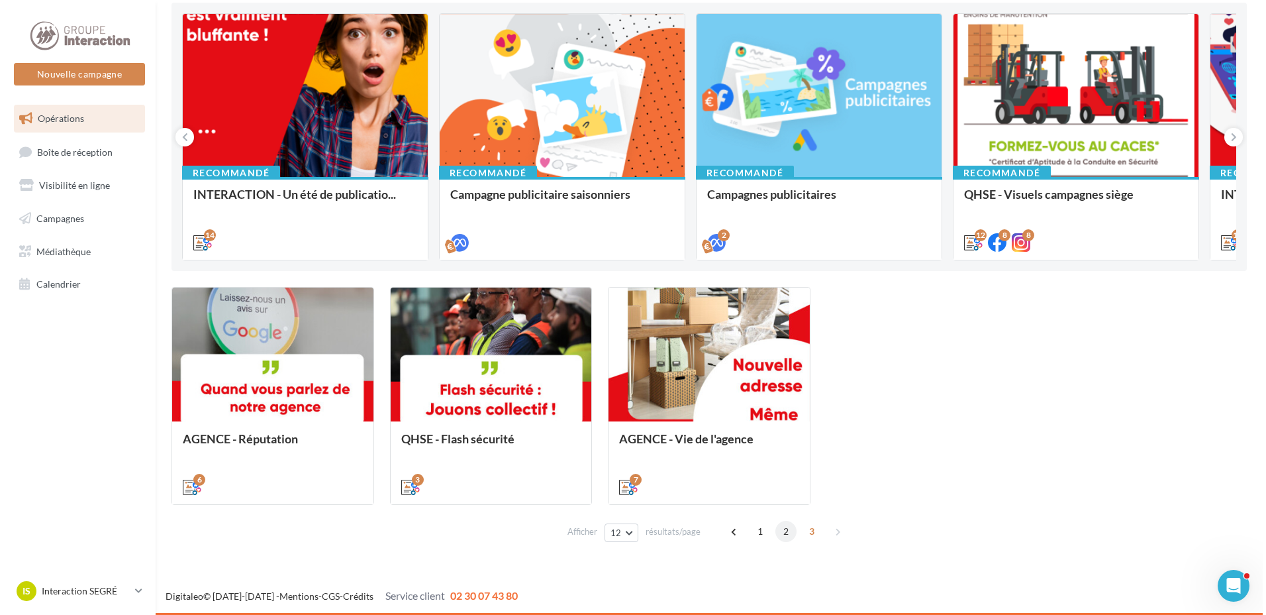
scroll to position [373, 0]
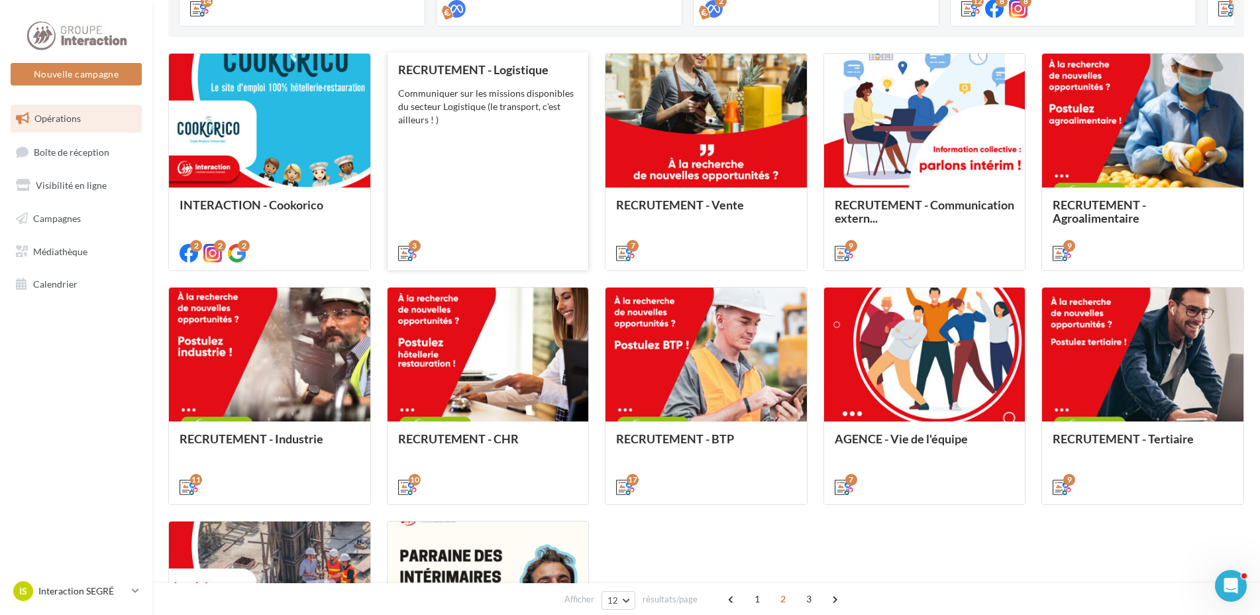
click at [508, 119] on div "Communiquer sur les missions disponibles du secteur Logistique (le transport, c…" at bounding box center [488, 107] width 180 height 40
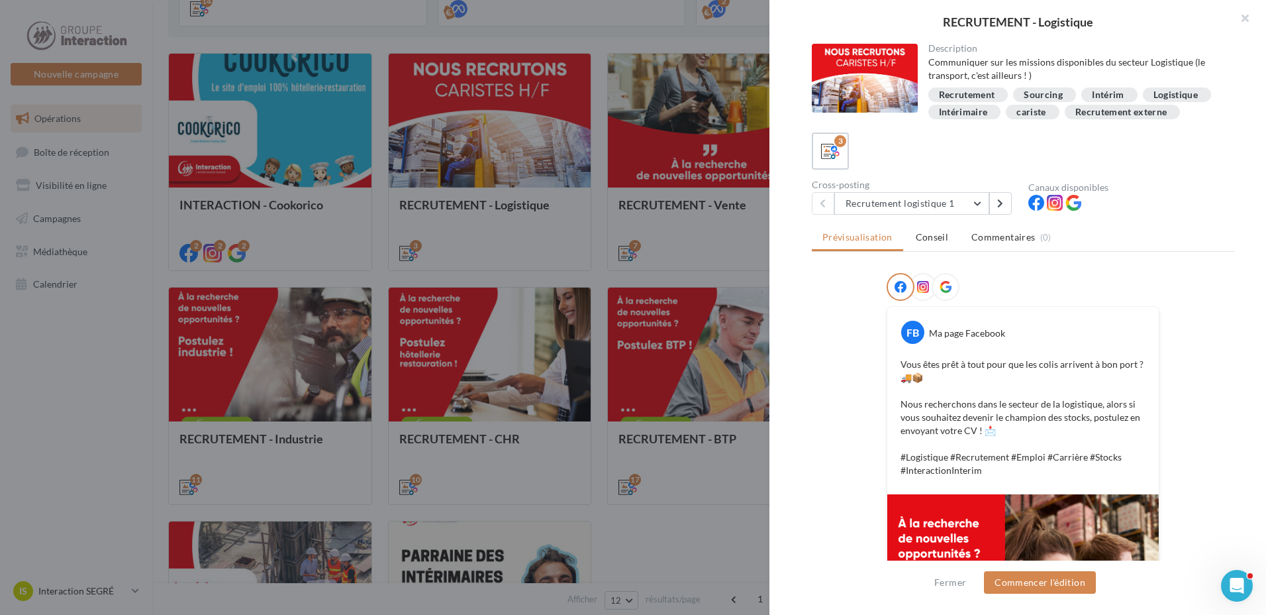
scroll to position [66, 0]
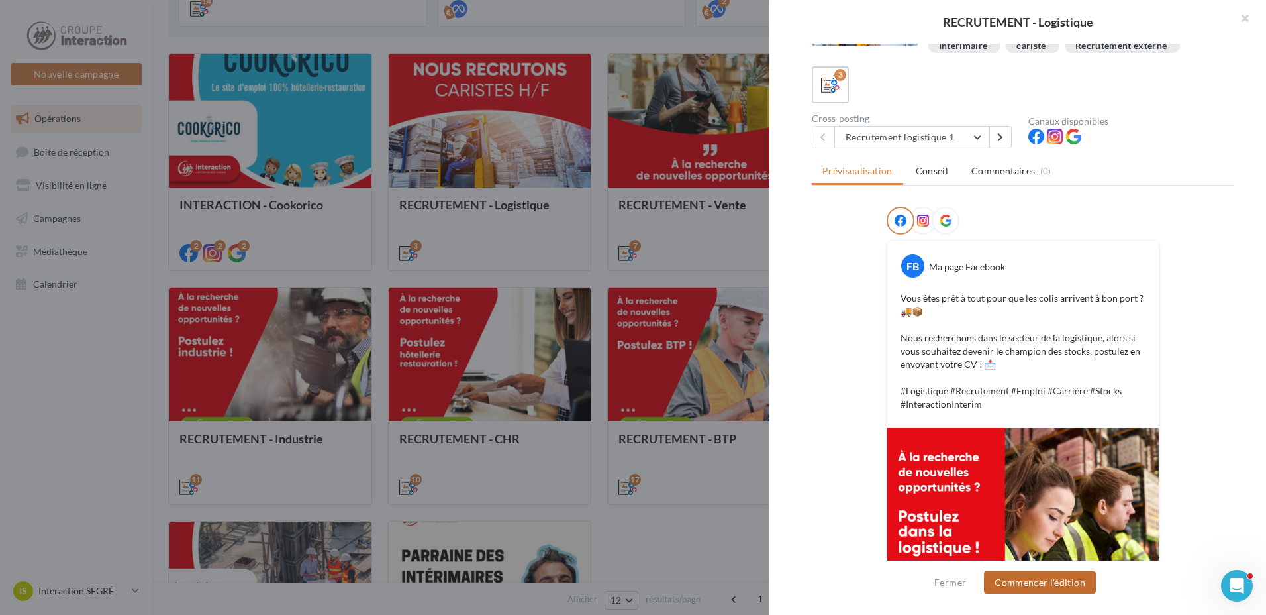
click at [1040, 585] on button "Commencer l'édition" at bounding box center [1040, 582] width 112 height 23
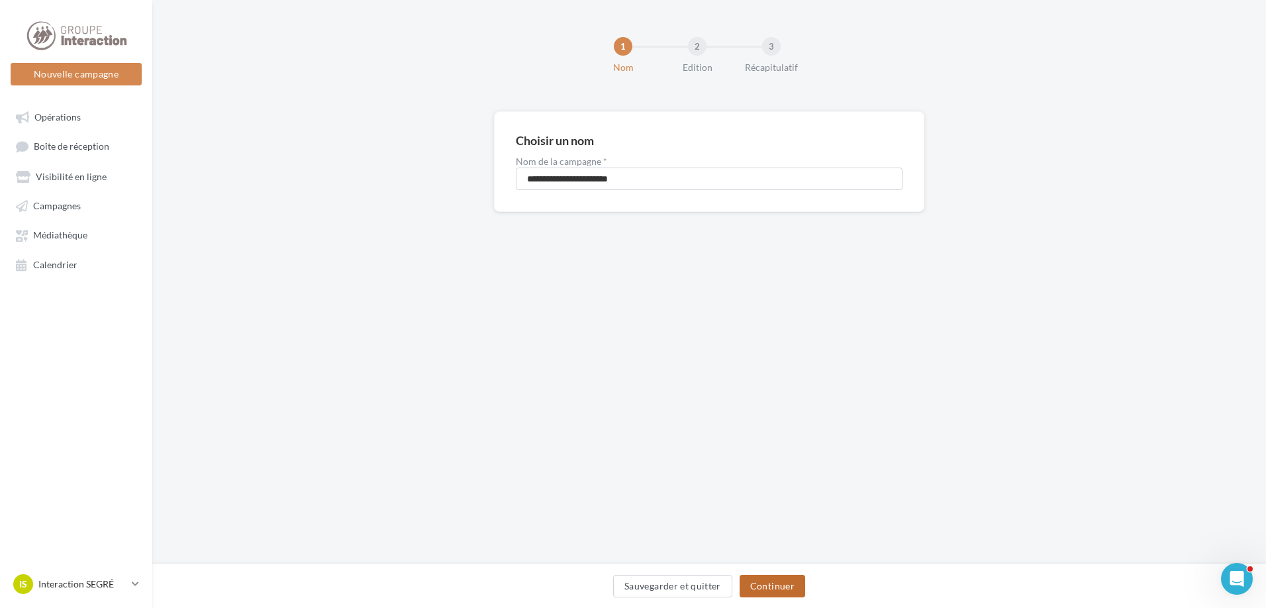
click at [789, 591] on button "Continuer" at bounding box center [773, 586] width 66 height 23
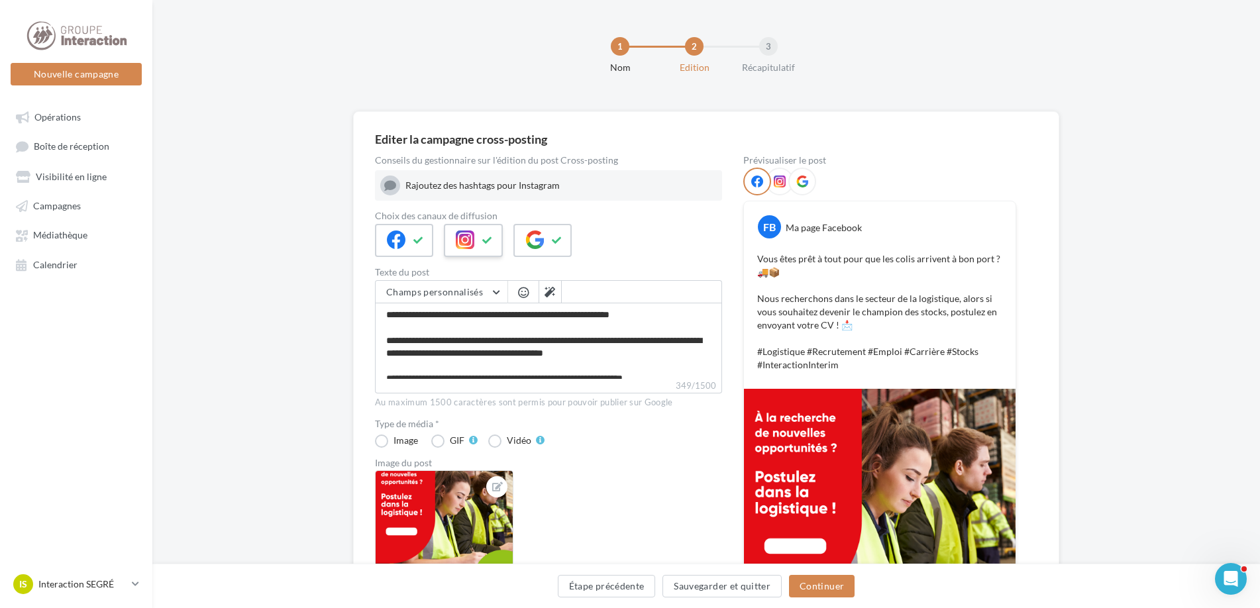
click at [480, 236] on button at bounding box center [487, 240] width 16 height 20
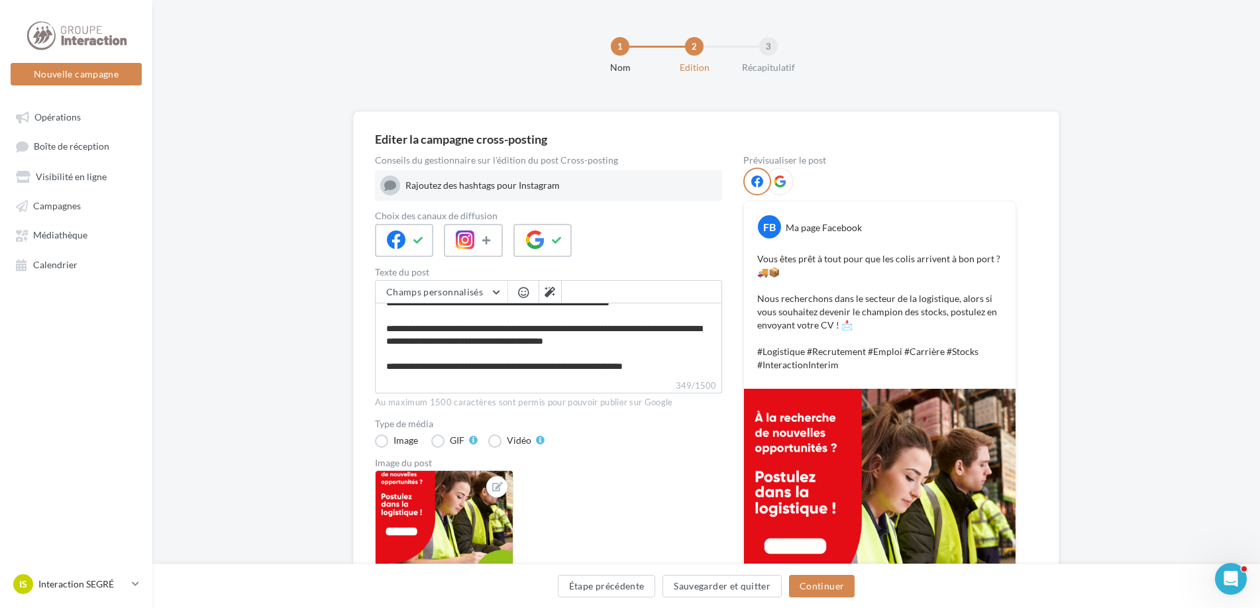
scroll to position [66, 0]
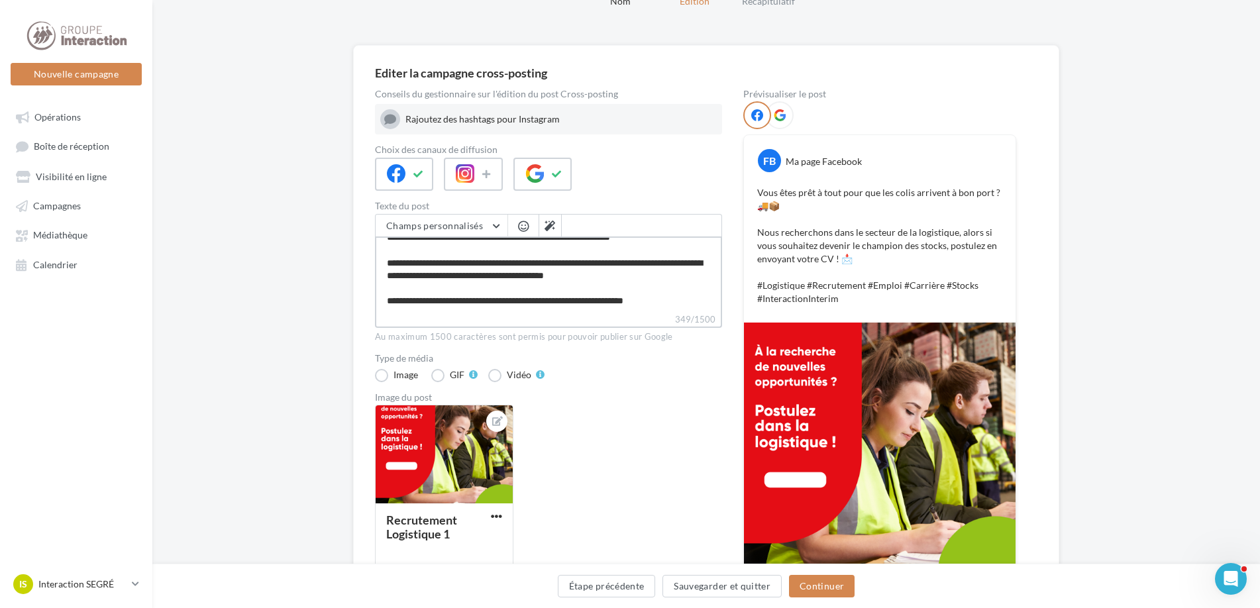
click at [673, 279] on textarea "**********" at bounding box center [548, 274] width 347 height 76
type textarea "**********"
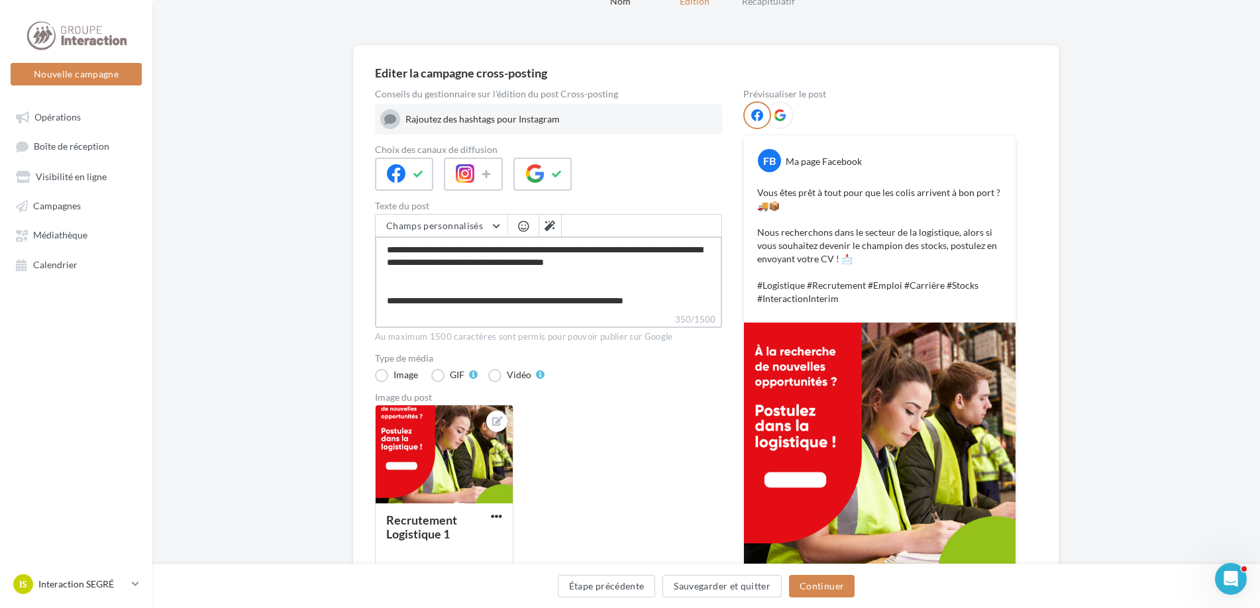
type textarea "**********"
paste textarea "**********"
type textarea "**********"
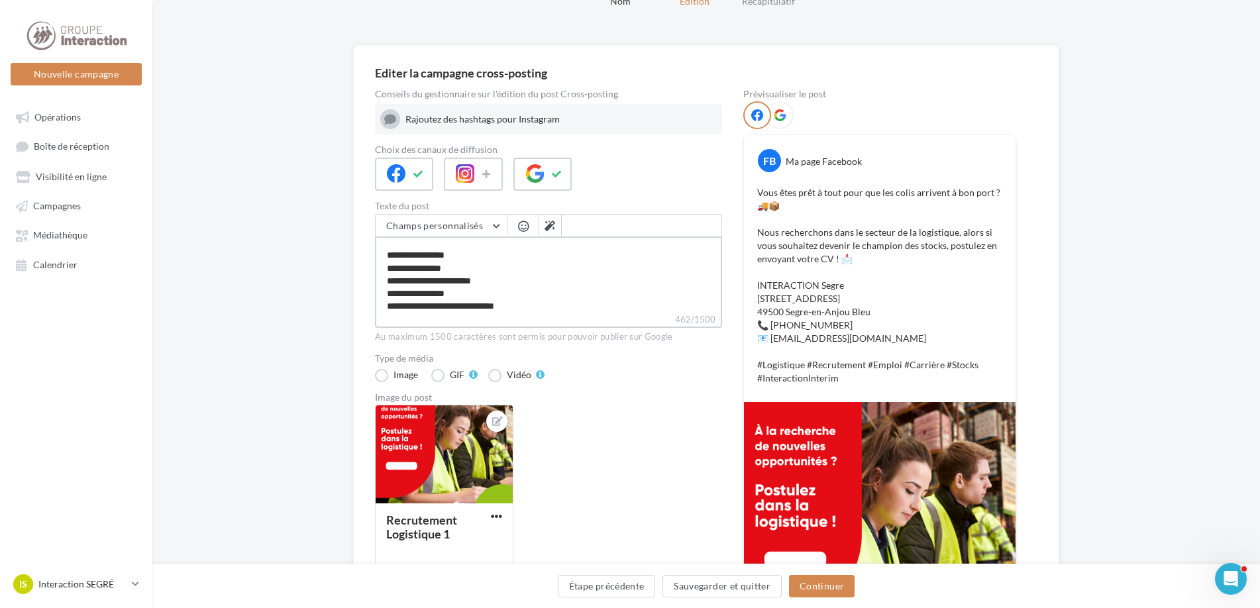
scroll to position [260, 0]
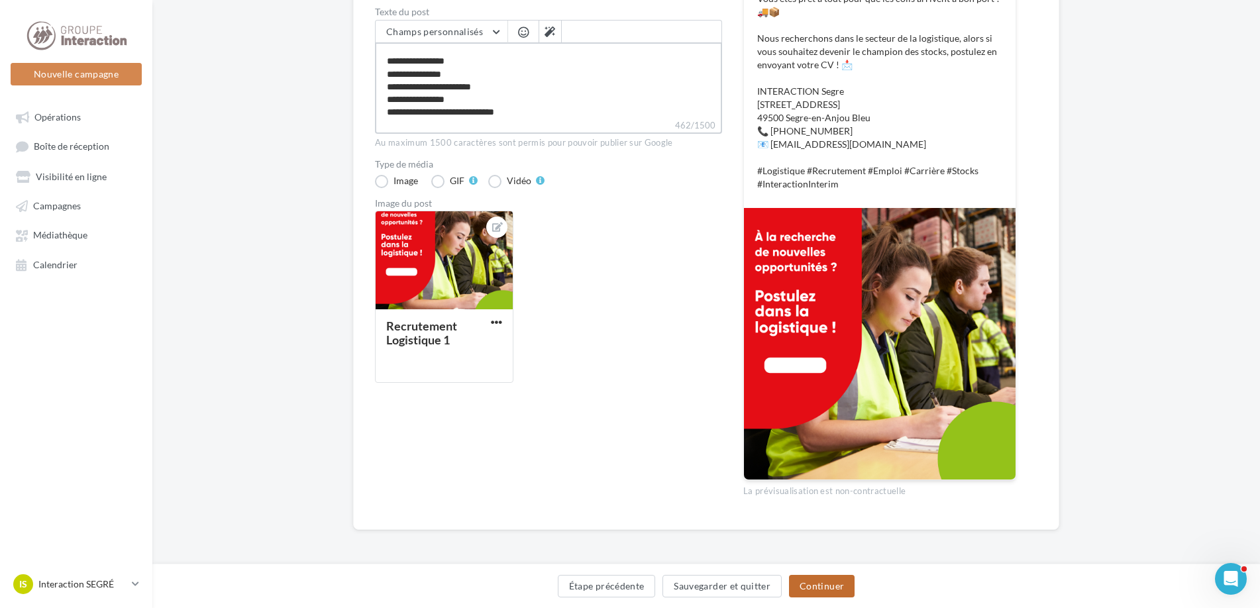
type textarea "**********"
click at [836, 584] on button "Continuer" at bounding box center [822, 586] width 66 height 23
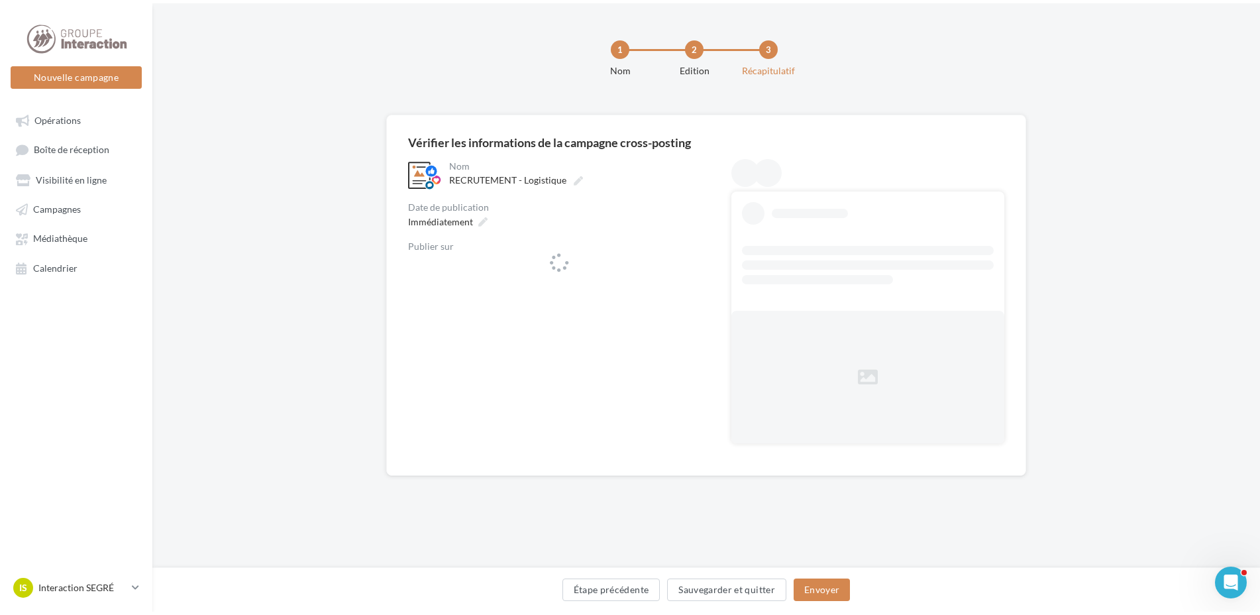
scroll to position [0, 0]
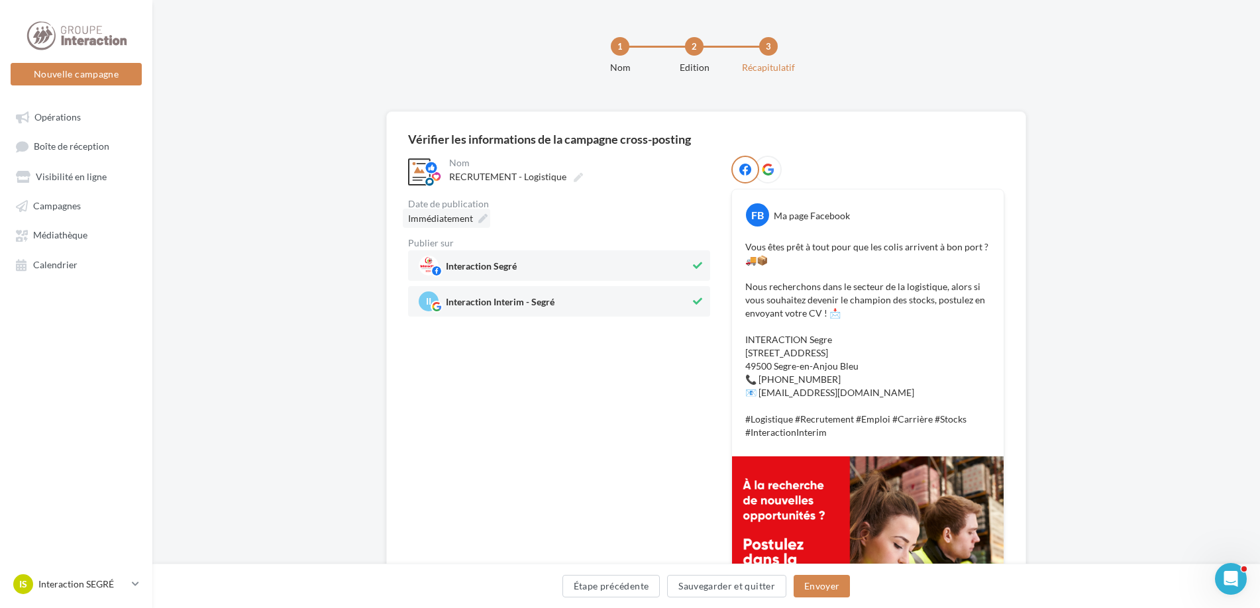
click at [478, 218] on icon at bounding box center [482, 218] width 9 height 9
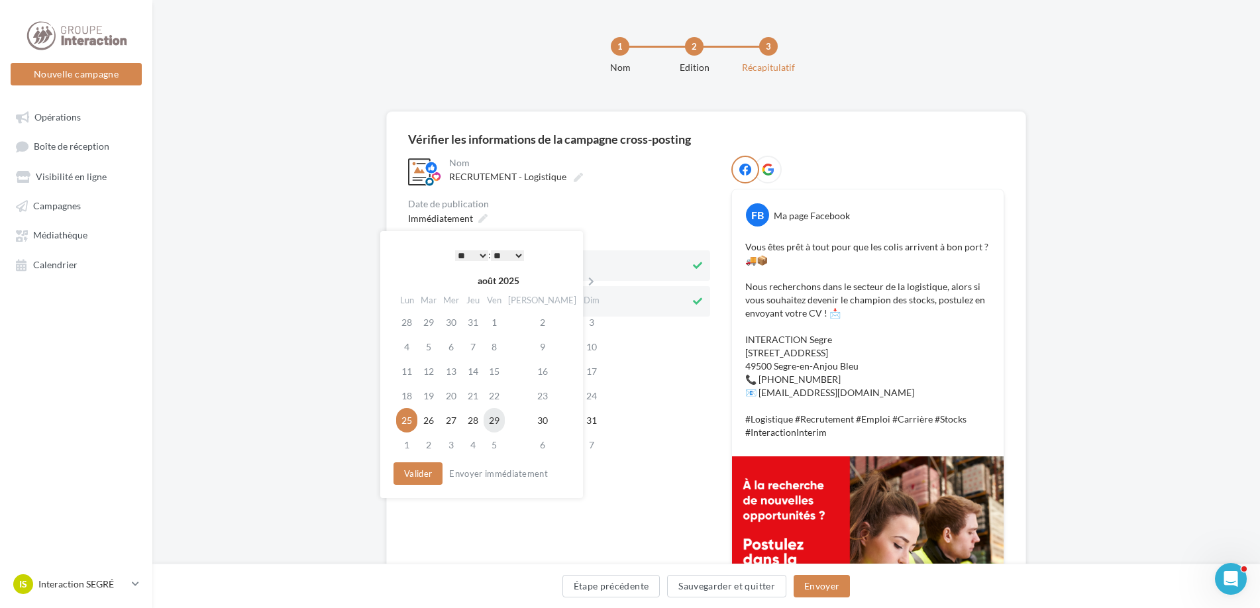
click at [499, 422] on td "29" at bounding box center [493, 420] width 21 height 25
click at [422, 481] on button "Valider" at bounding box center [417, 473] width 49 height 23
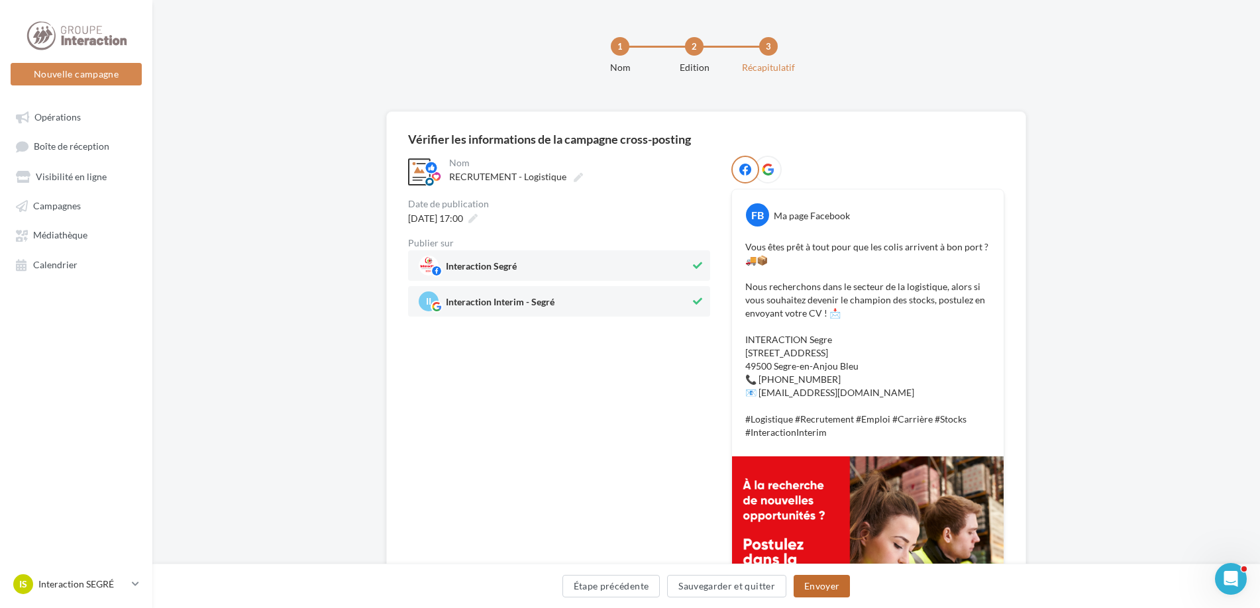
click at [823, 587] on button "Envoyer" at bounding box center [821, 586] width 56 height 23
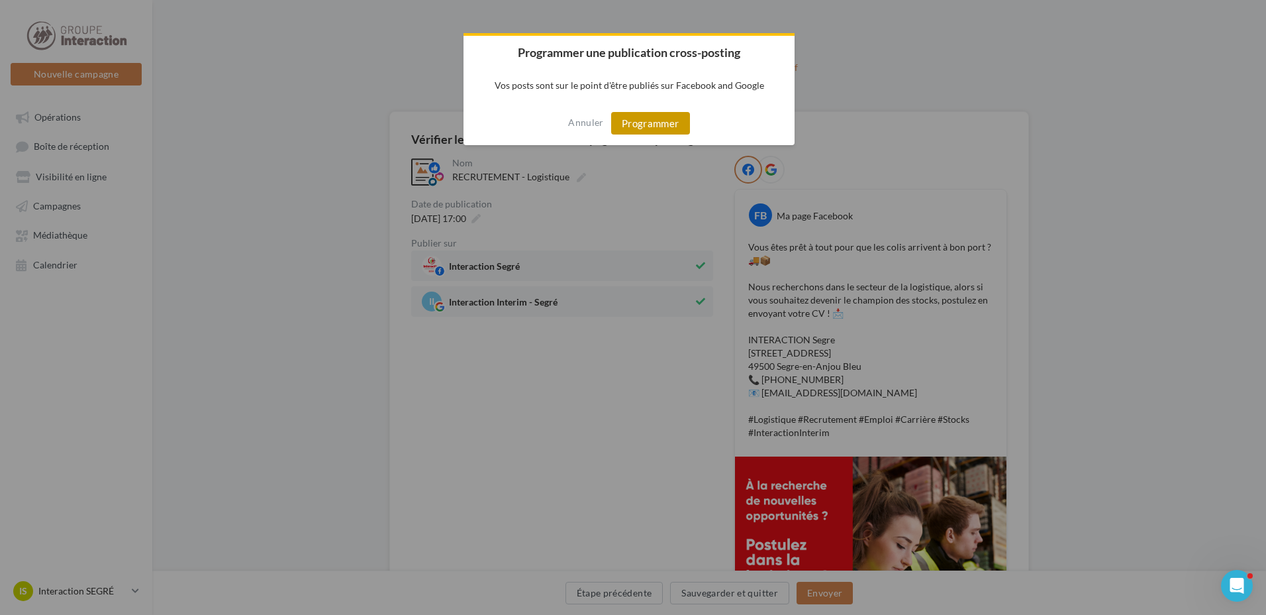
click at [655, 122] on button "Programmer" at bounding box center [650, 123] width 79 height 23
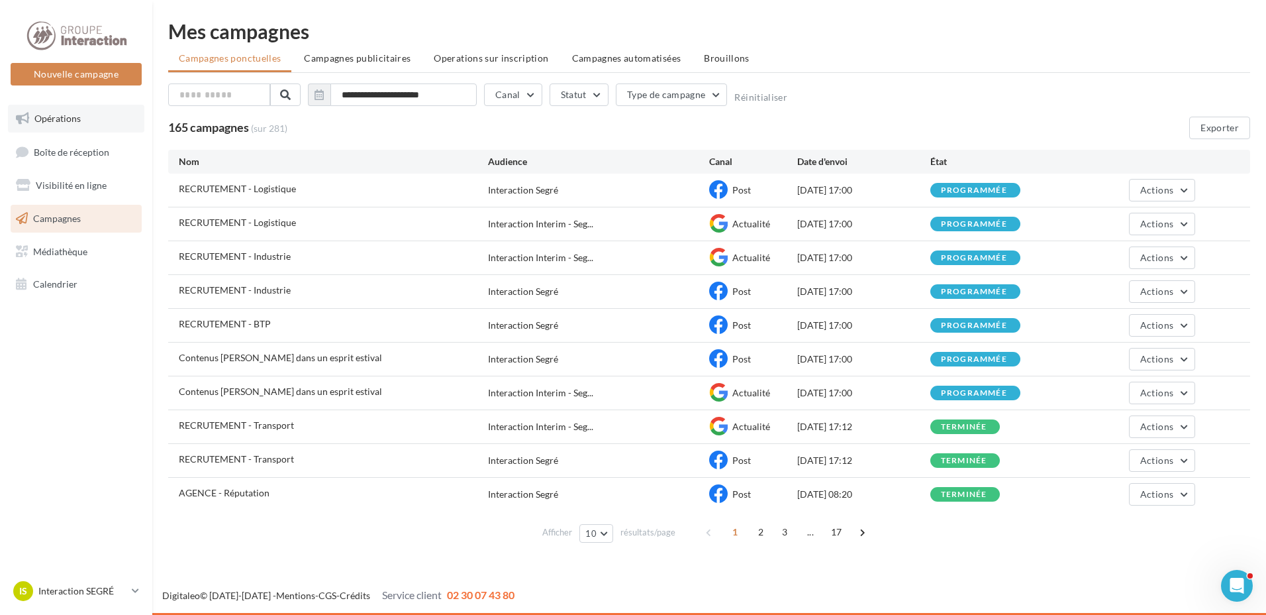
click at [71, 116] on span "Opérations" at bounding box center [57, 118] width 46 height 11
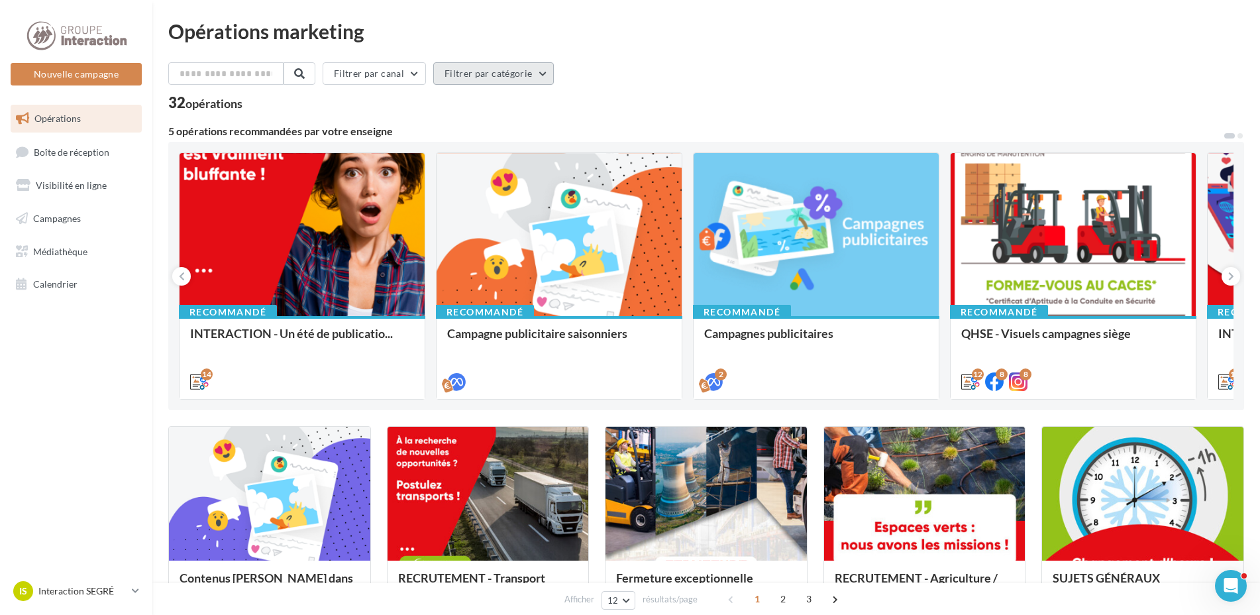
click at [493, 79] on button "Filtrer par catégorie" at bounding box center [493, 73] width 121 height 23
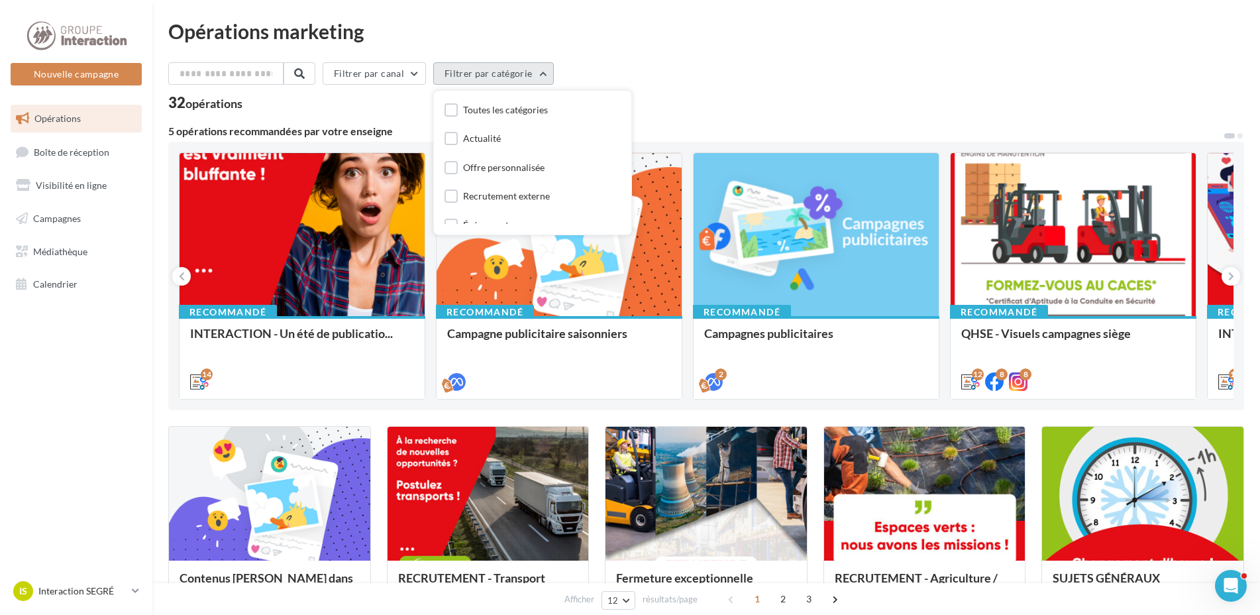
click at [493, 79] on button "Filtrer par catégorie" at bounding box center [493, 73] width 121 height 23
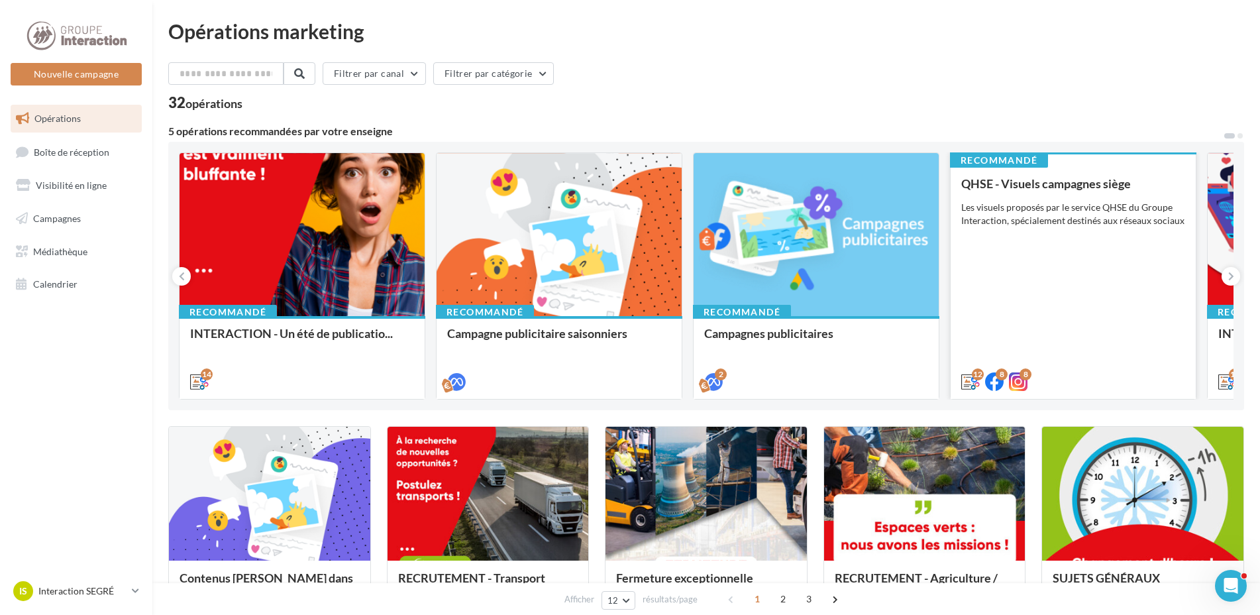
click at [1105, 232] on div "QHSE - Visuels campagnes siège Les visuels proposés par le service QHSE du Grou…" at bounding box center [1073, 282] width 224 height 210
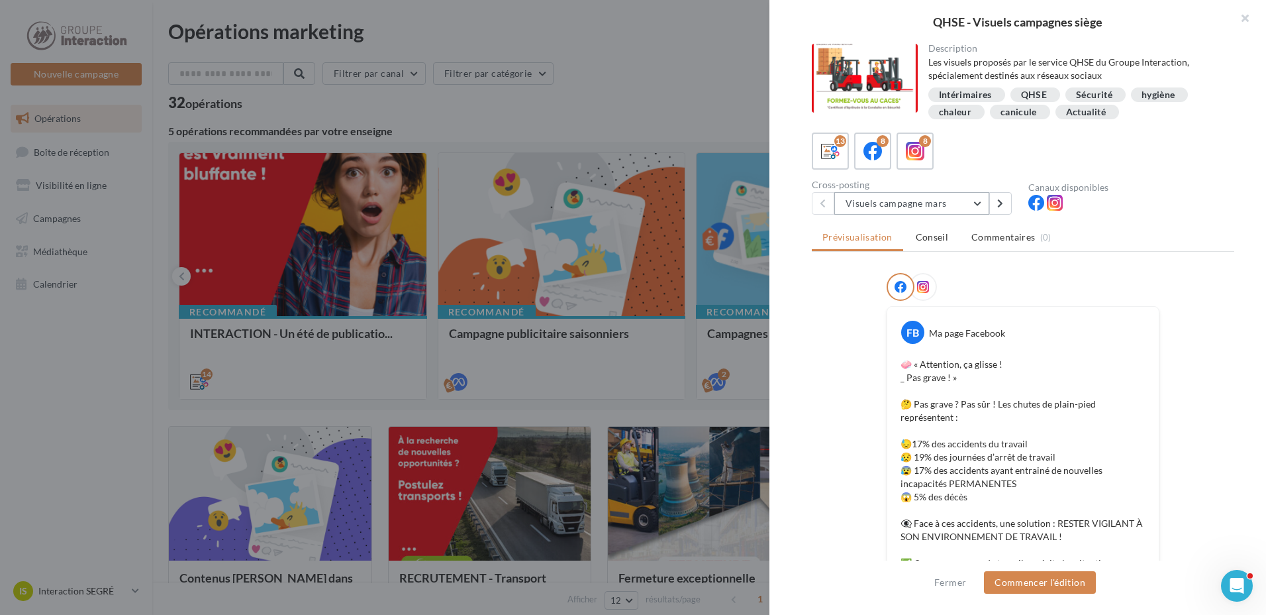
click at [979, 209] on button "Visuels campagne mars" at bounding box center [911, 203] width 155 height 23
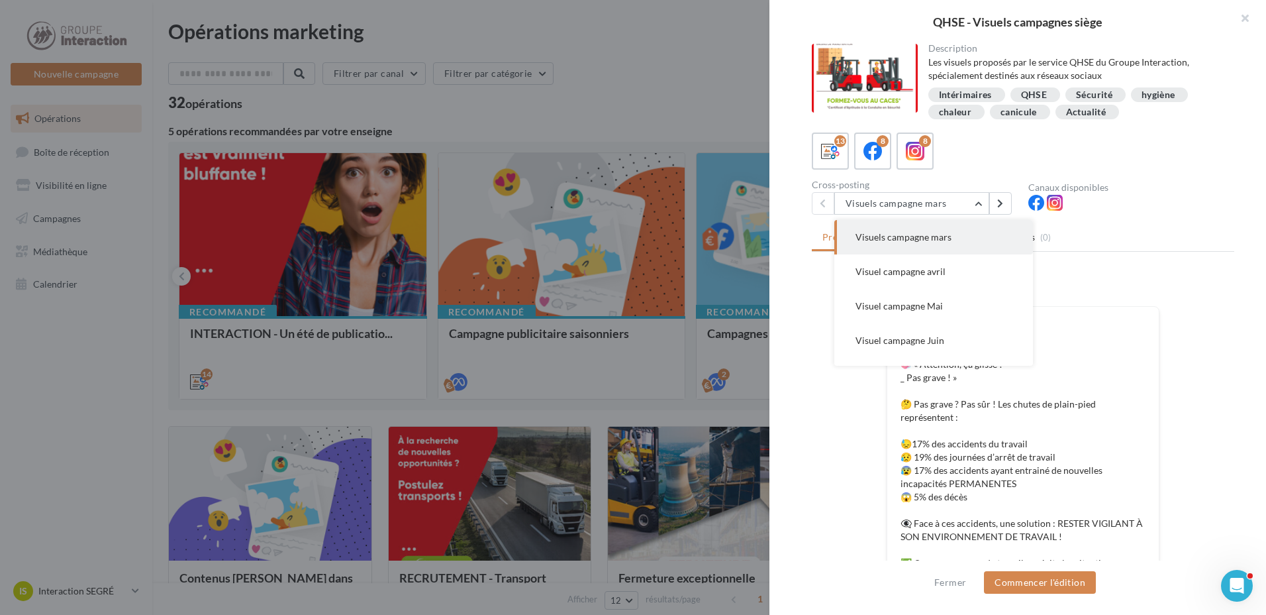
click at [856, 450] on div "FB Ma page Facebook 🧼 « Attention, ça glisse ! _ Pas grave ! » 🤔 Pas grave ? Pa…" at bounding box center [1023, 627] width 422 height 709
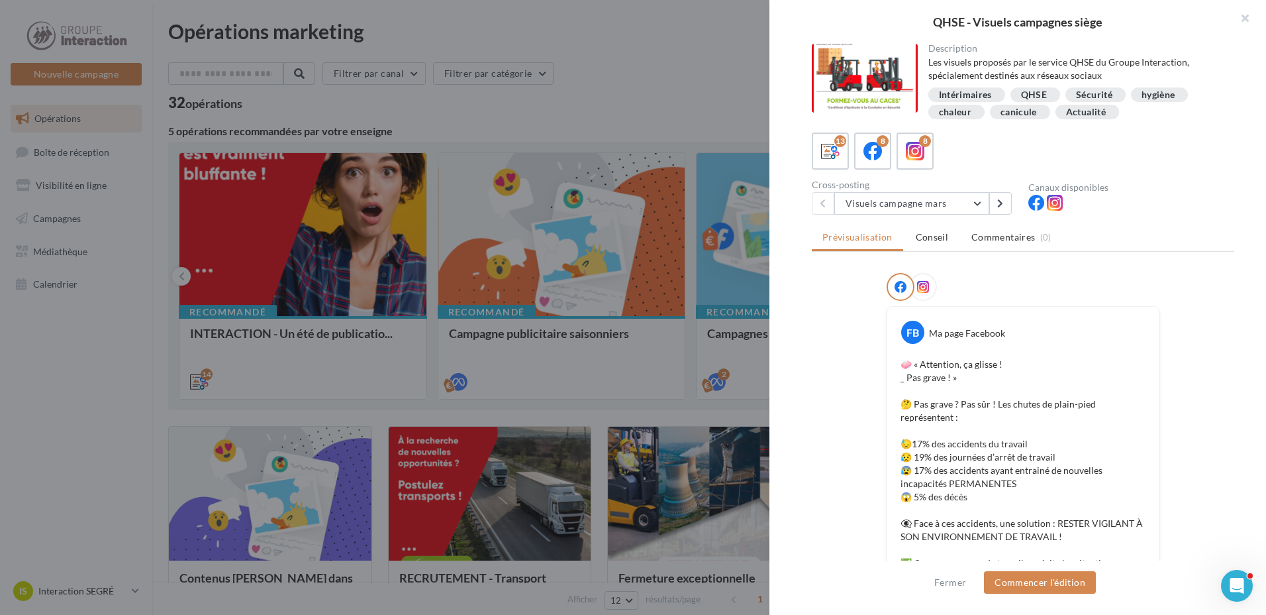
scroll to position [66, 0]
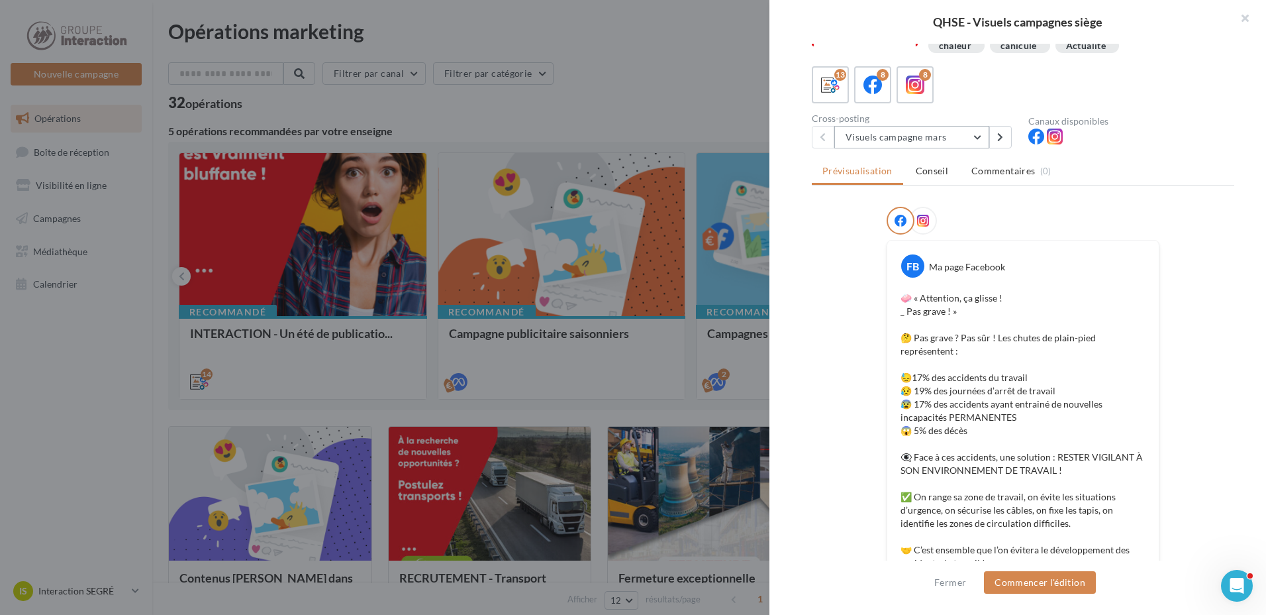
click at [981, 137] on button "Visuels campagne mars" at bounding box center [911, 137] width 155 height 23
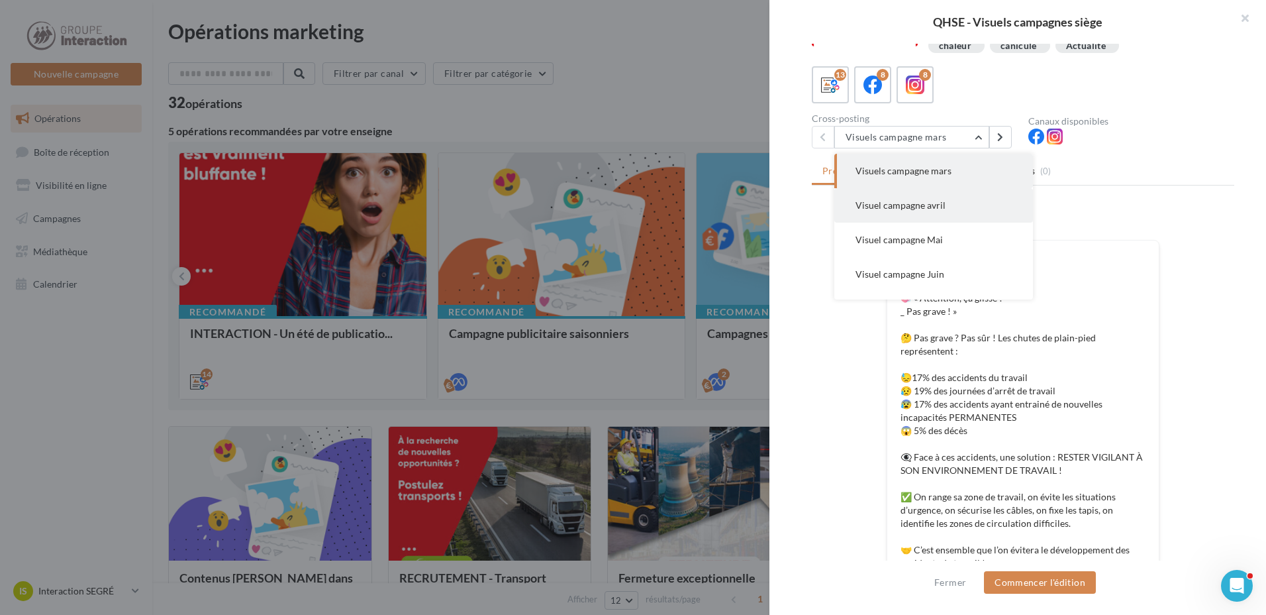
click at [917, 203] on span "Visuel campagne avril" at bounding box center [901, 204] width 90 height 11
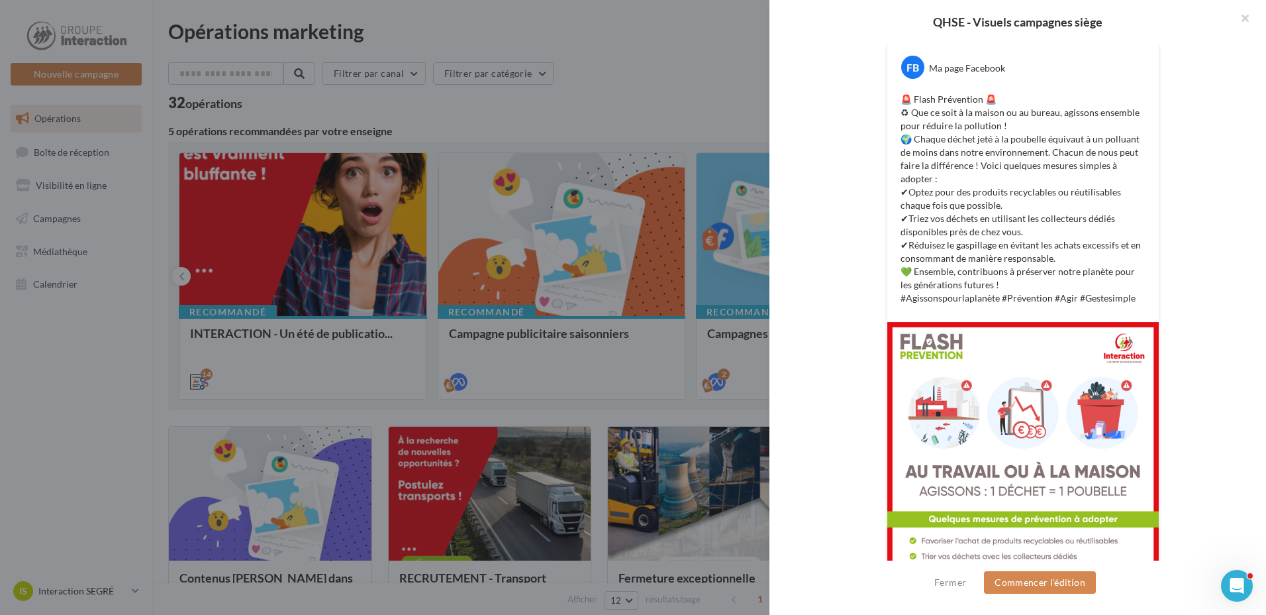
scroll to position [304, 0]
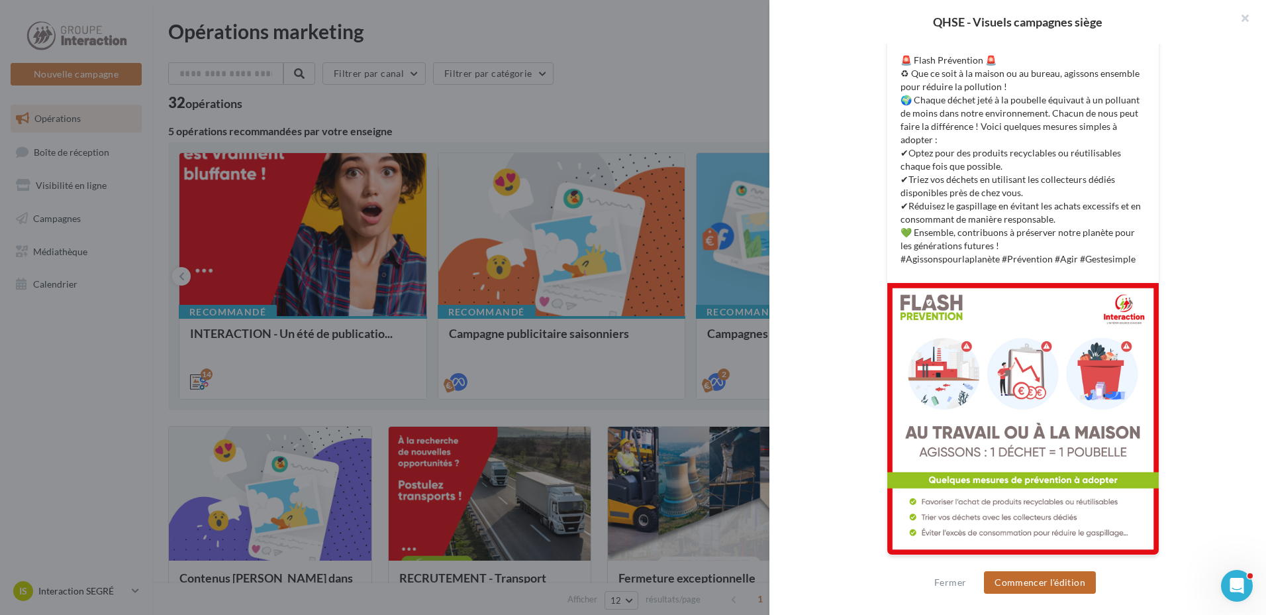
click at [1055, 577] on button "Commencer l'édition" at bounding box center [1040, 582] width 112 height 23
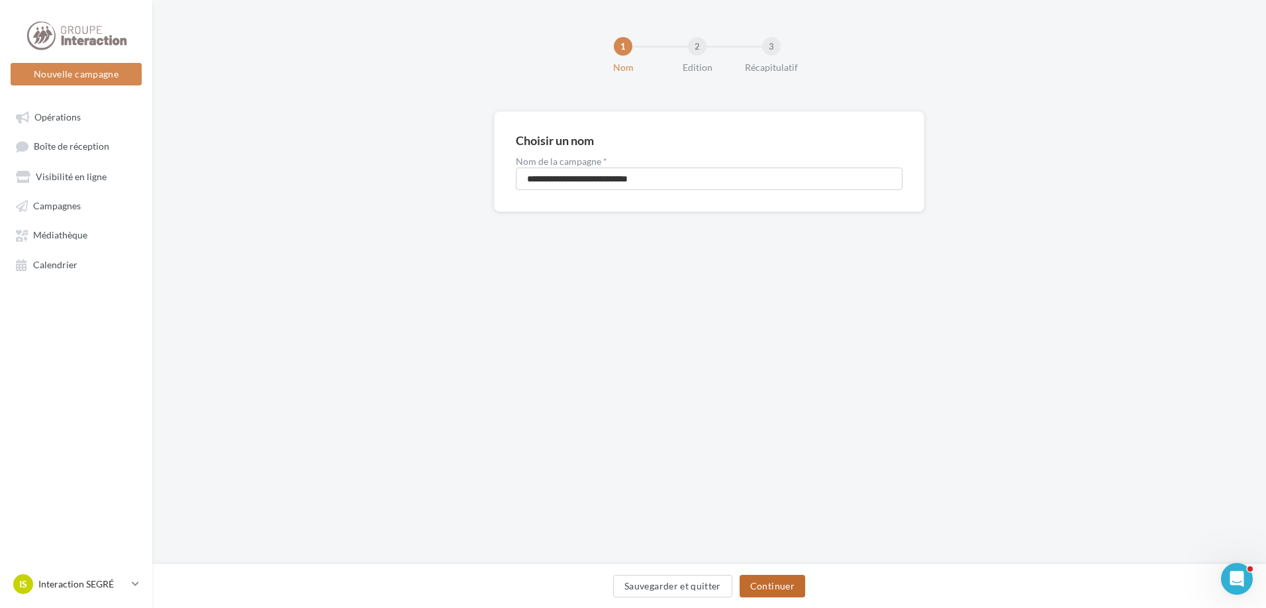
click at [790, 585] on button "Continuer" at bounding box center [773, 586] width 66 height 23
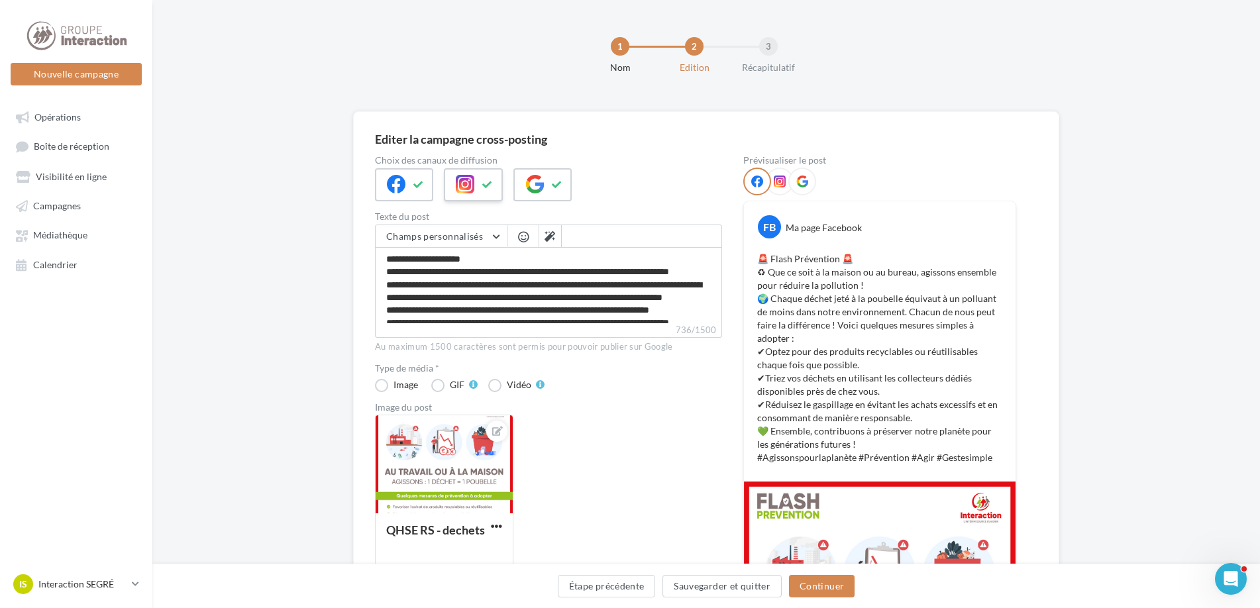
click at [491, 183] on icon at bounding box center [487, 184] width 11 height 9
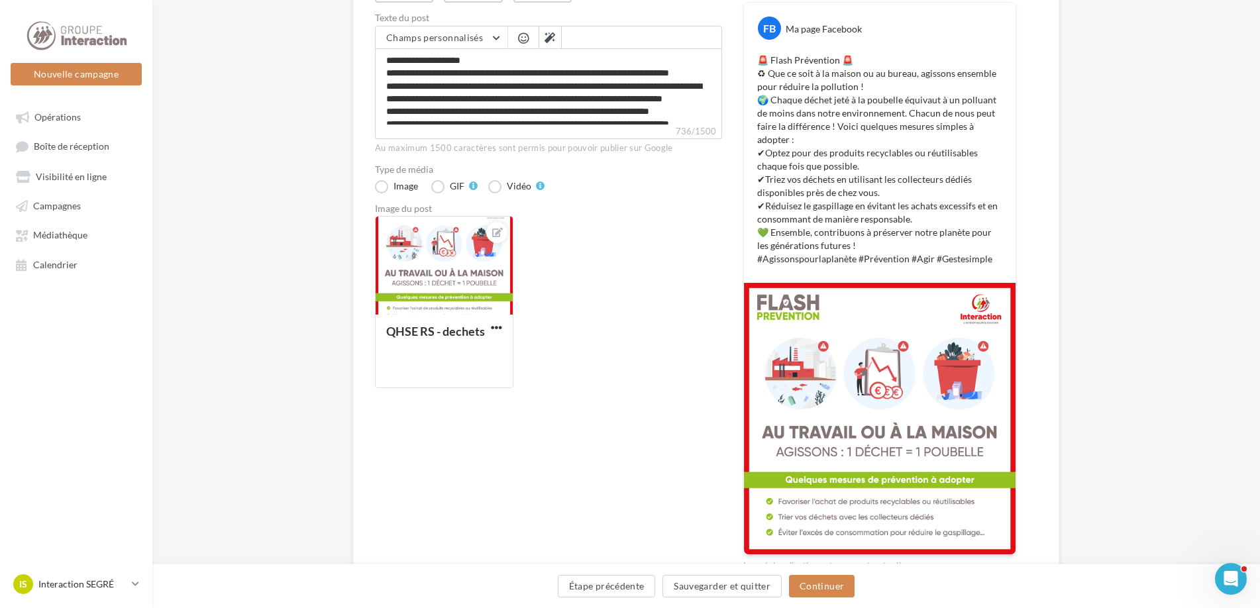
scroll to position [273, 0]
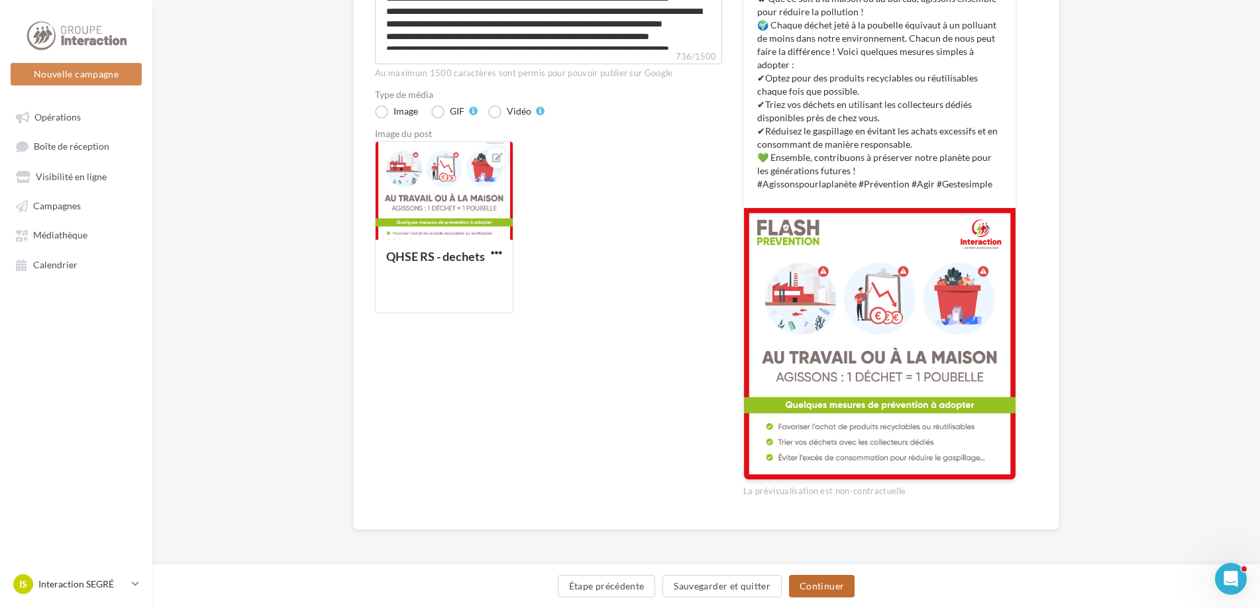
click at [831, 585] on button "Continuer" at bounding box center [822, 586] width 66 height 23
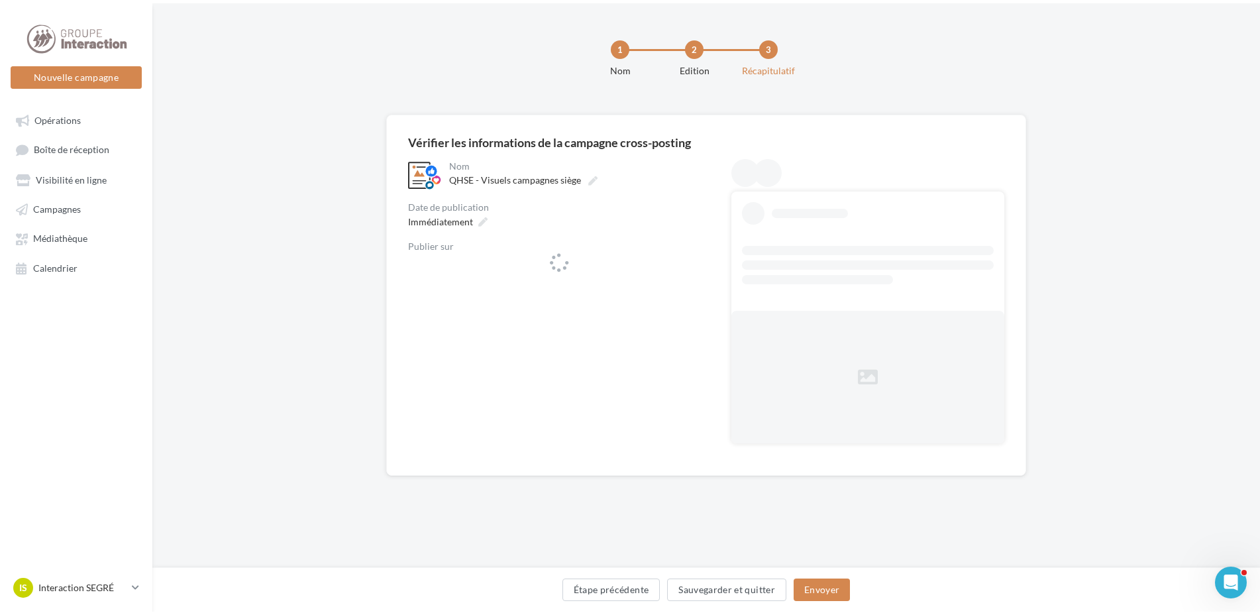
scroll to position [0, 0]
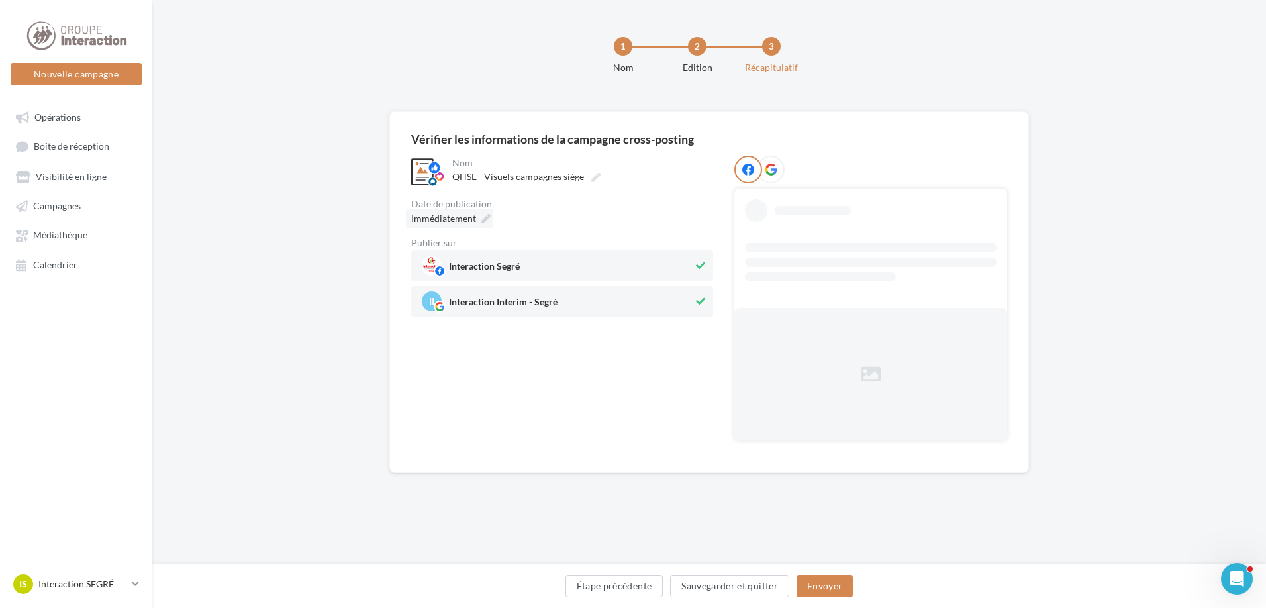
click at [469, 222] on span "Immédiatement" at bounding box center [443, 218] width 65 height 11
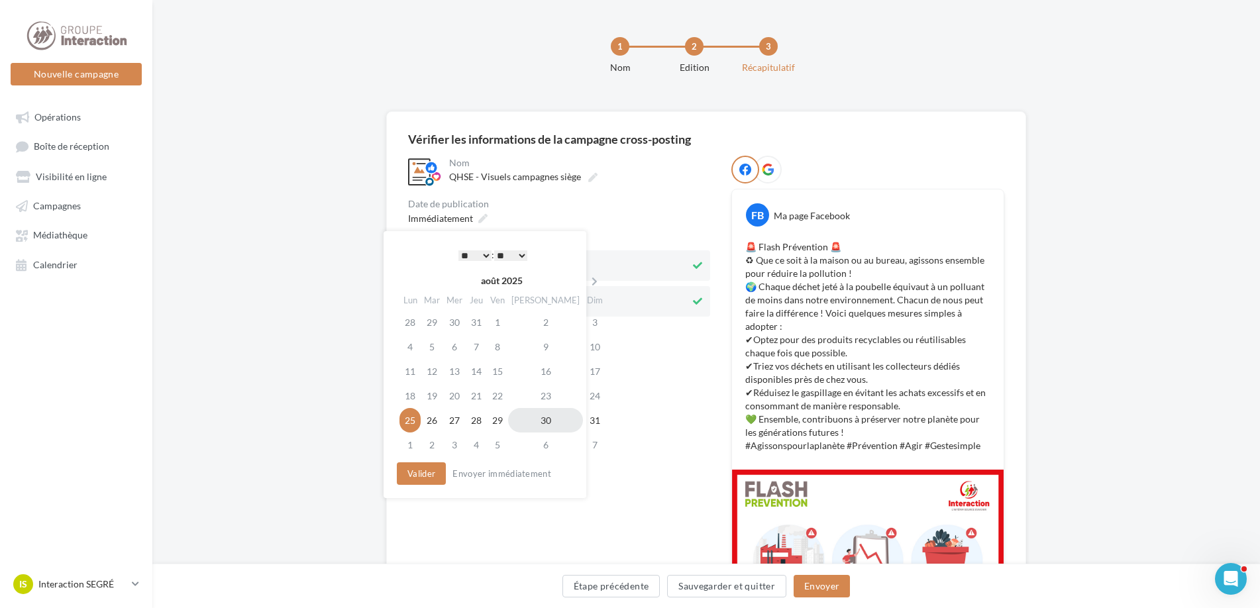
click at [533, 423] on td "30" at bounding box center [545, 420] width 75 height 25
click at [421, 476] on button "Valider" at bounding box center [417, 473] width 49 height 23
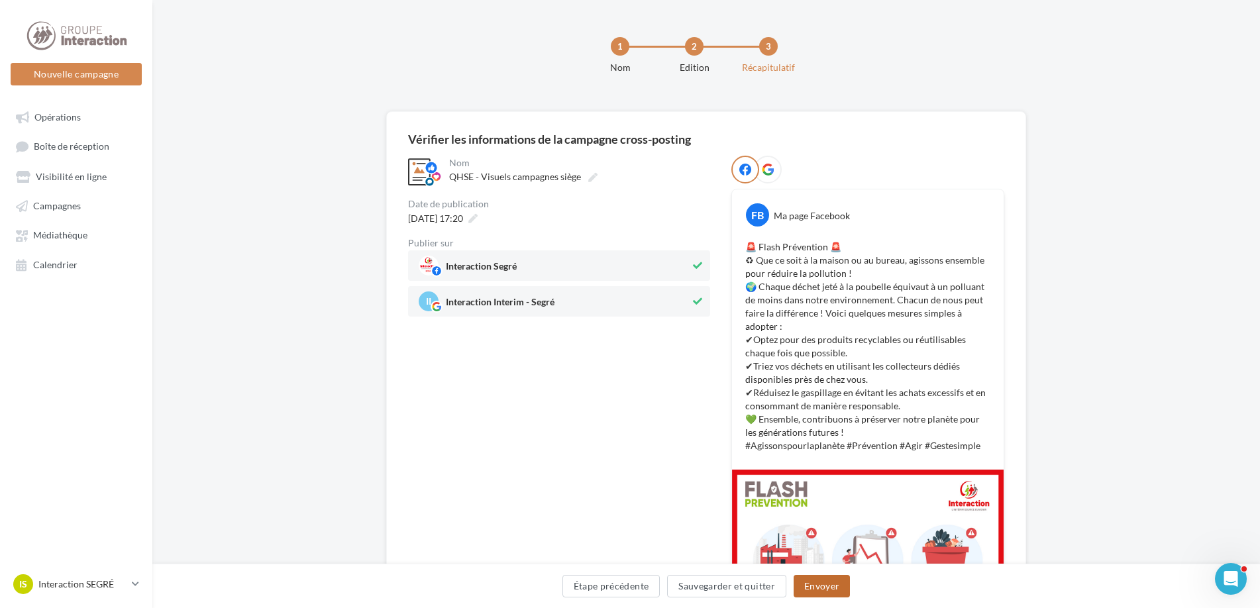
click at [830, 587] on button "Envoyer" at bounding box center [821, 586] width 56 height 23
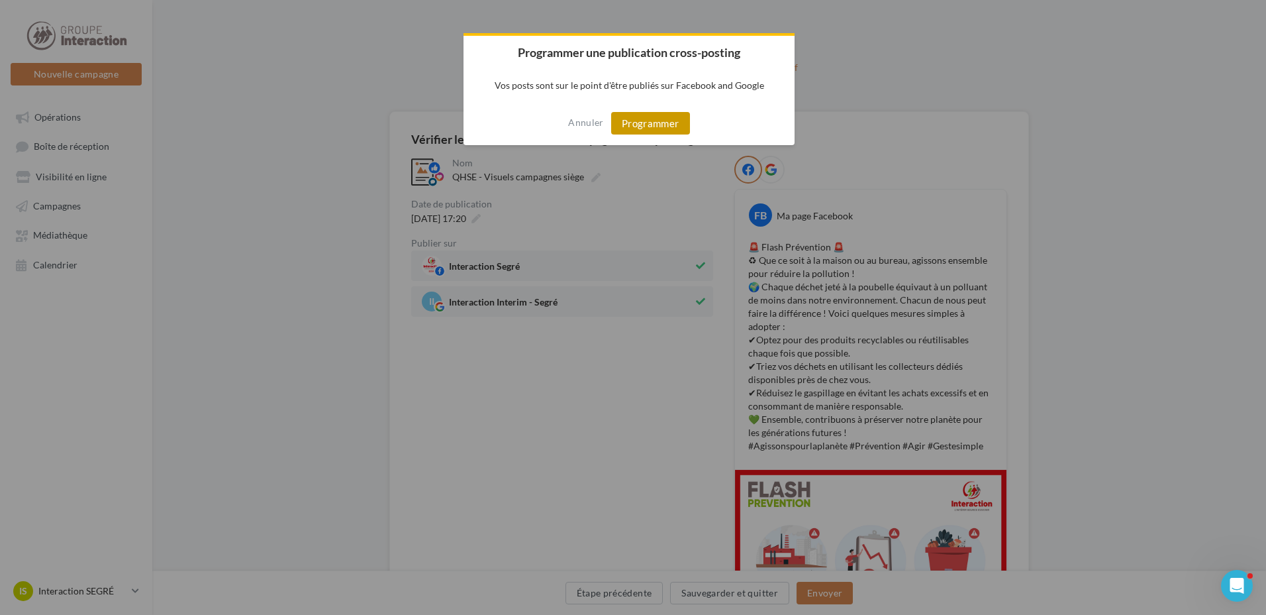
click at [656, 118] on button "Programmer" at bounding box center [650, 123] width 79 height 23
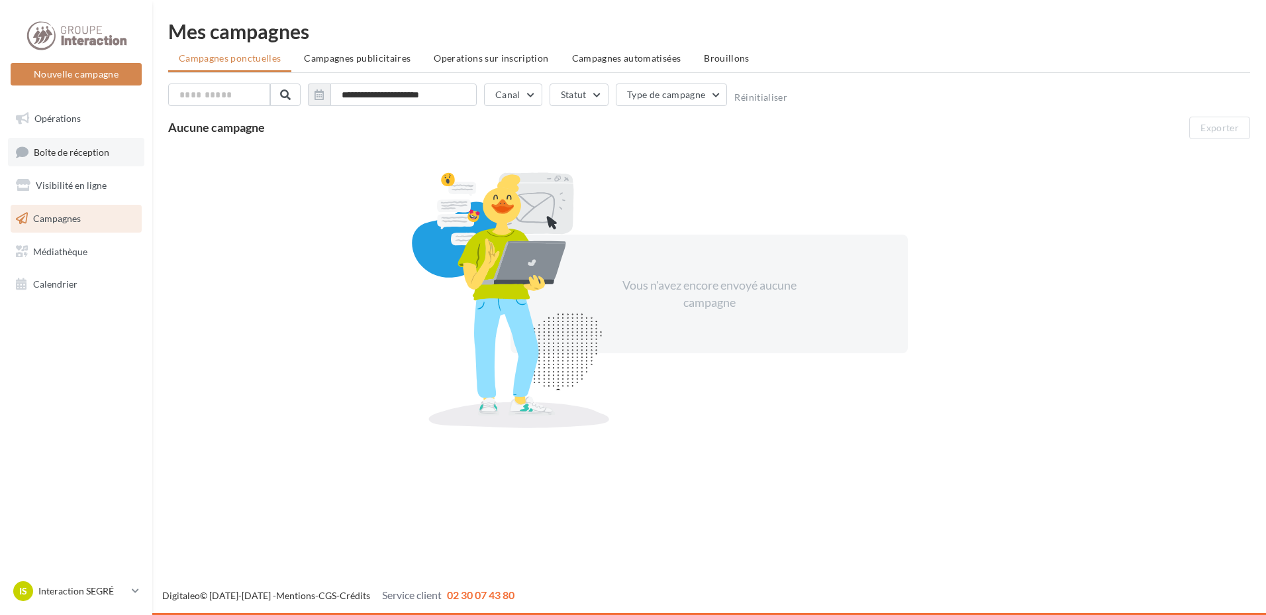
click at [73, 158] on link "Boîte de réception" at bounding box center [76, 152] width 136 height 28
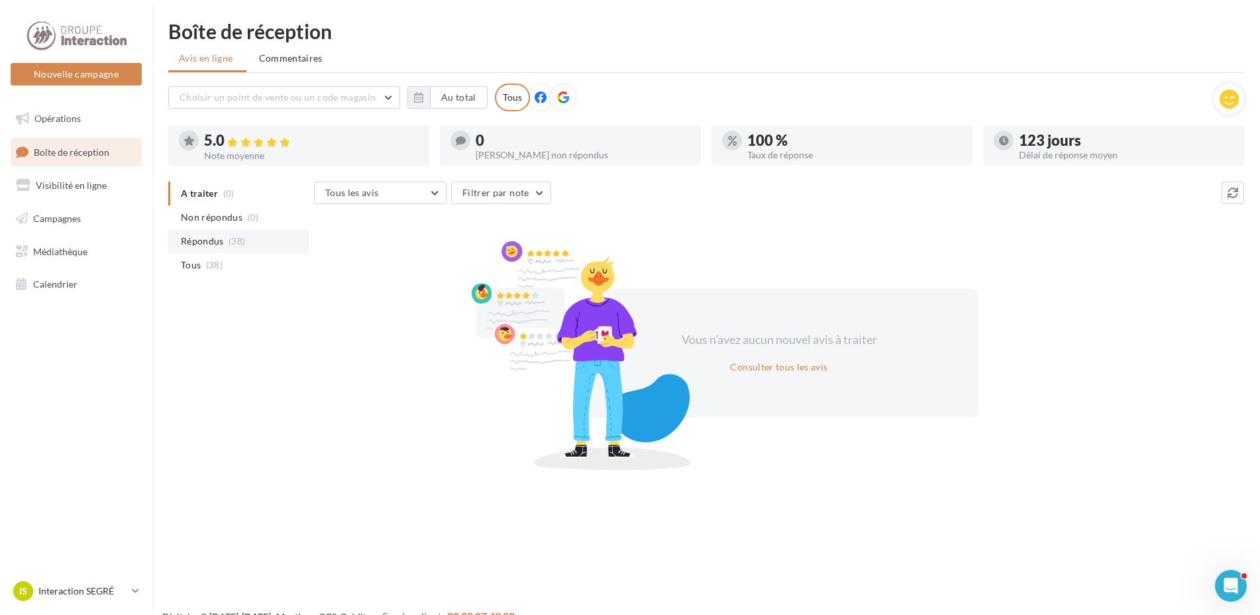
click at [220, 240] on span "Répondus" at bounding box center [202, 240] width 43 height 13
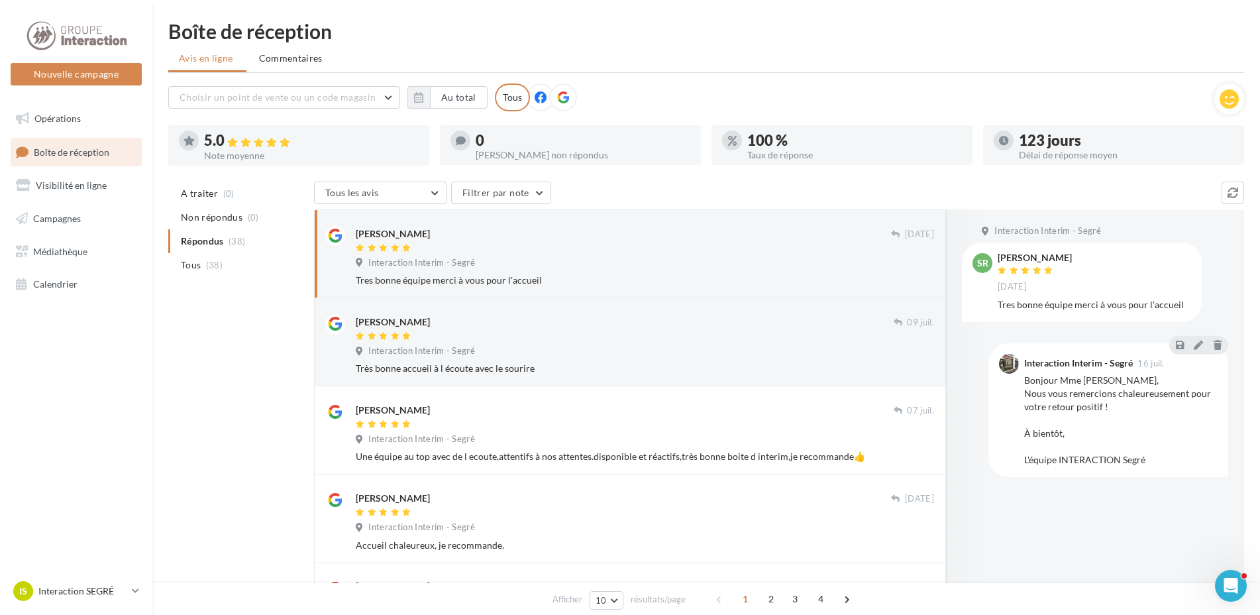
click at [505, 256] on div "[PERSON_NAME] [DATE] Interaction Interim - Segré Tres bonne équipe merci à vous…" at bounding box center [645, 256] width 578 height 61
click at [348, 263] on div "[PERSON_NAME] [DATE] Interaction Interim - Segré Tres bonne équipe merci à vous…" at bounding box center [629, 254] width 609 height 66
click at [448, 270] on div "Interaction Interim - Segré" at bounding box center [645, 264] width 578 height 15
click at [805, 262] on div "Interaction Interim - Segré" at bounding box center [645, 264] width 578 height 15
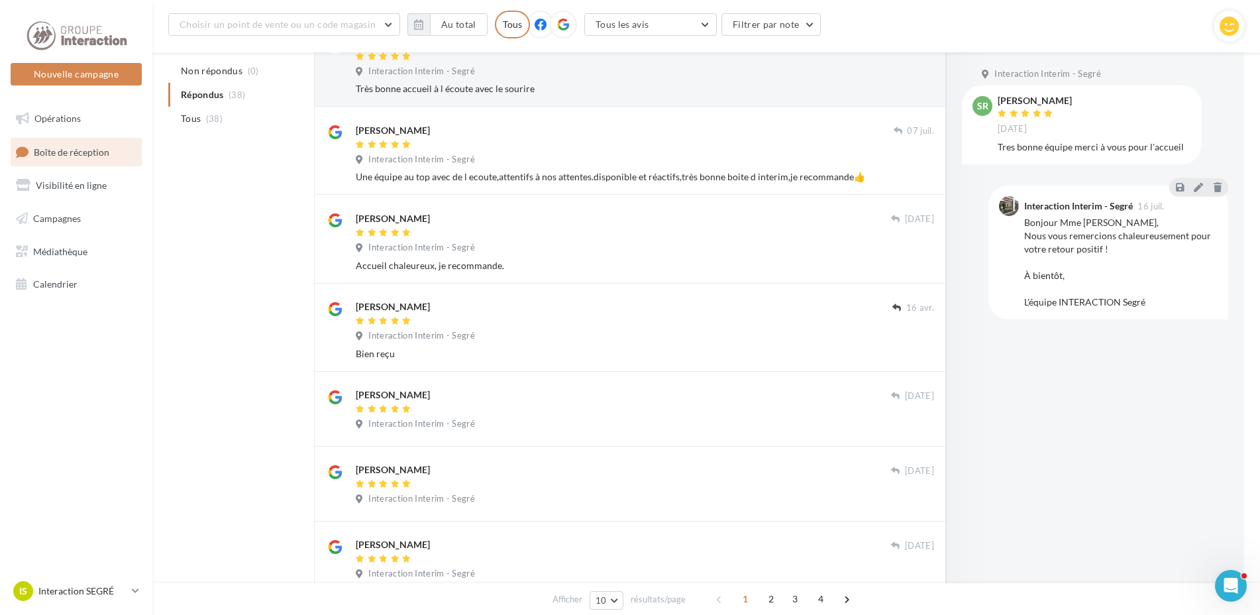
scroll to position [158, 0]
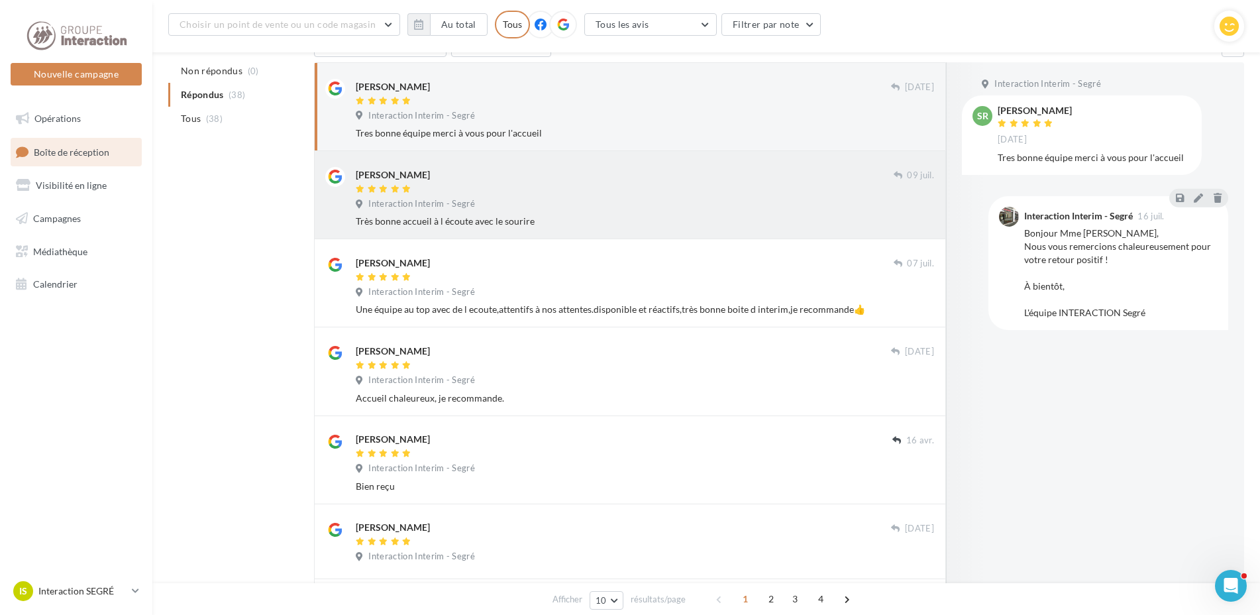
click at [444, 200] on span "Interaction Interim - Segré" at bounding box center [421, 204] width 107 height 12
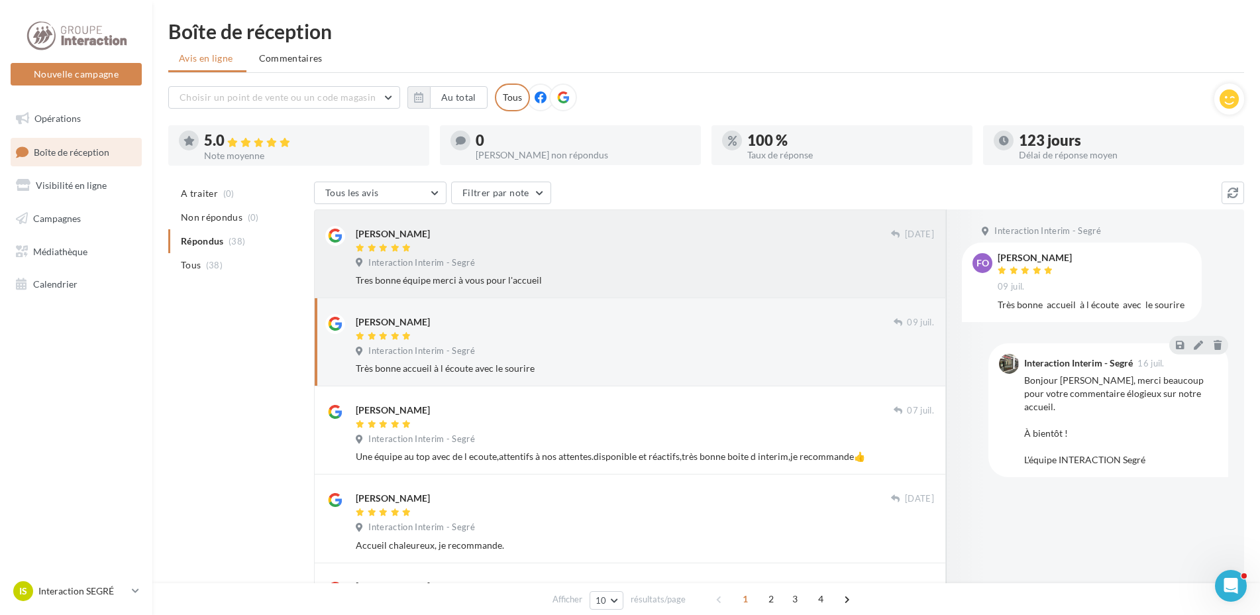
click at [668, 252] on div at bounding box center [623, 248] width 535 height 11
